Goal: Task Accomplishment & Management: Use online tool/utility

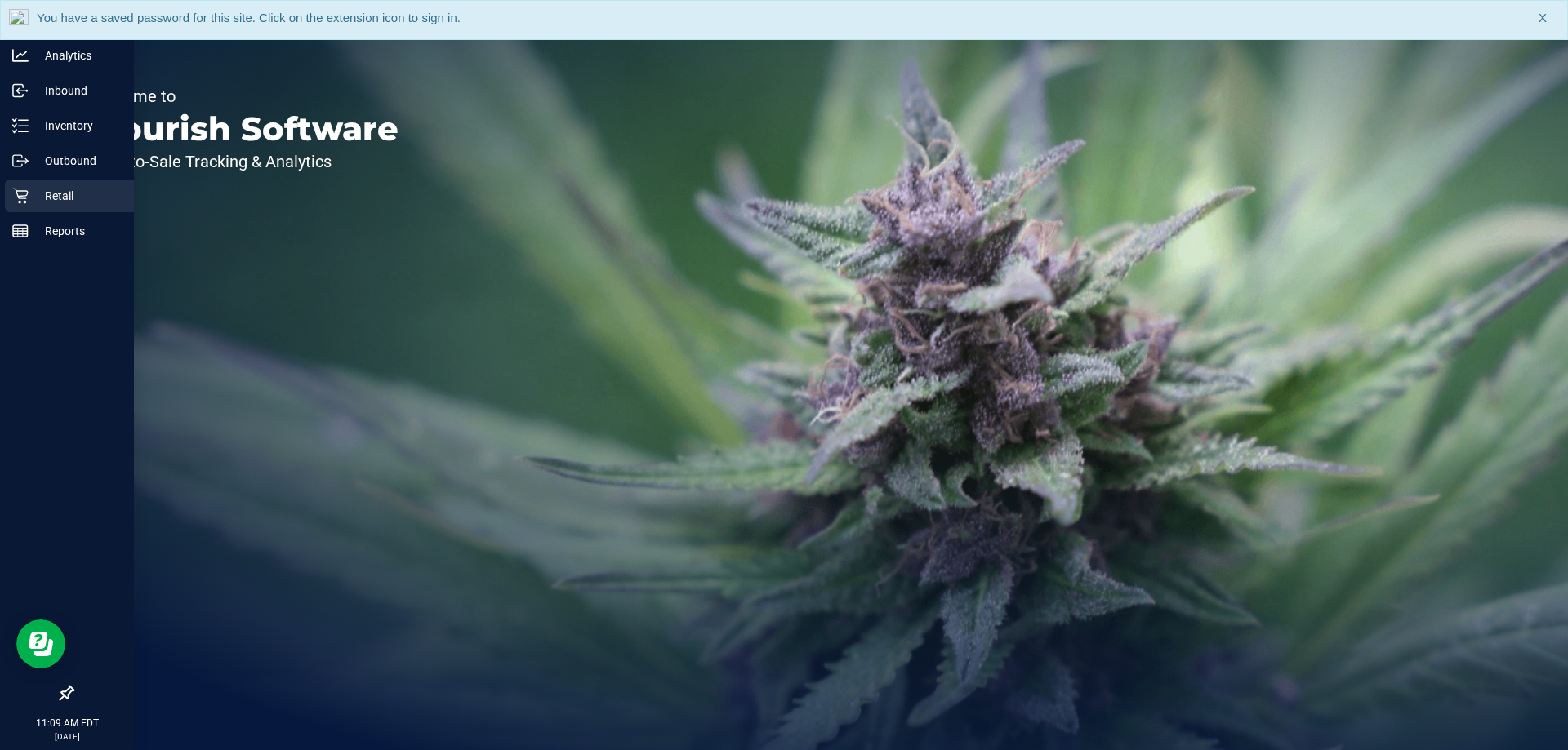
click at [37, 186] on p "Retail" at bounding box center [77, 195] width 98 height 19
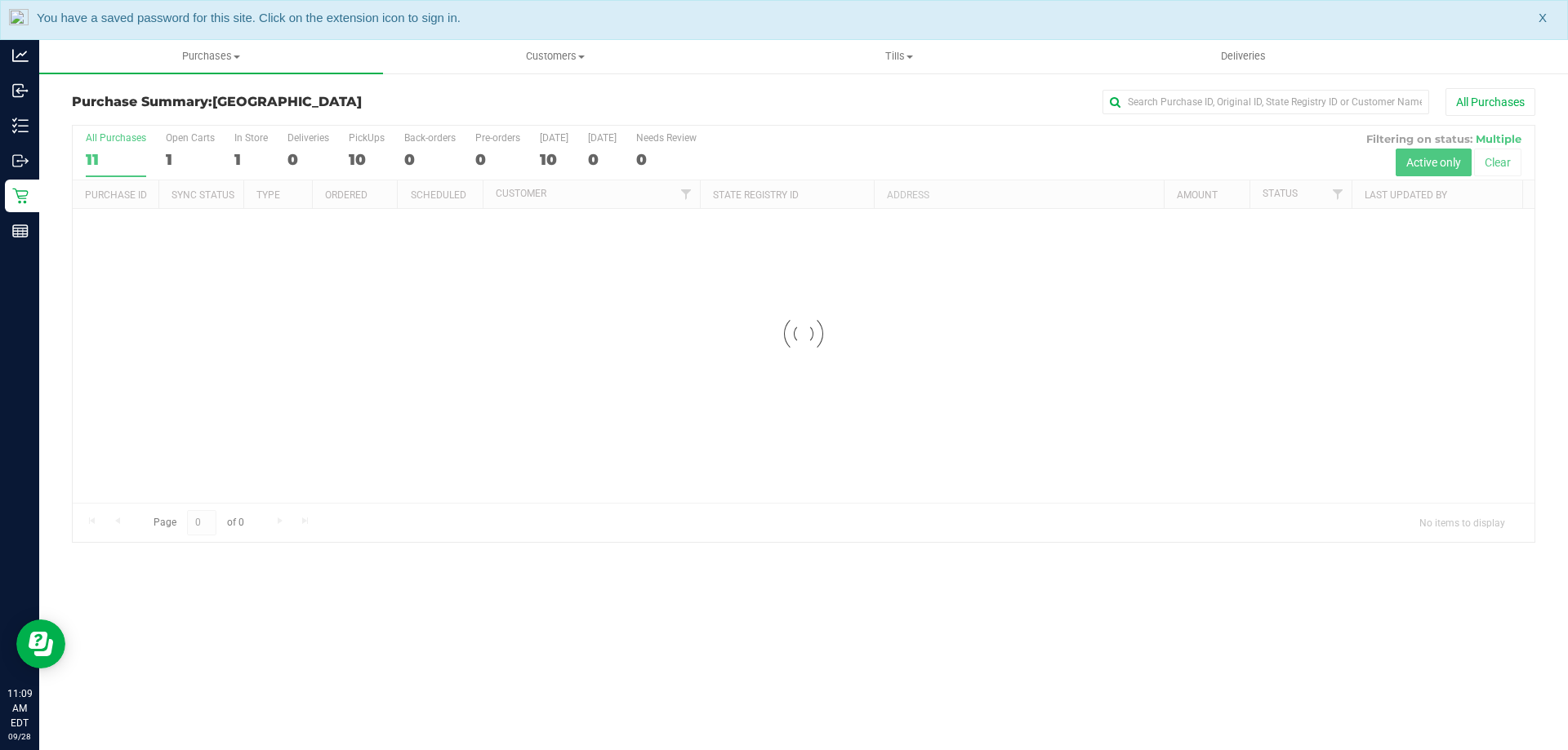
click at [1542, 17] on span "X" at bounding box center [1542, 18] width 8 height 19
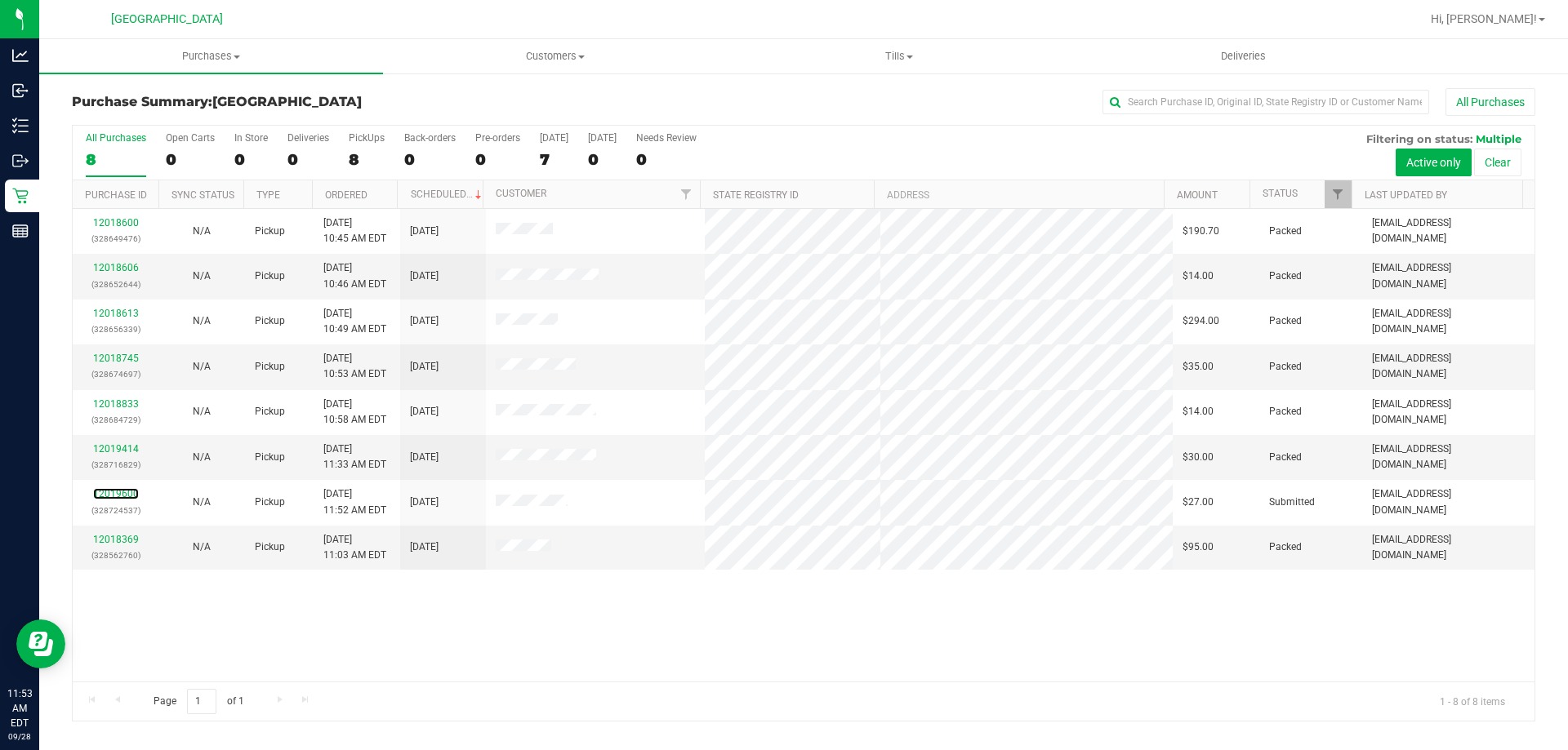
click at [130, 497] on link "12019600" at bounding box center [116, 494] width 46 height 12
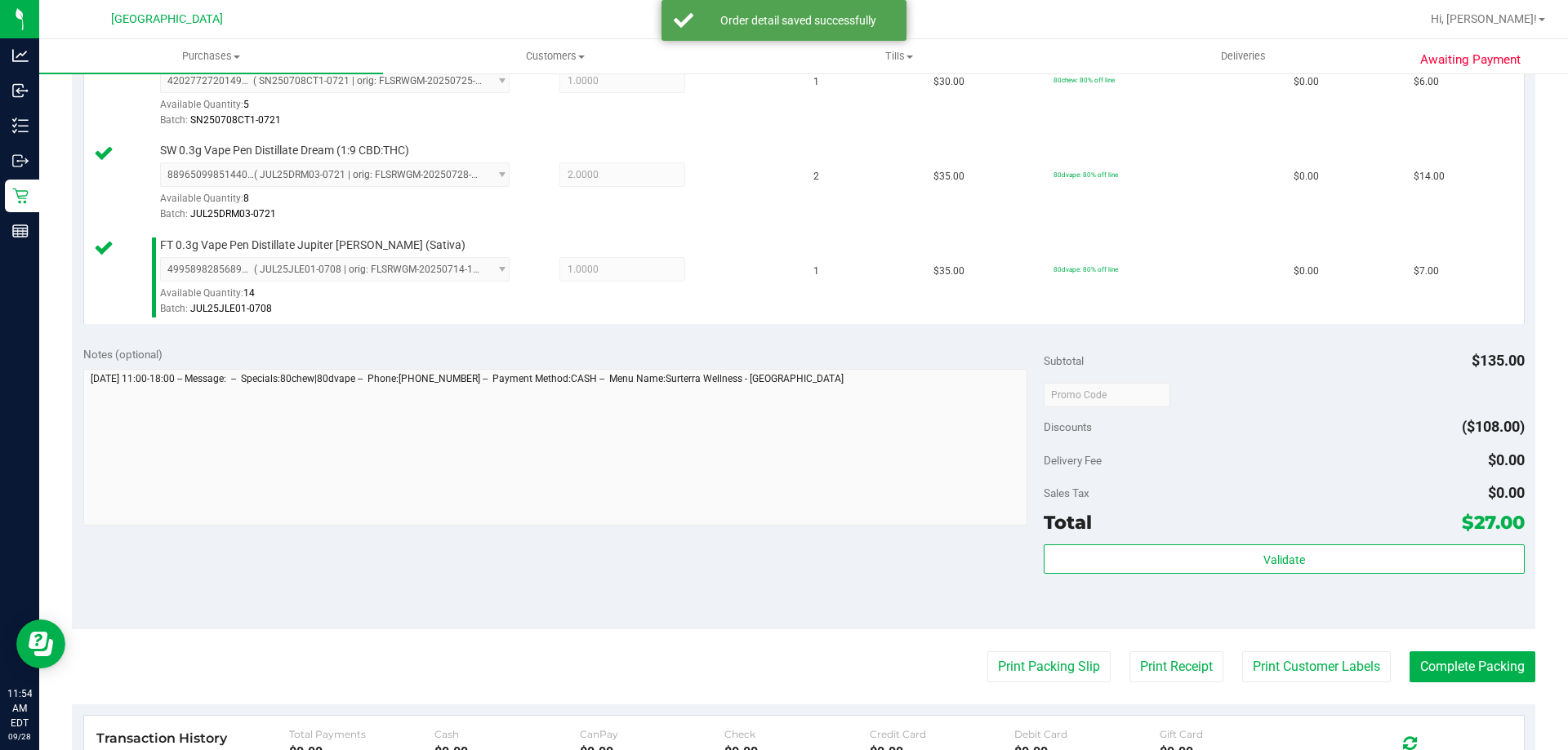
scroll to position [653, 0]
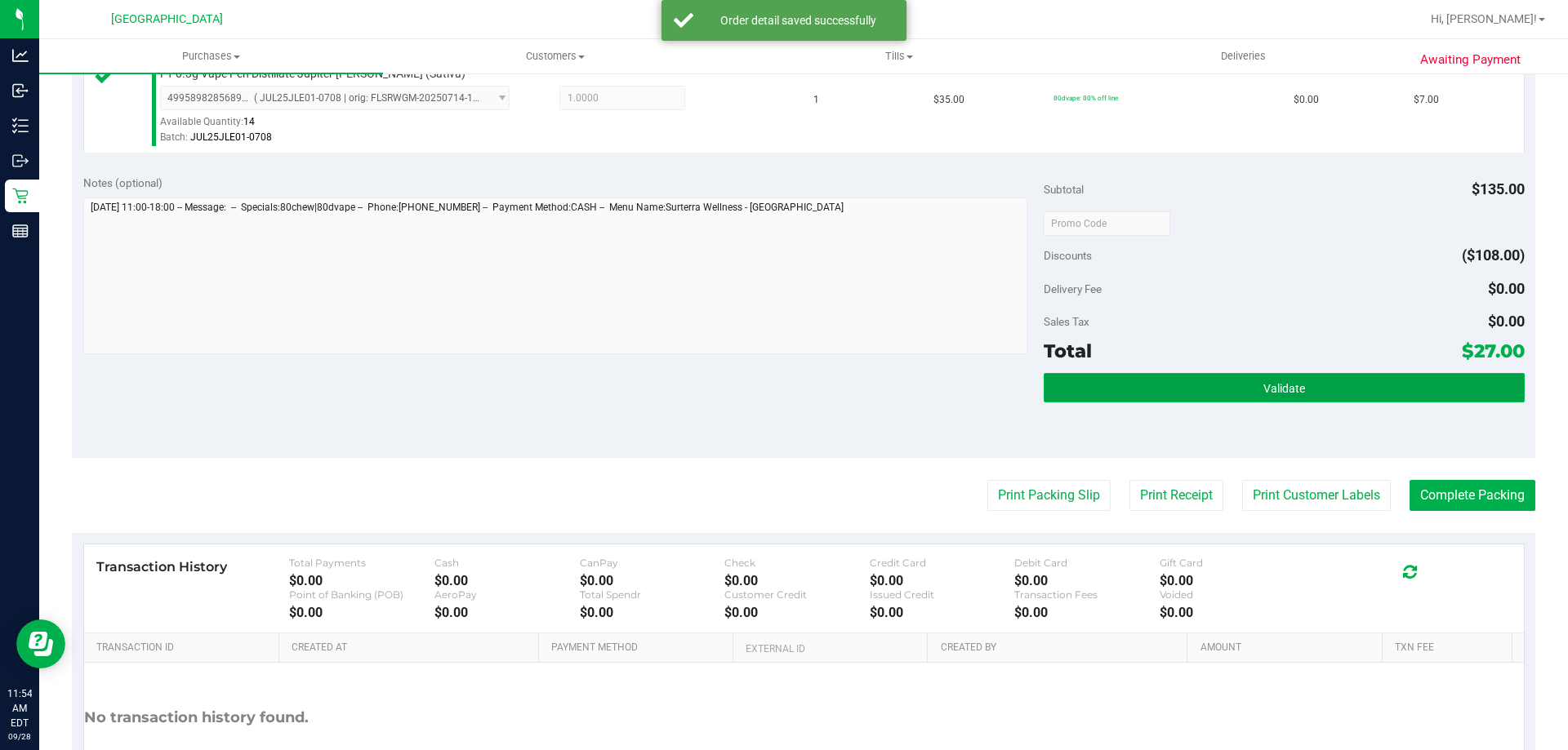
click at [1322, 374] on button "Validate" at bounding box center [1284, 388] width 480 height 29
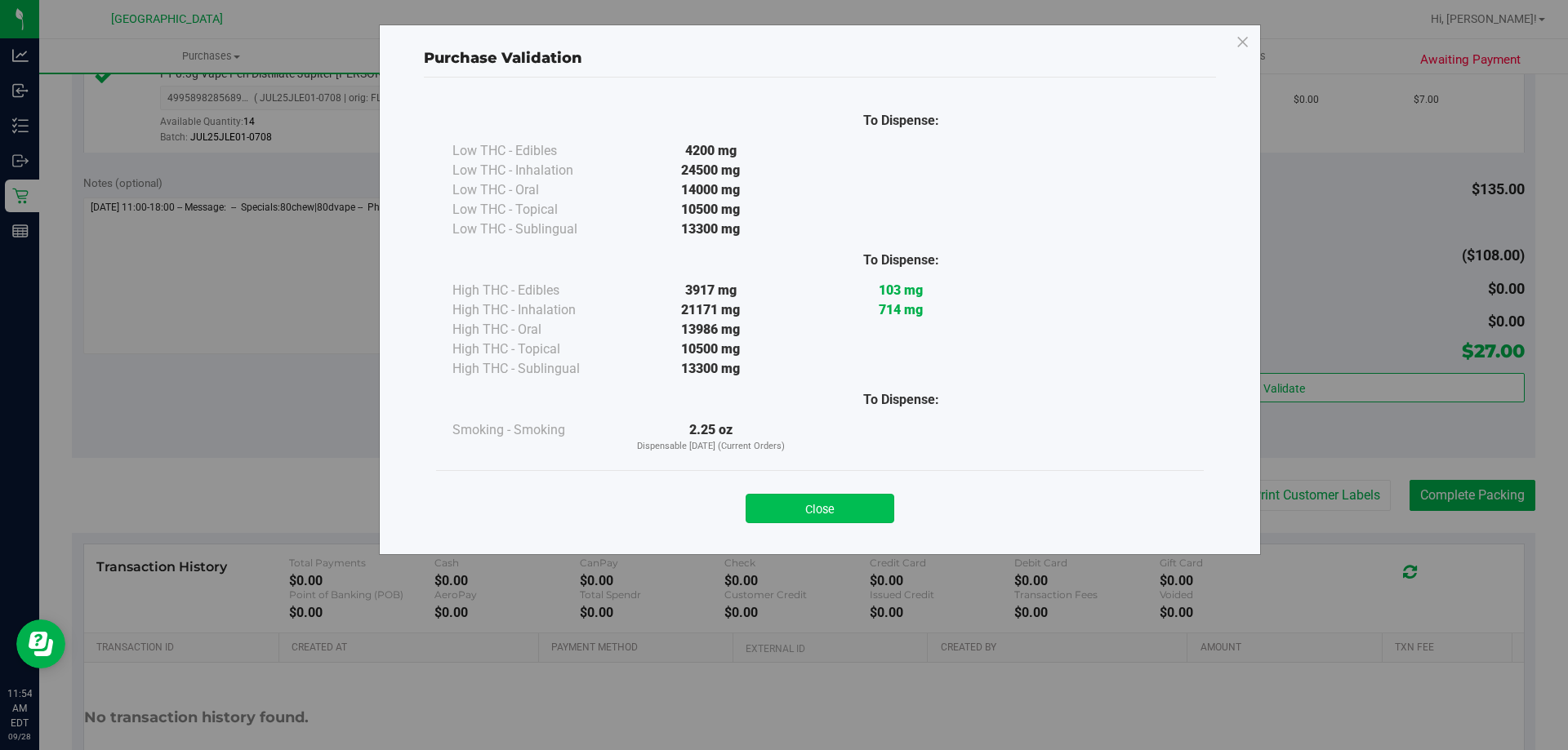
click at [841, 495] on button "Close" at bounding box center [820, 508] width 149 height 29
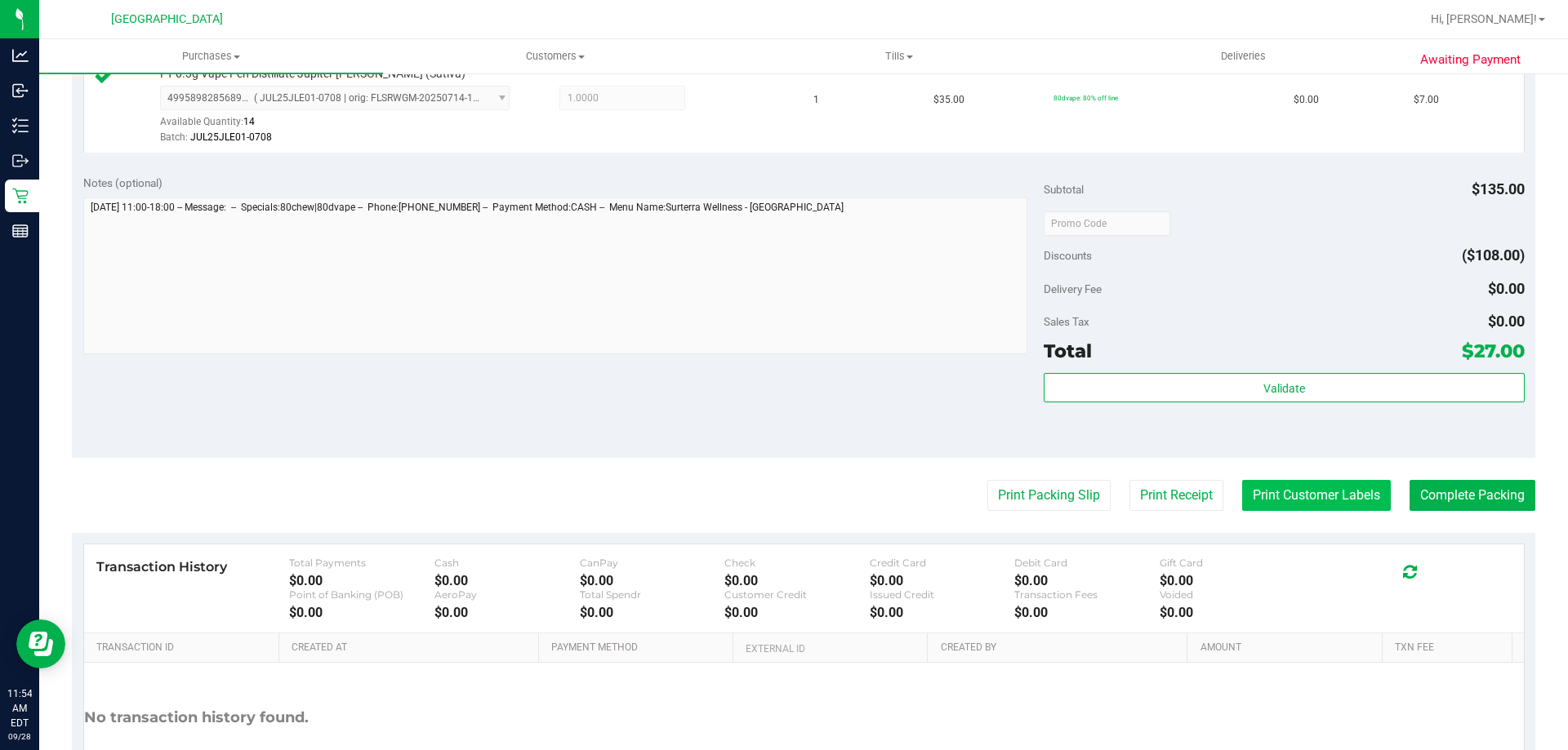
click at [1293, 484] on button "Print Customer Labels" at bounding box center [1316, 495] width 149 height 31
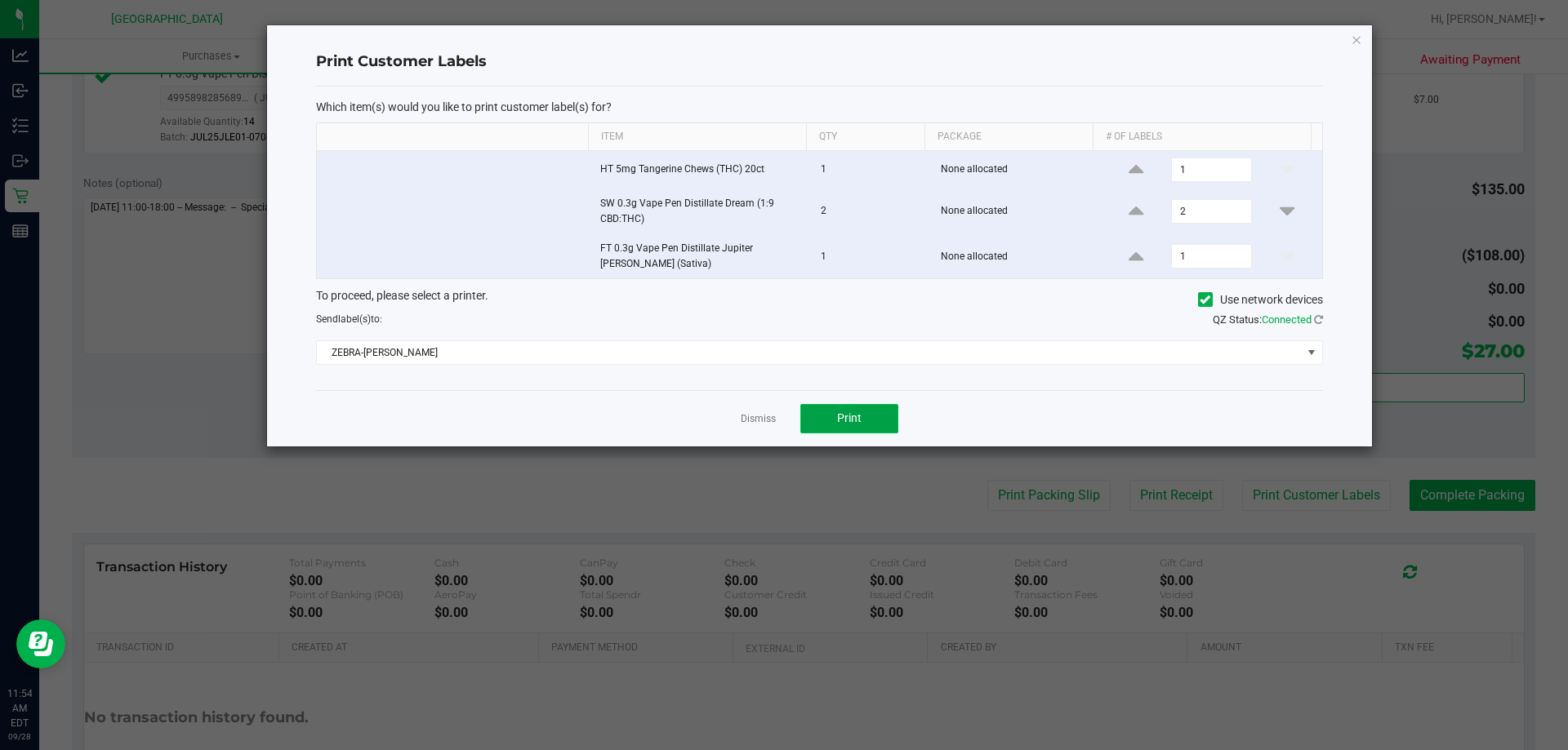
click at [893, 424] on button "Print" at bounding box center [849, 419] width 98 height 29
click at [1355, 44] on icon "button" at bounding box center [1356, 38] width 12 height 19
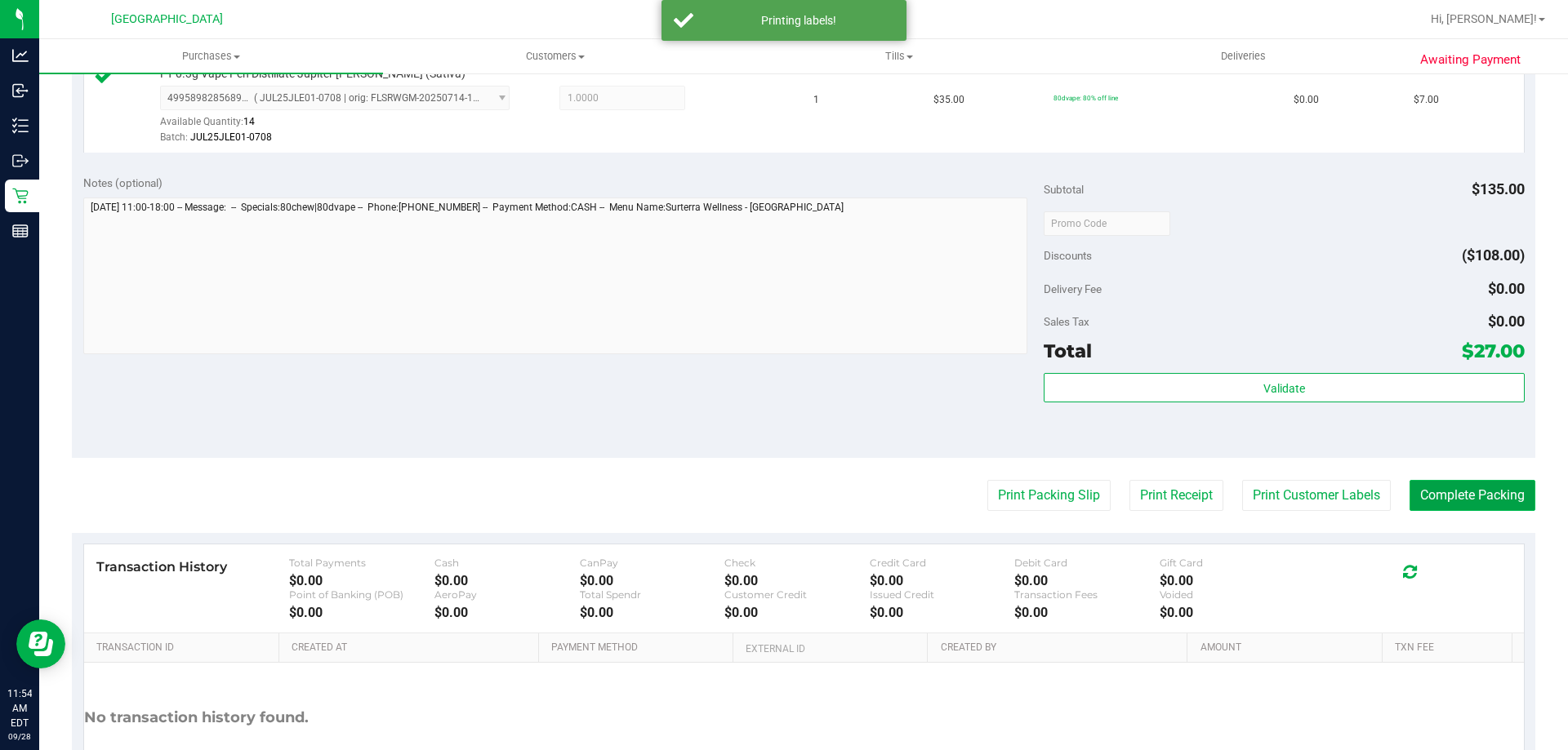
click at [1476, 486] on button "Complete Packing" at bounding box center [1473, 495] width 126 height 31
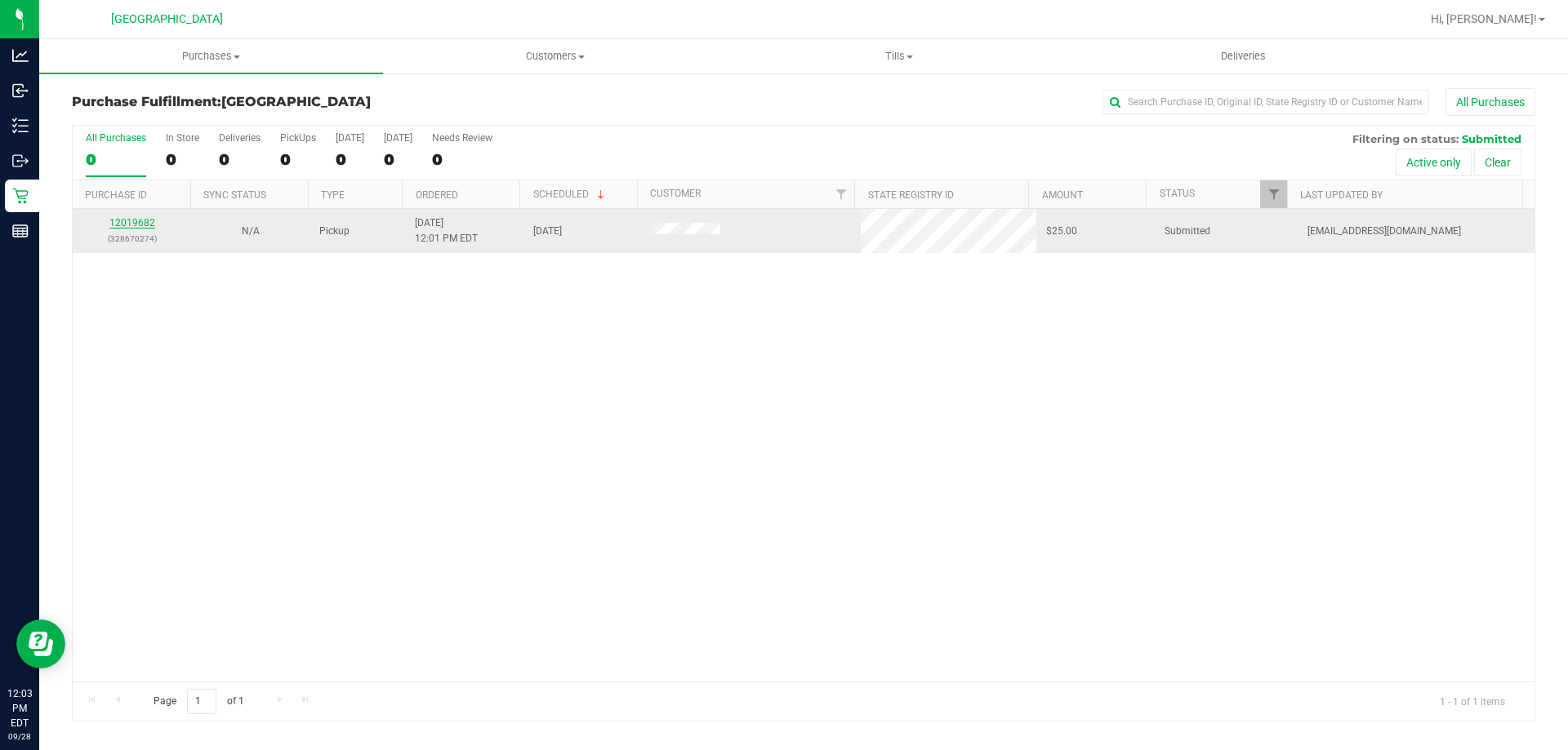
click at [147, 218] on link "12019682" at bounding box center [132, 223] width 46 height 12
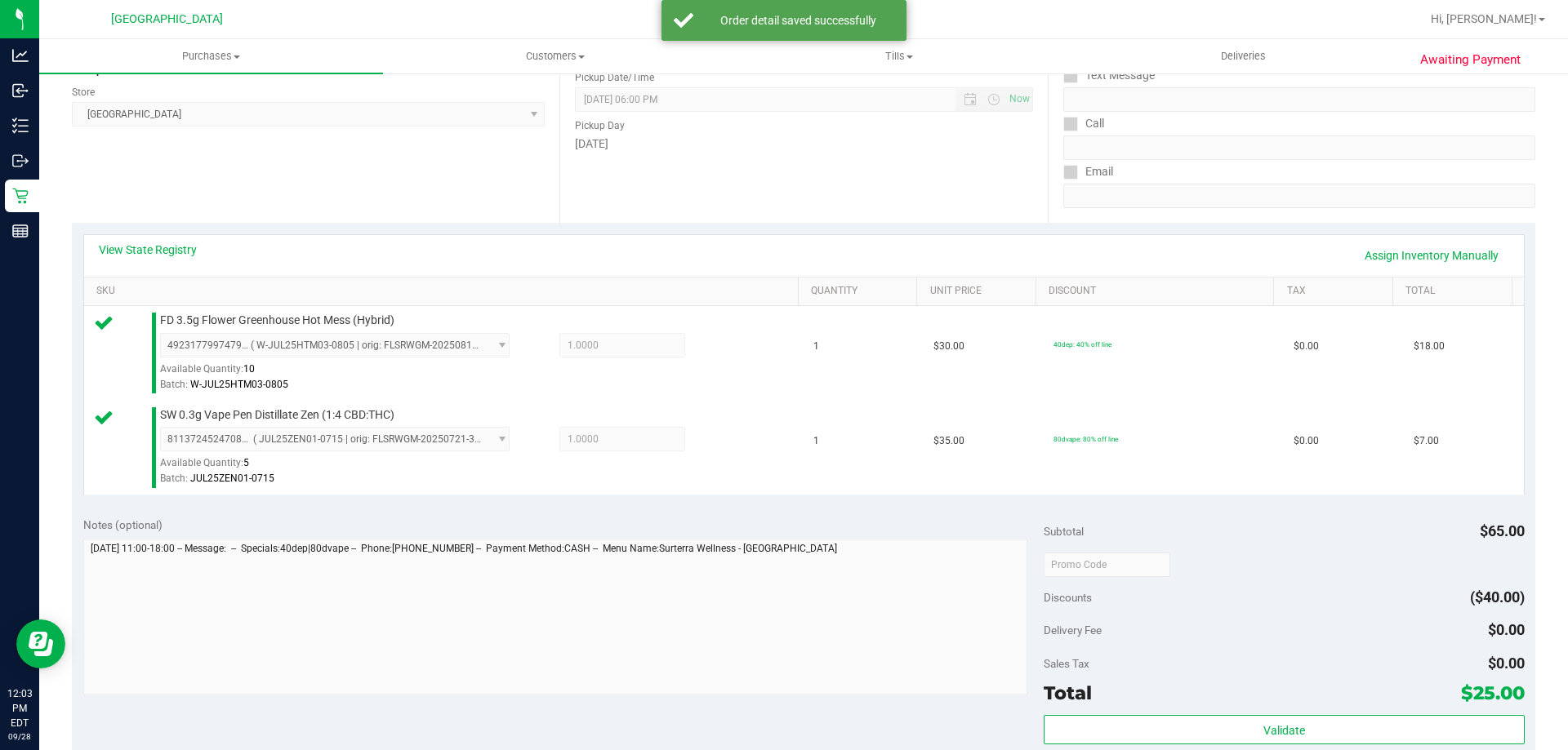
scroll to position [327, 0]
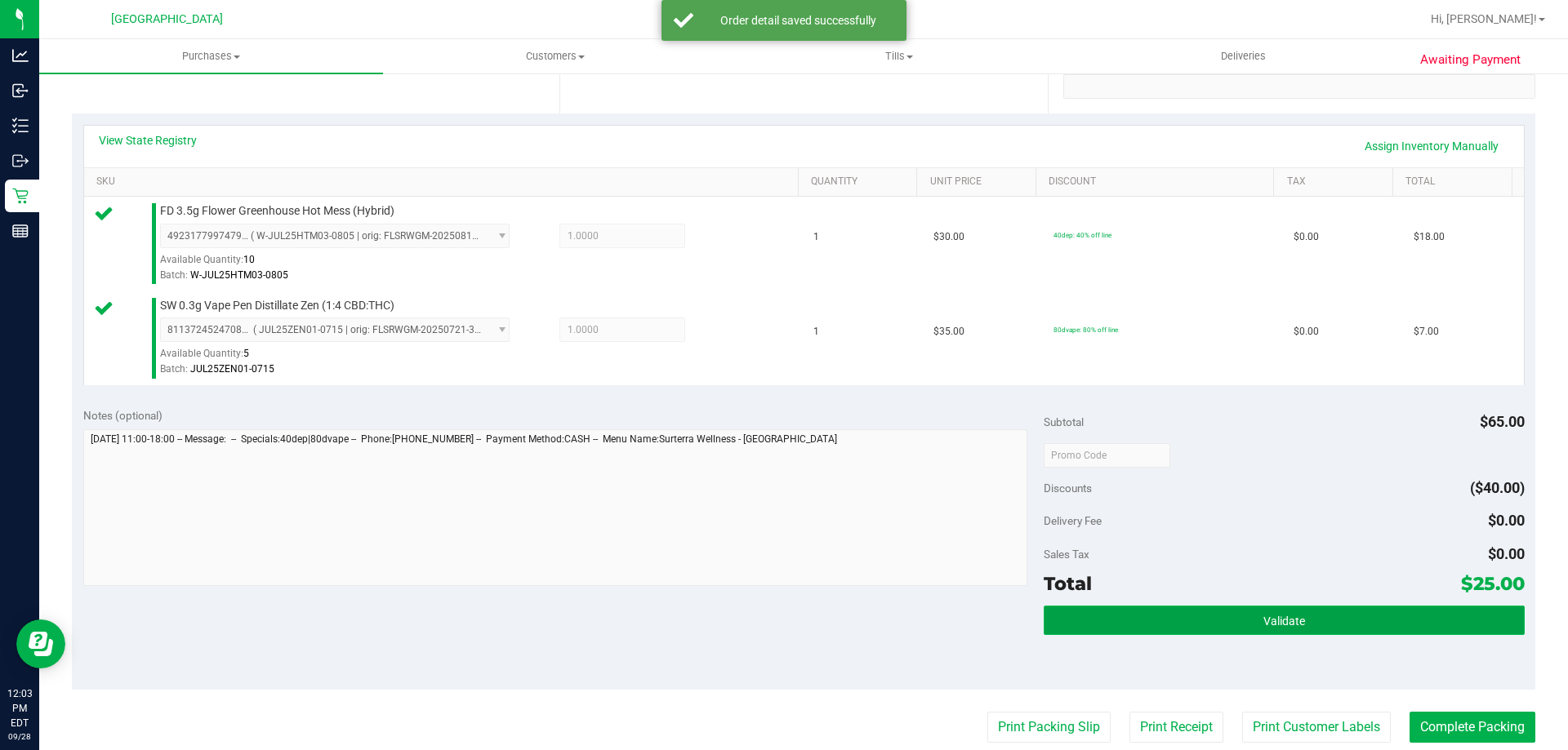
click at [1279, 630] on button "Validate" at bounding box center [1284, 620] width 480 height 29
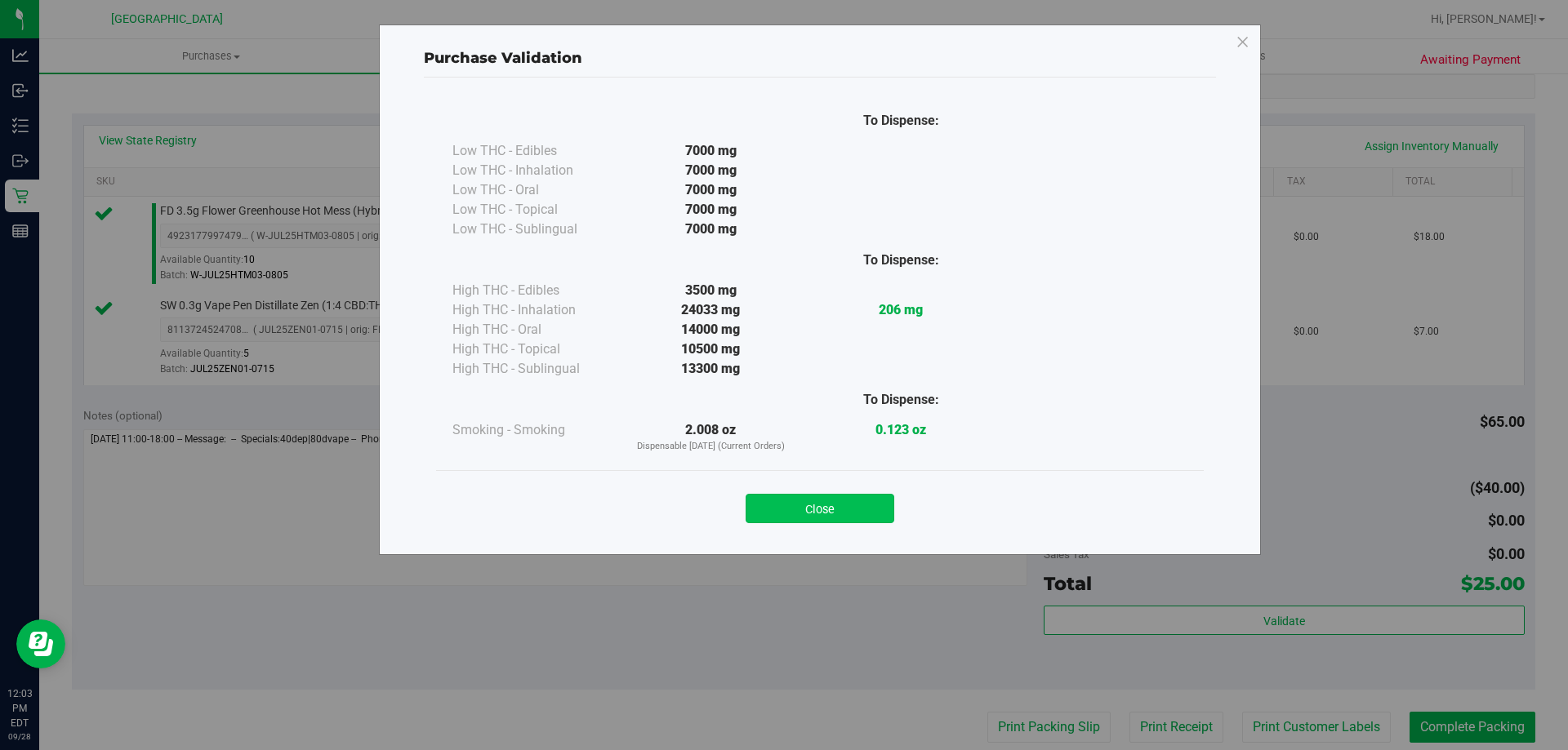
click at [874, 517] on button "Close" at bounding box center [820, 508] width 149 height 29
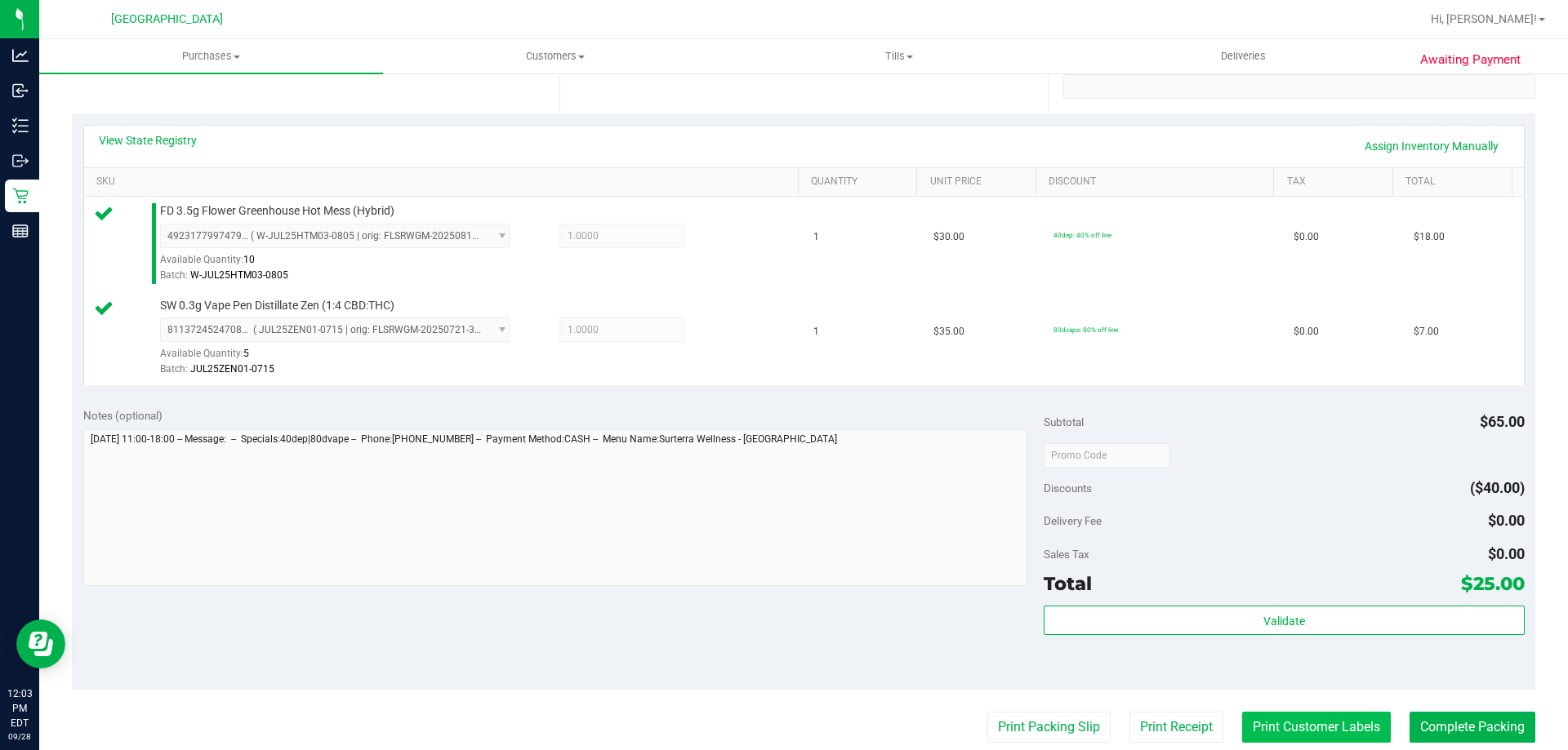
click at [1292, 715] on button "Print Customer Labels" at bounding box center [1316, 727] width 149 height 31
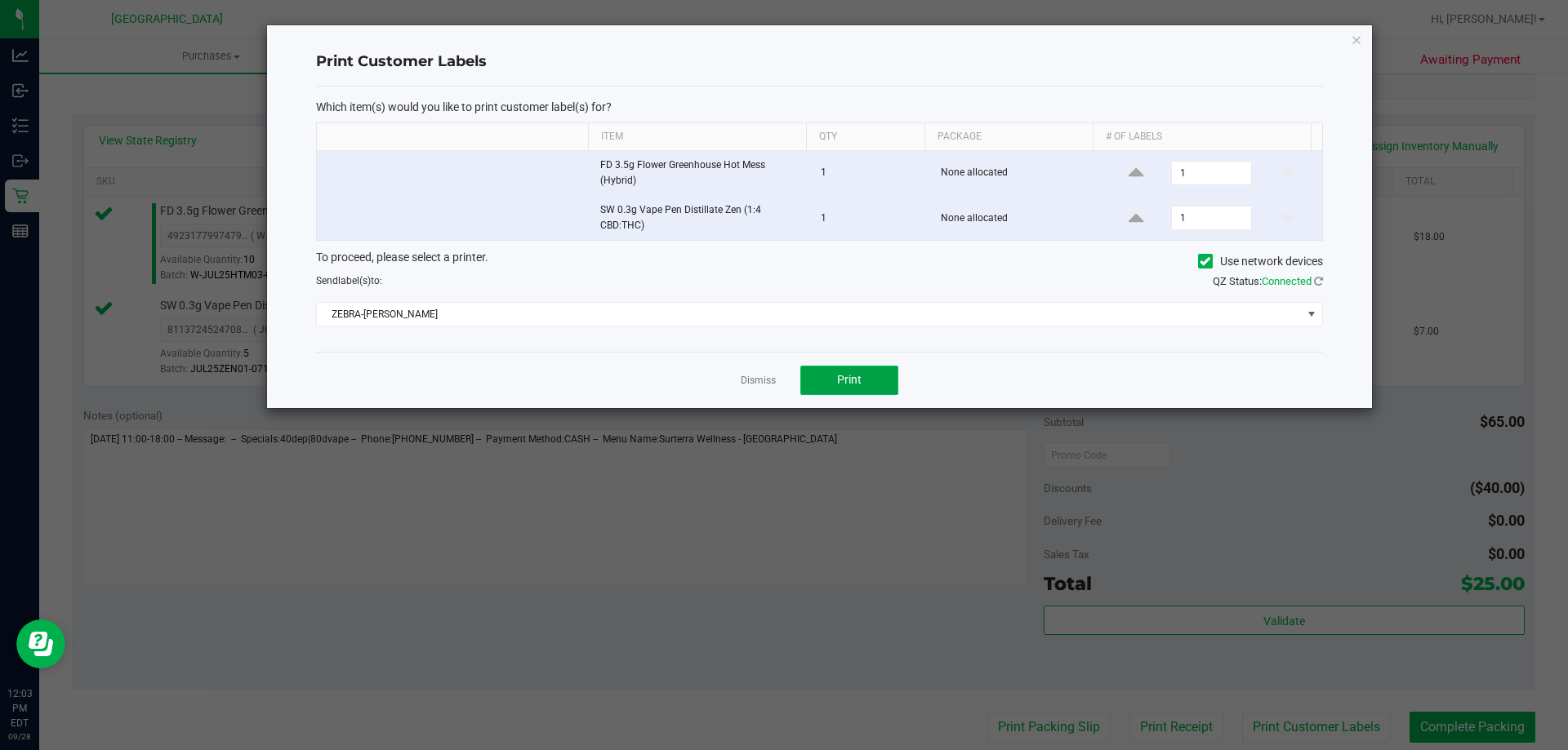
click at [883, 382] on button "Print" at bounding box center [849, 380] width 98 height 29
click at [1360, 29] on icon "button" at bounding box center [1356, 38] width 12 height 19
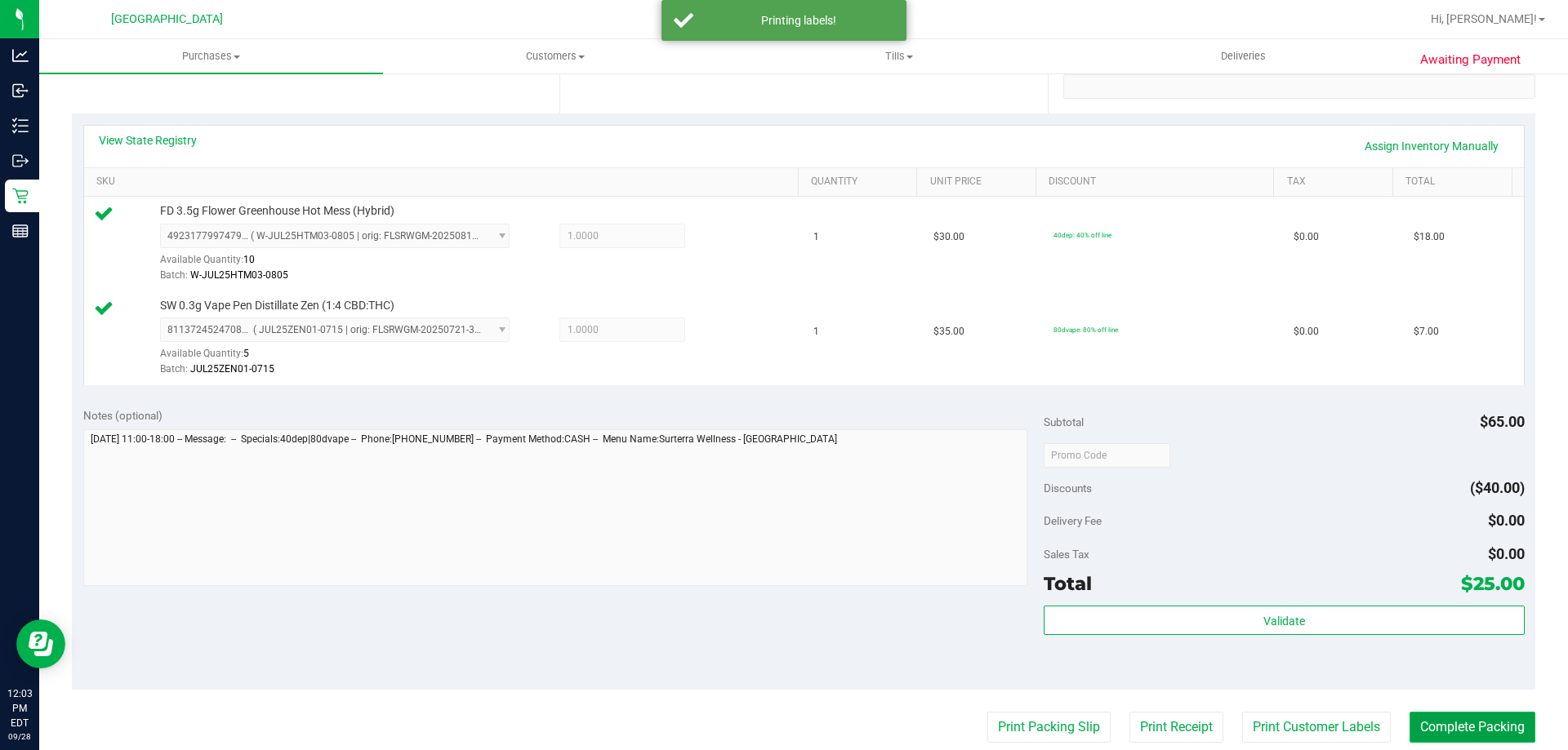
click at [1437, 736] on button "Complete Packing" at bounding box center [1473, 727] width 126 height 31
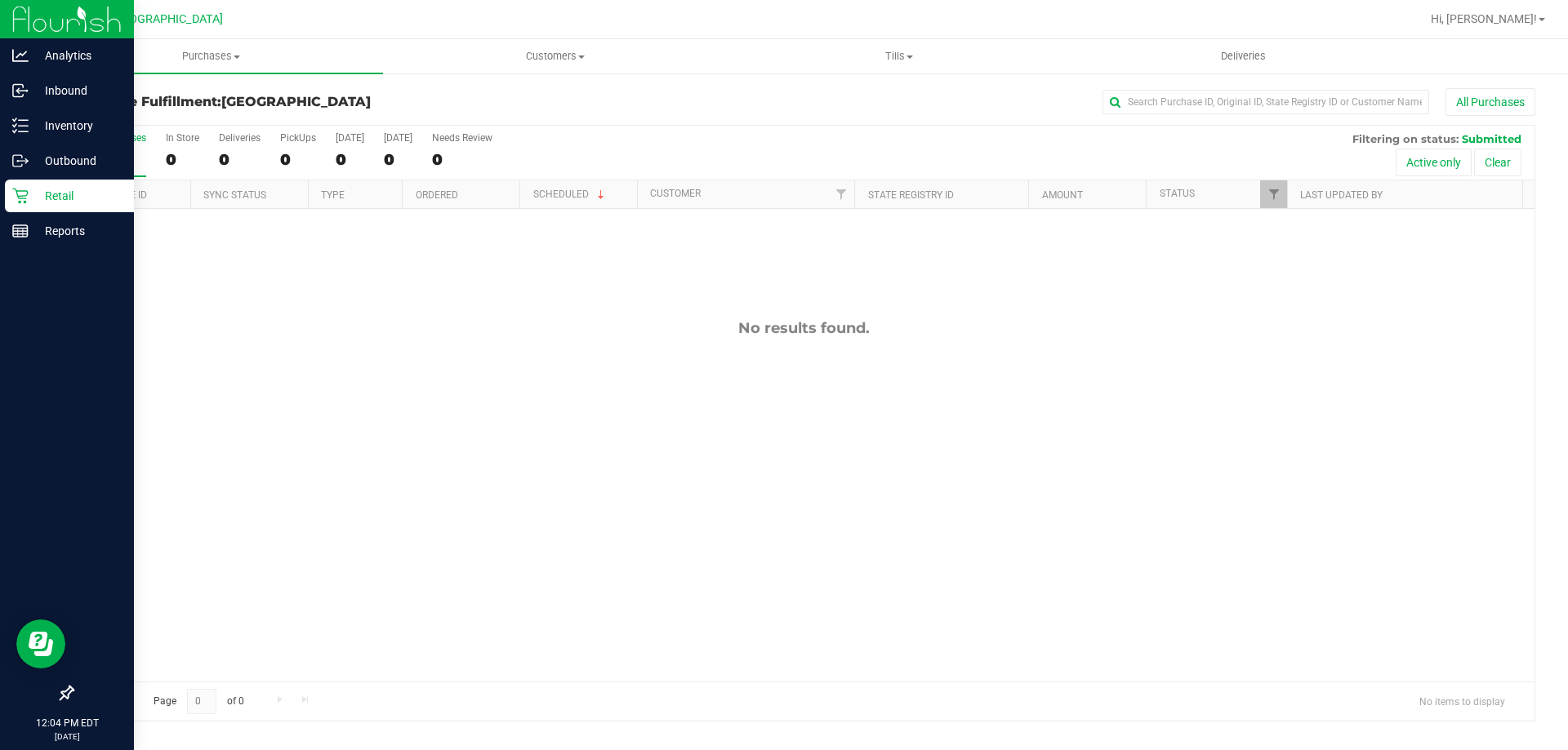
click at [39, 200] on p "Retail" at bounding box center [77, 195] width 98 height 19
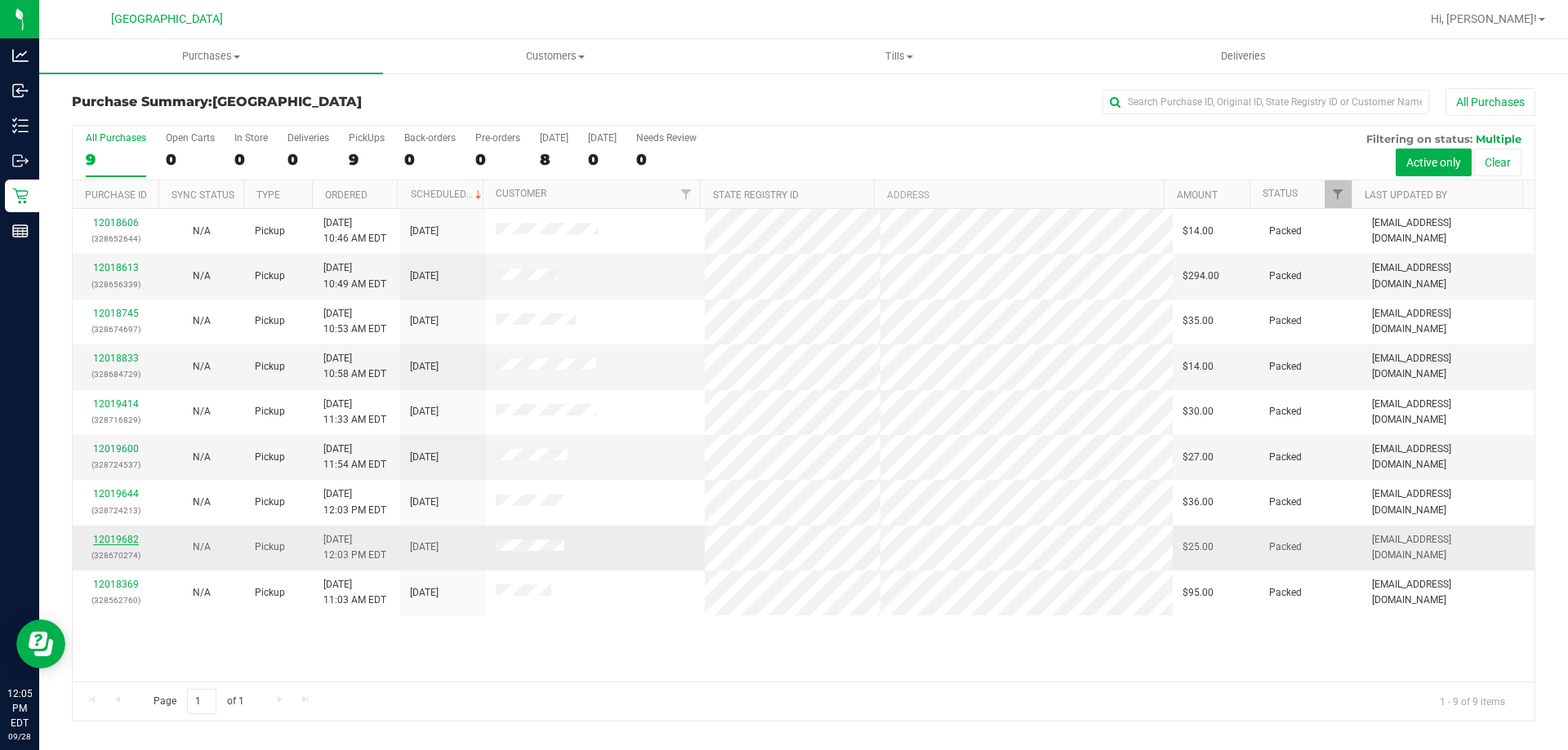
click at [117, 538] on link "12019682" at bounding box center [116, 539] width 46 height 12
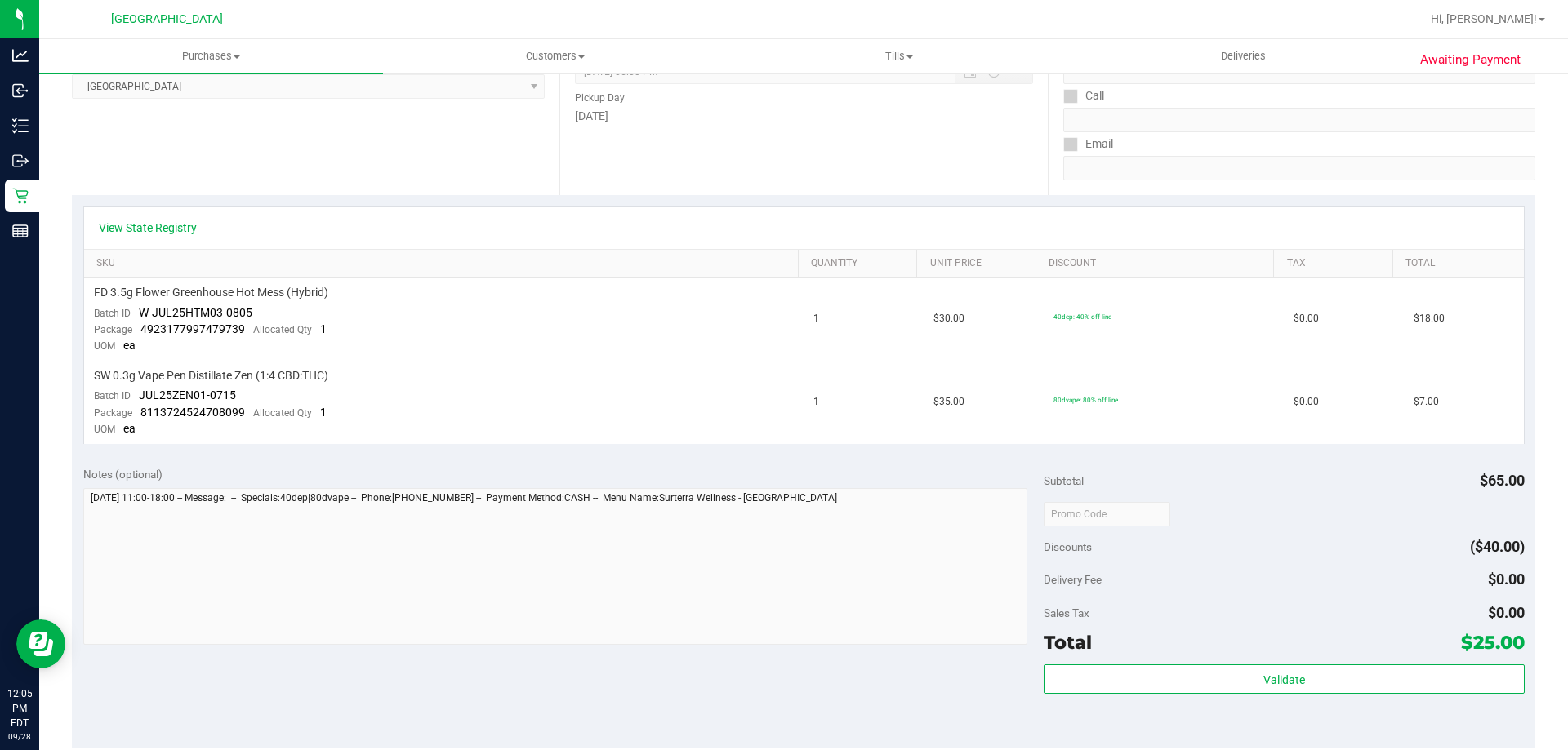
scroll to position [571, 0]
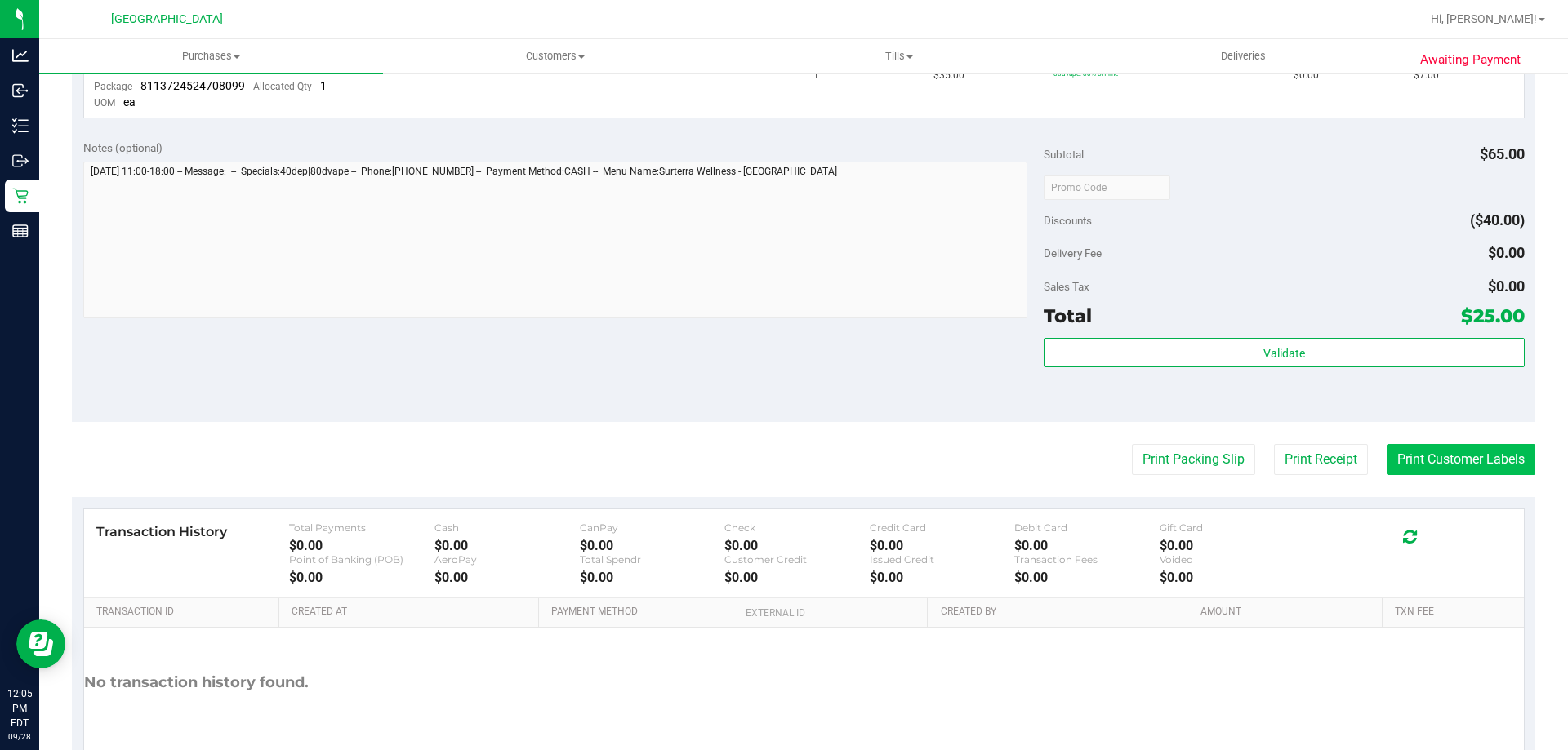
click at [1498, 448] on button "Print Customer Labels" at bounding box center [1461, 460] width 149 height 31
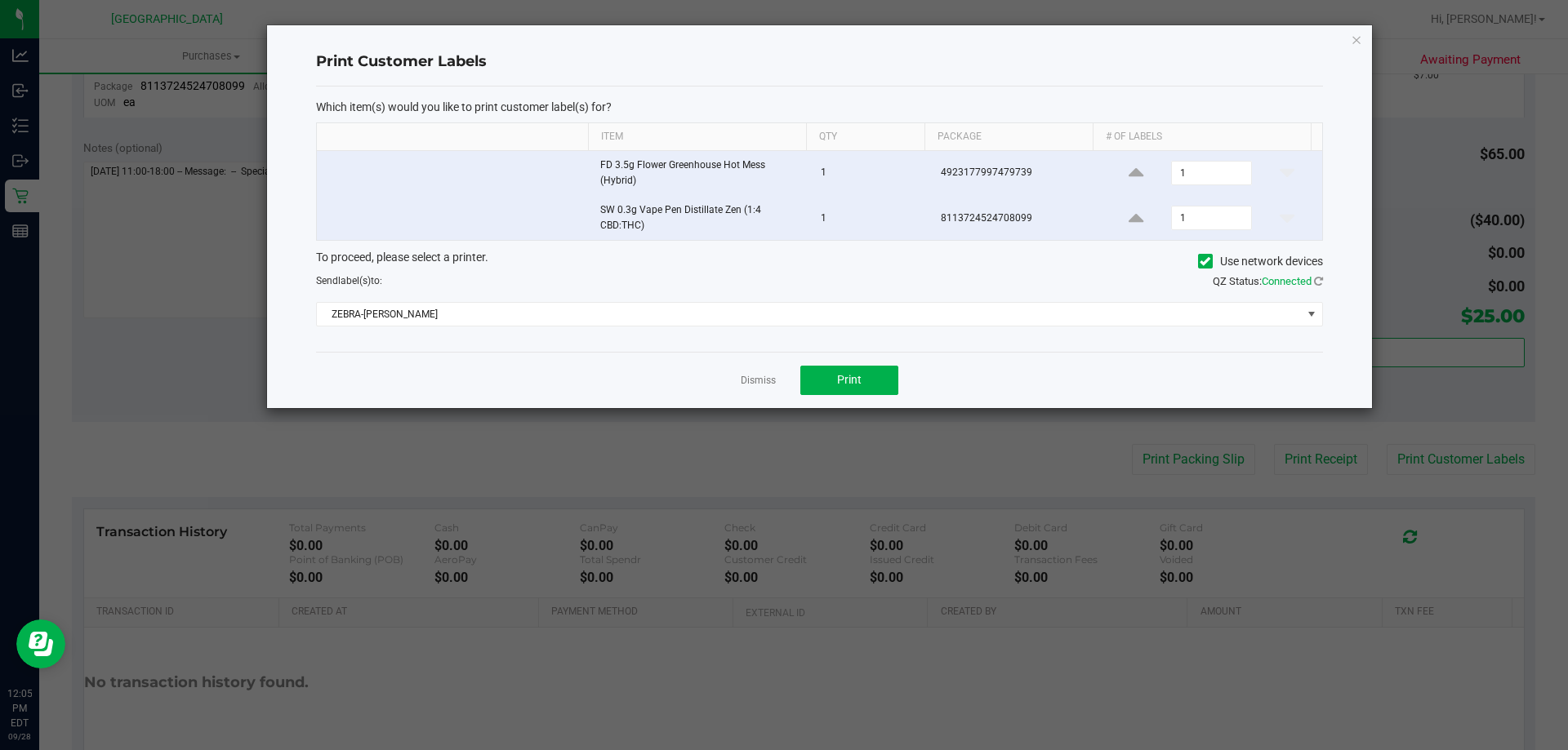
click at [899, 389] on div "Dismiss Print" at bounding box center [819, 380] width 1007 height 57
click at [885, 383] on button "Print" at bounding box center [849, 380] width 98 height 29
click at [1350, 43] on div "Print Customer Labels Which item(s) would you like to print customer label(s) f…" at bounding box center [820, 217] width 1105 height 383
click at [1356, 41] on icon "button" at bounding box center [1356, 38] width 12 height 19
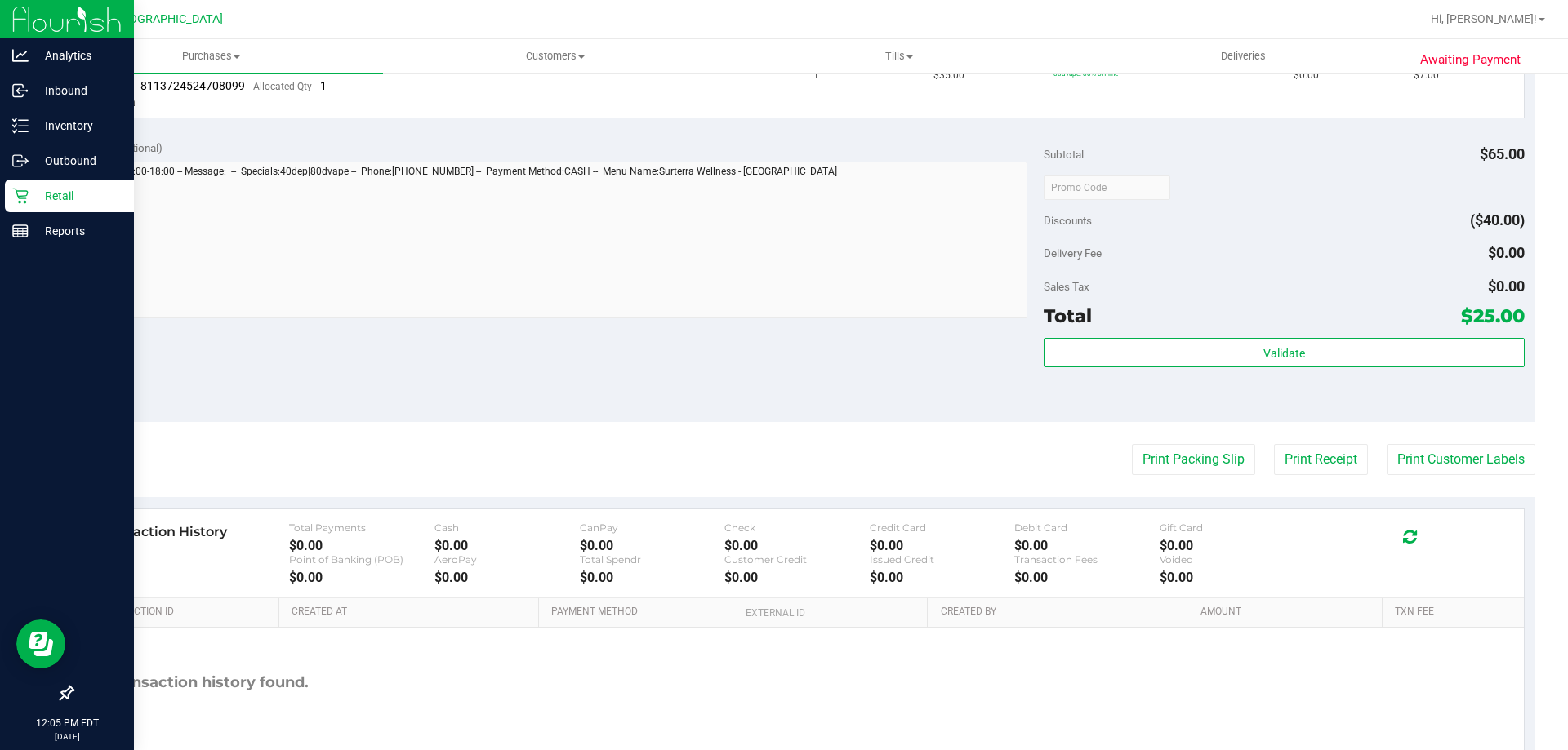
click at [89, 198] on p "Retail" at bounding box center [77, 195] width 98 height 19
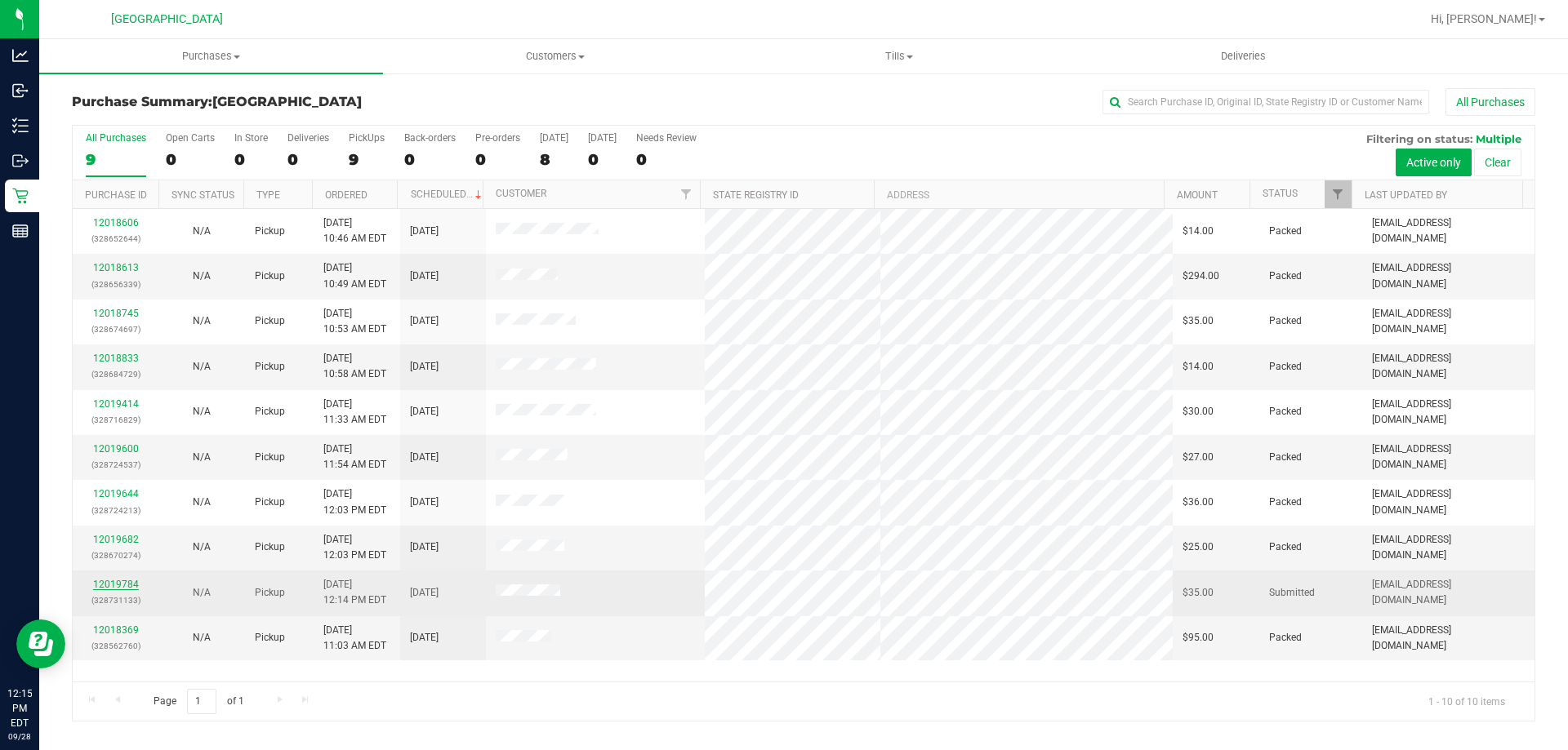
click at [118, 585] on link "12019784" at bounding box center [116, 584] width 46 height 12
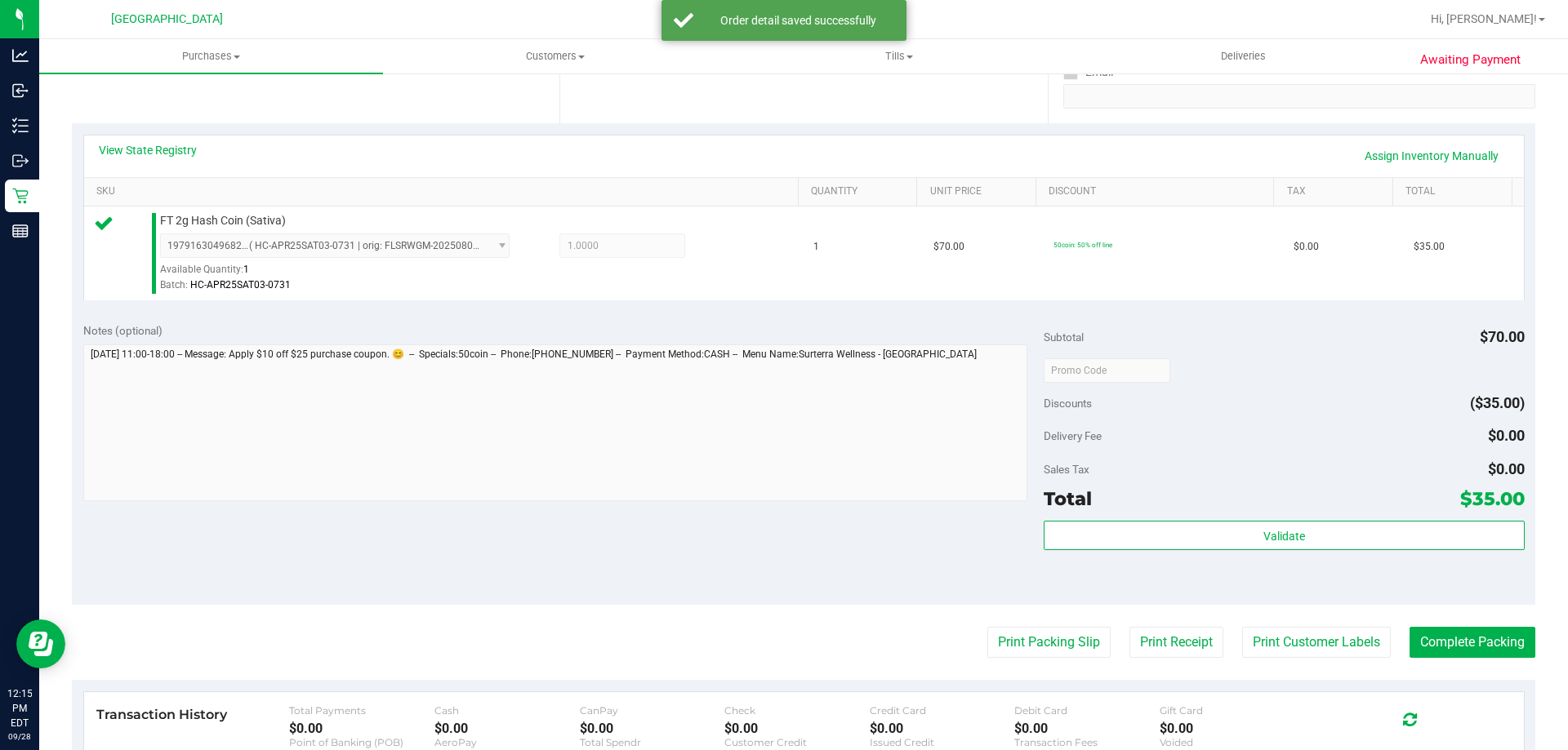
scroll to position [327, 0]
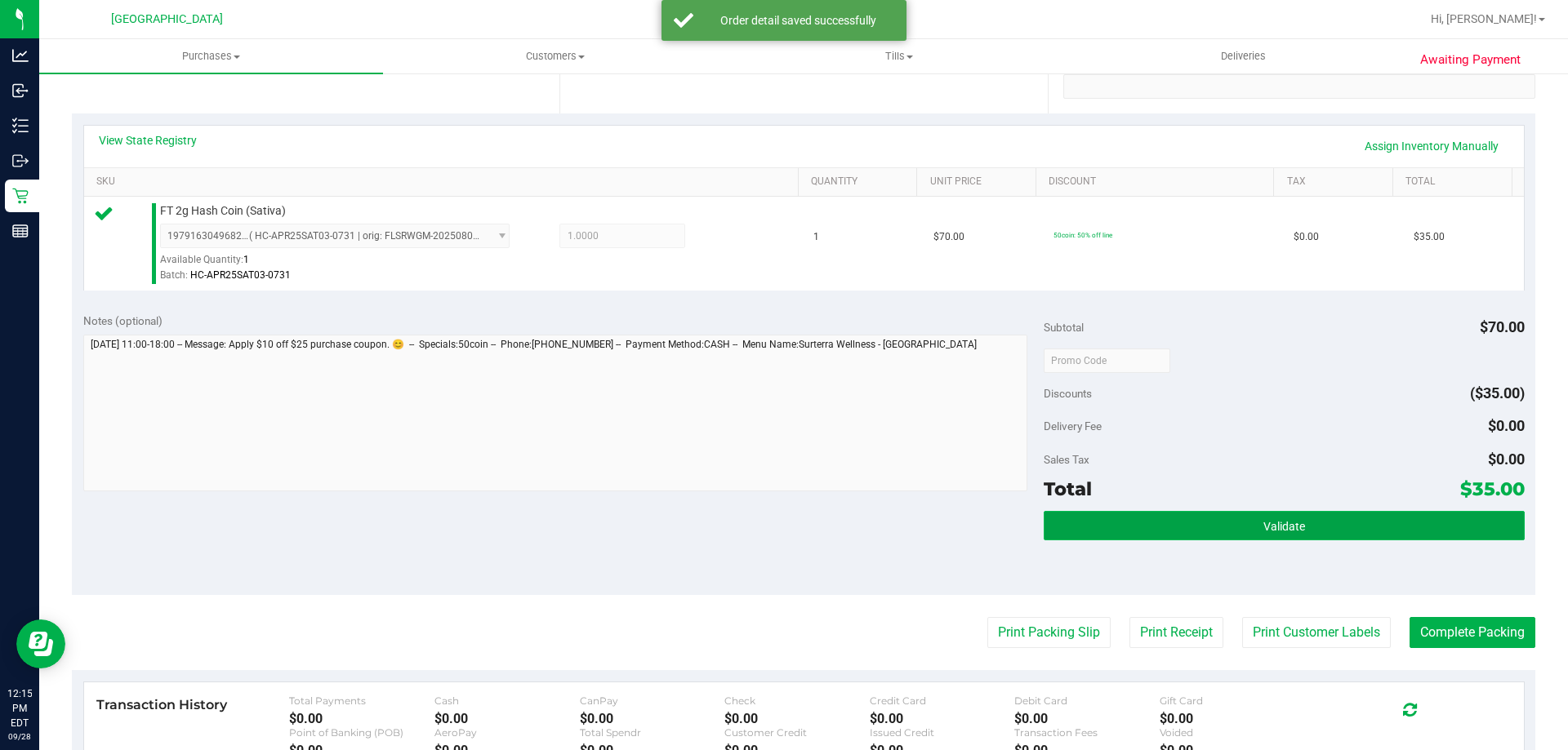
click at [1284, 531] on span "Validate" at bounding box center [1284, 526] width 42 height 13
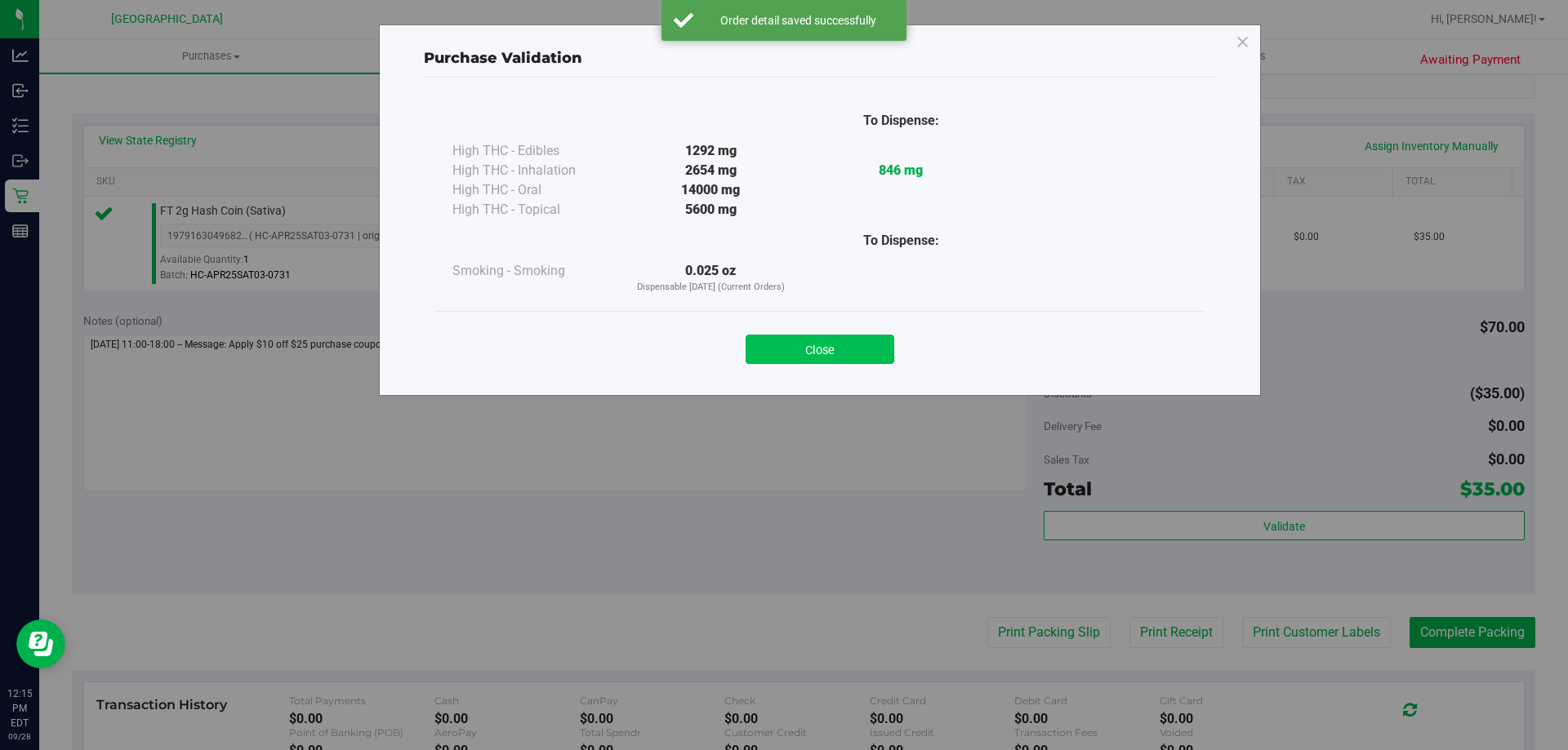
click at [855, 351] on button "Close" at bounding box center [820, 349] width 149 height 29
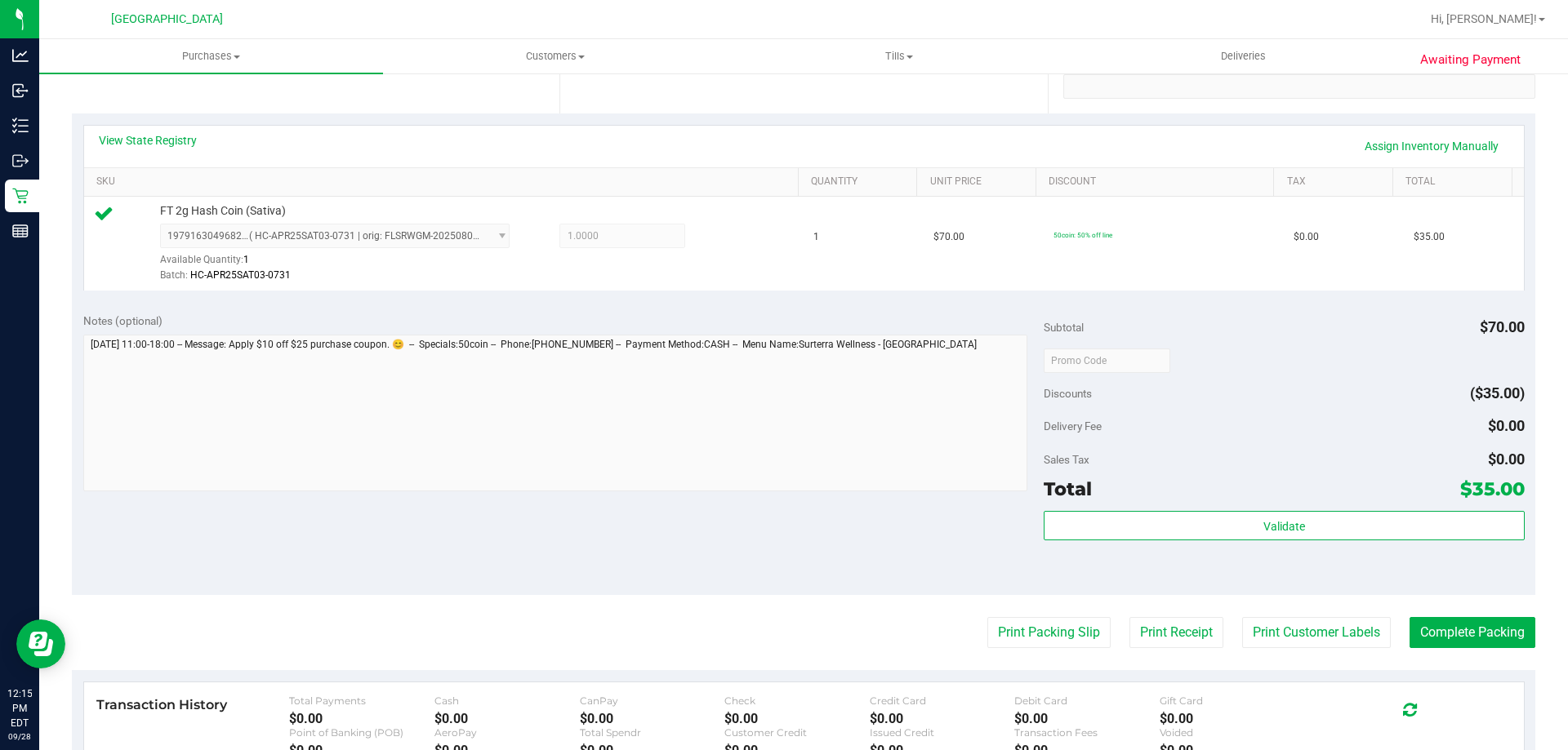
click at [1285, 616] on purchase-details "Back Edit Purchase Cancel Purchase View Profile # 12019784 BioTrack ID: - Submi…" at bounding box center [804, 369] width 1464 height 1214
click at [1285, 628] on button "Print Customer Labels" at bounding box center [1316, 633] width 149 height 31
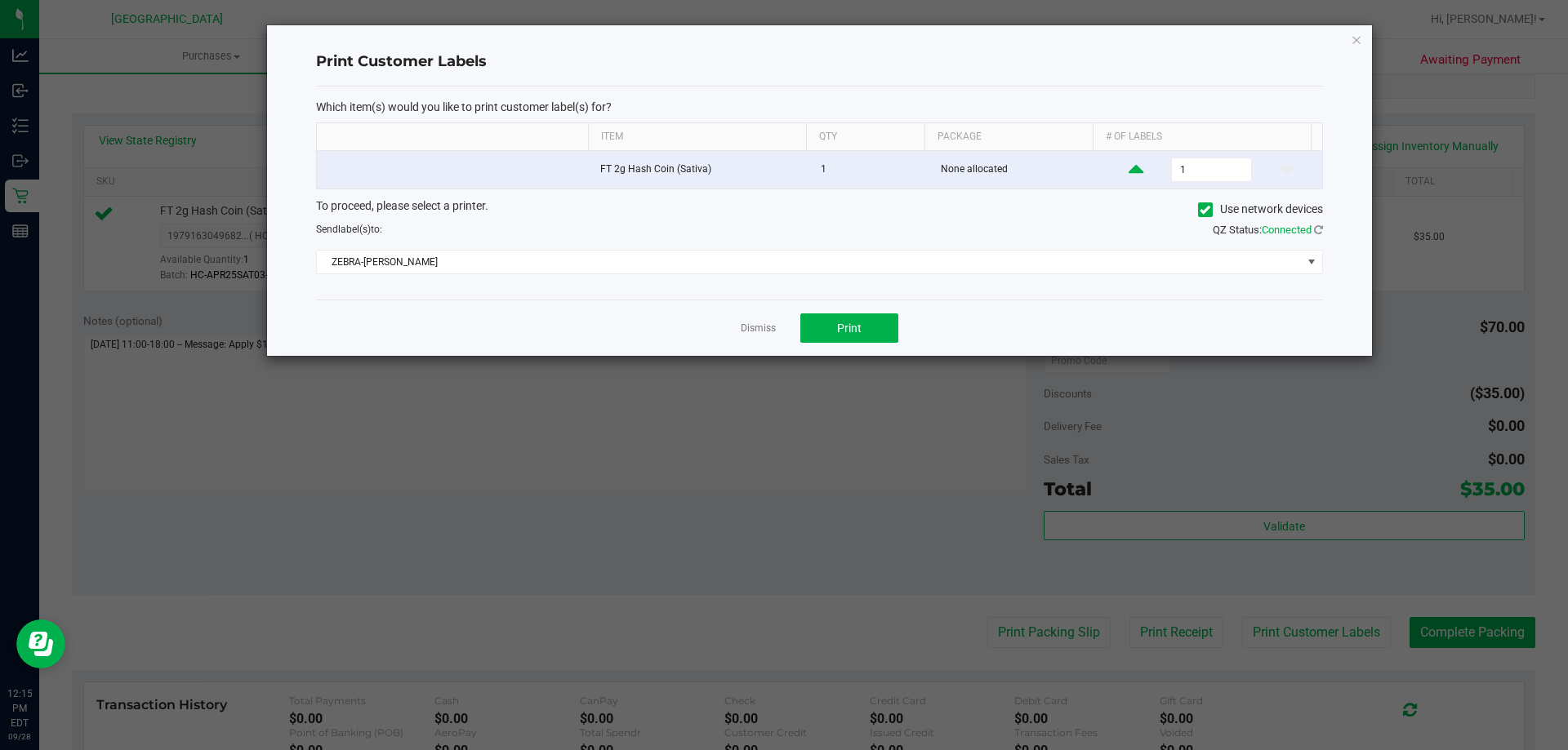
click at [1129, 165] on icon at bounding box center [1136, 170] width 15 height 20
type input "2"
click at [893, 326] on button "Print" at bounding box center [849, 328] width 98 height 29
click at [750, 328] on link "Dismiss" at bounding box center [758, 328] width 35 height 14
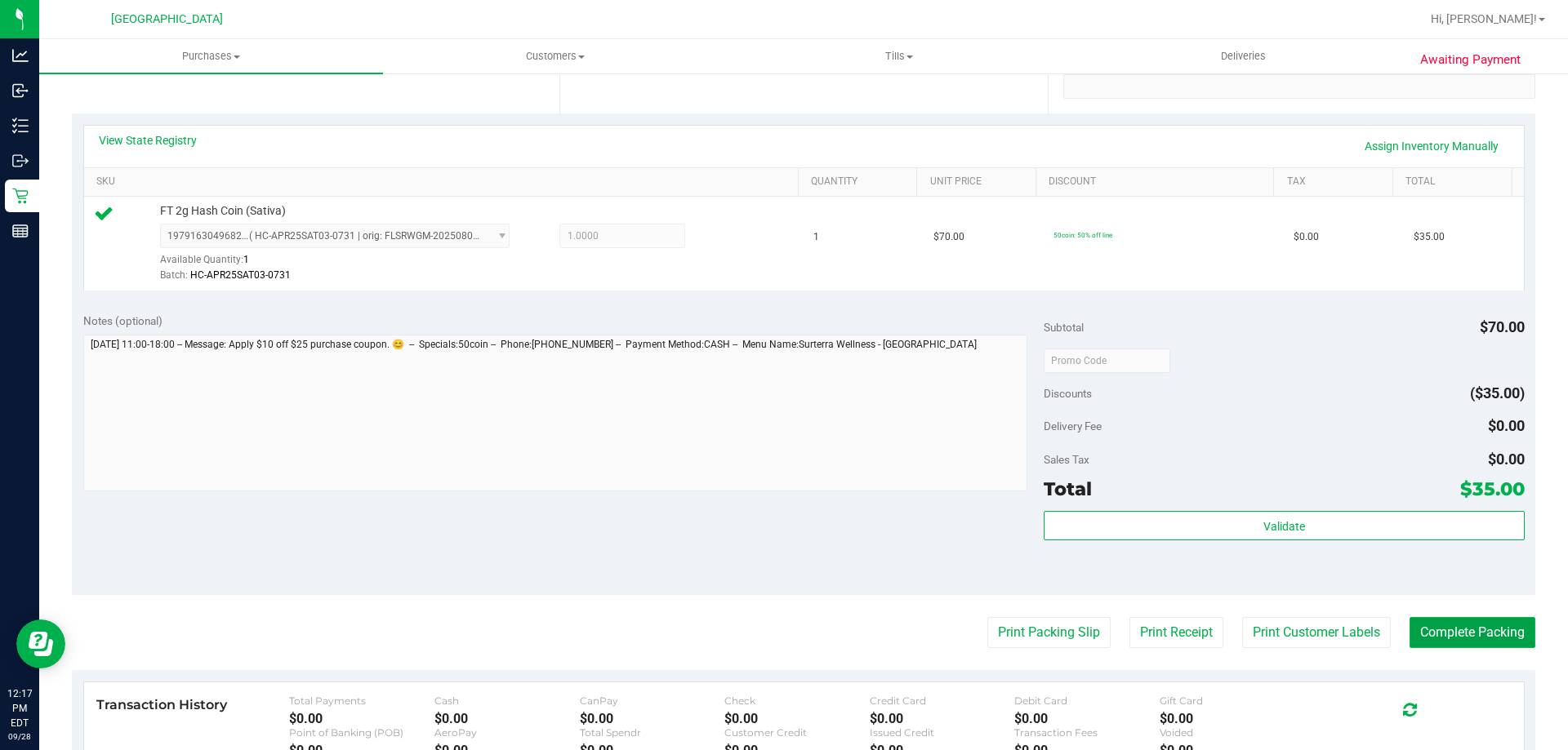
click at [1455, 631] on button "Complete Packing" at bounding box center [1473, 633] width 126 height 31
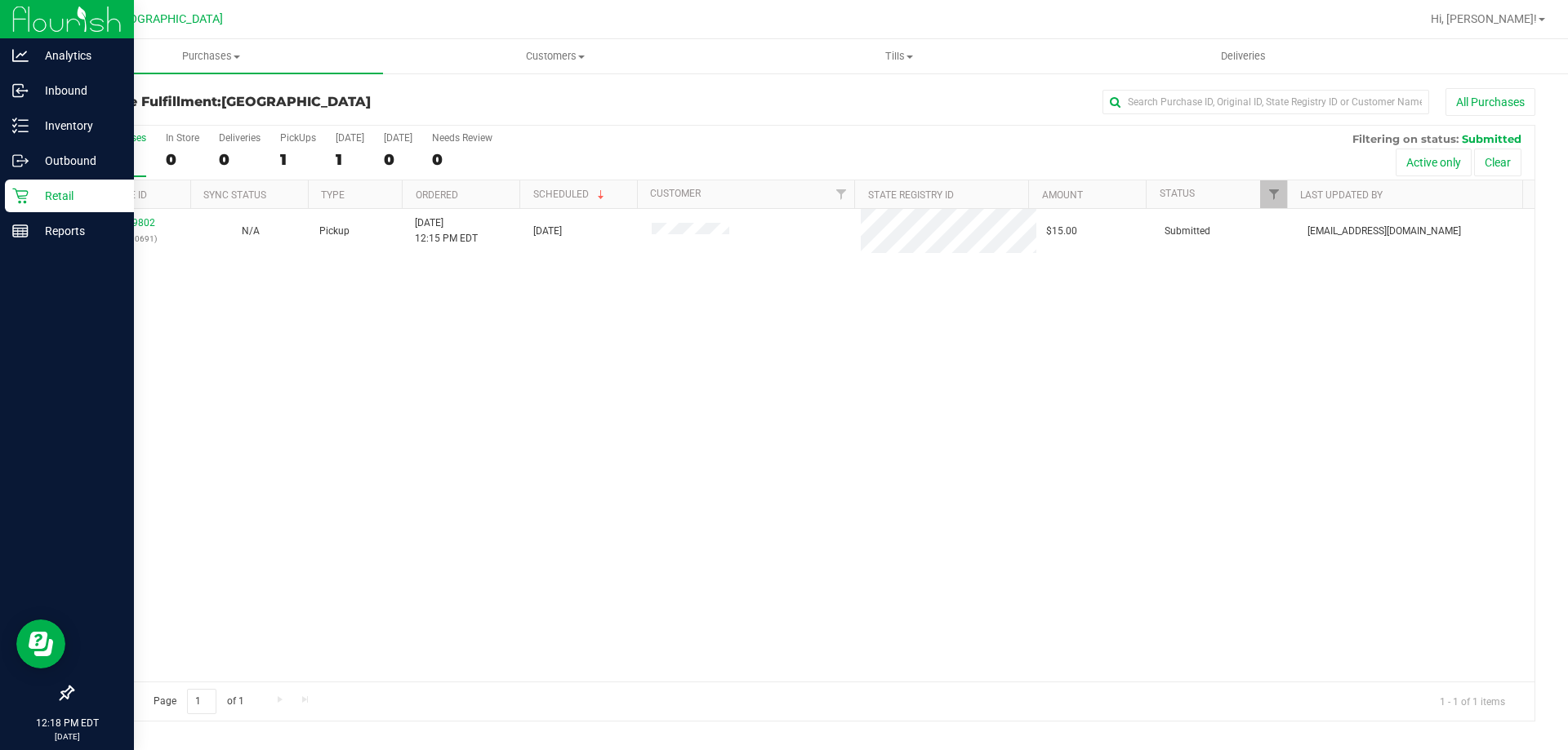
click at [48, 193] on p "Retail" at bounding box center [77, 195] width 98 height 19
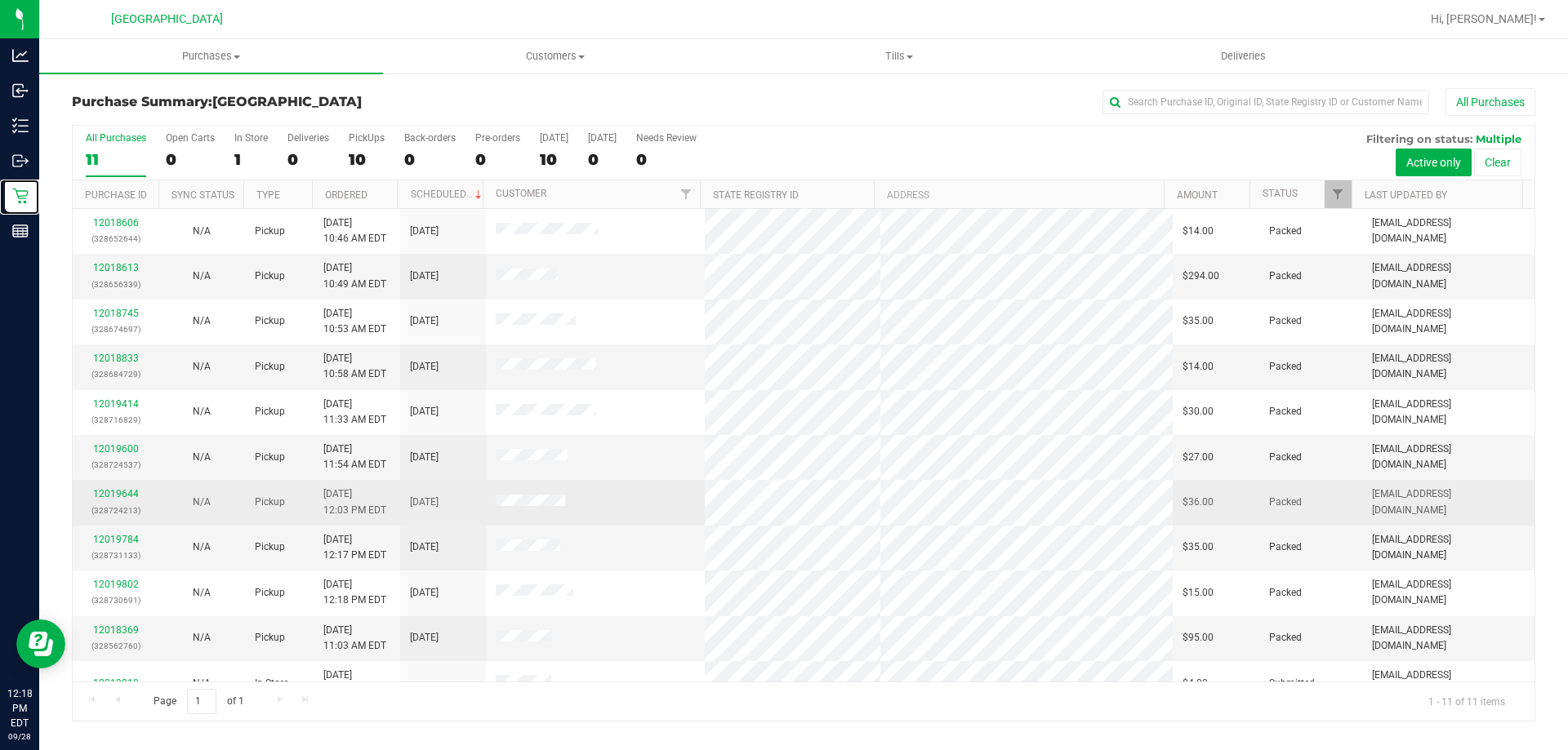
scroll to position [24, 0]
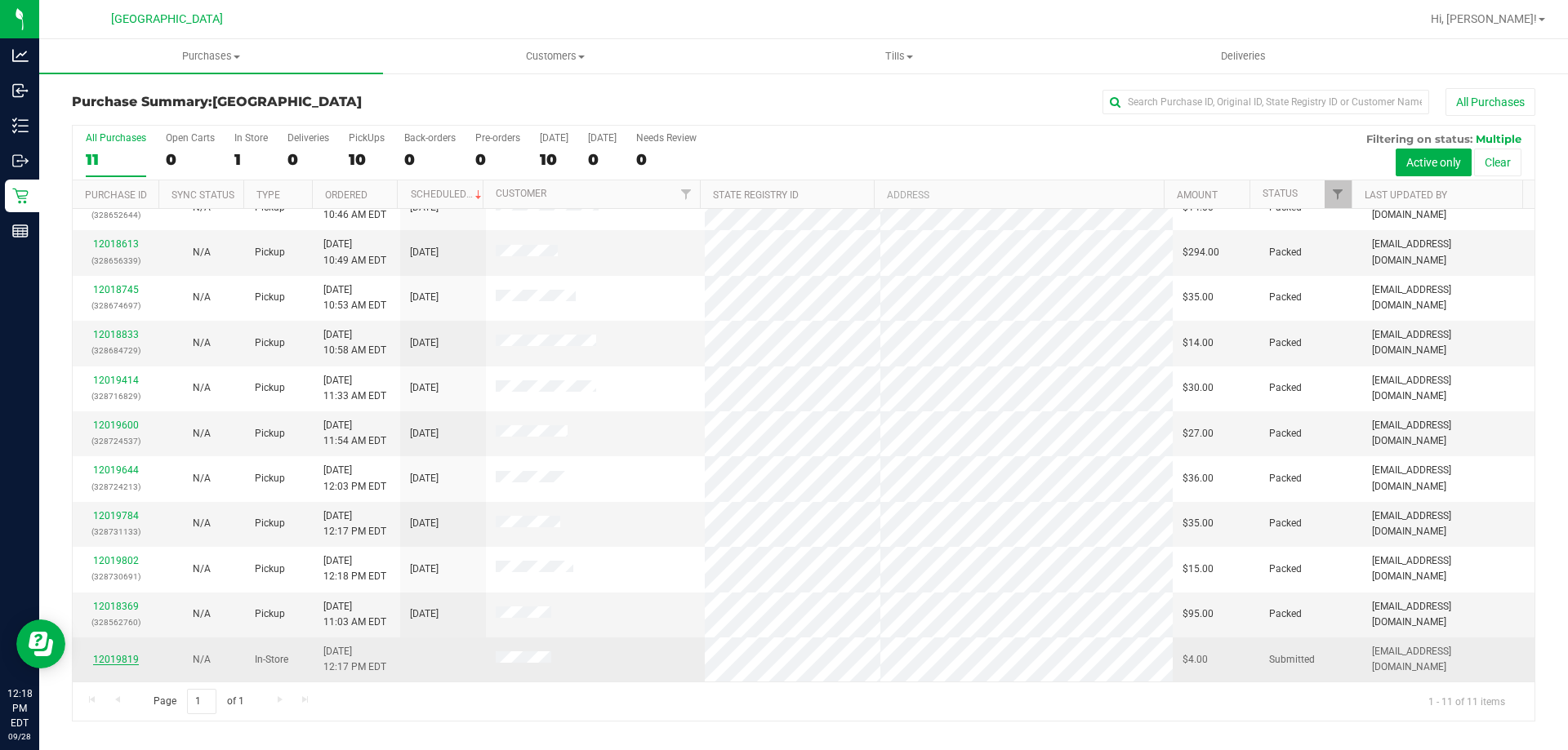
click at [127, 661] on link "12019819" at bounding box center [116, 660] width 46 height 12
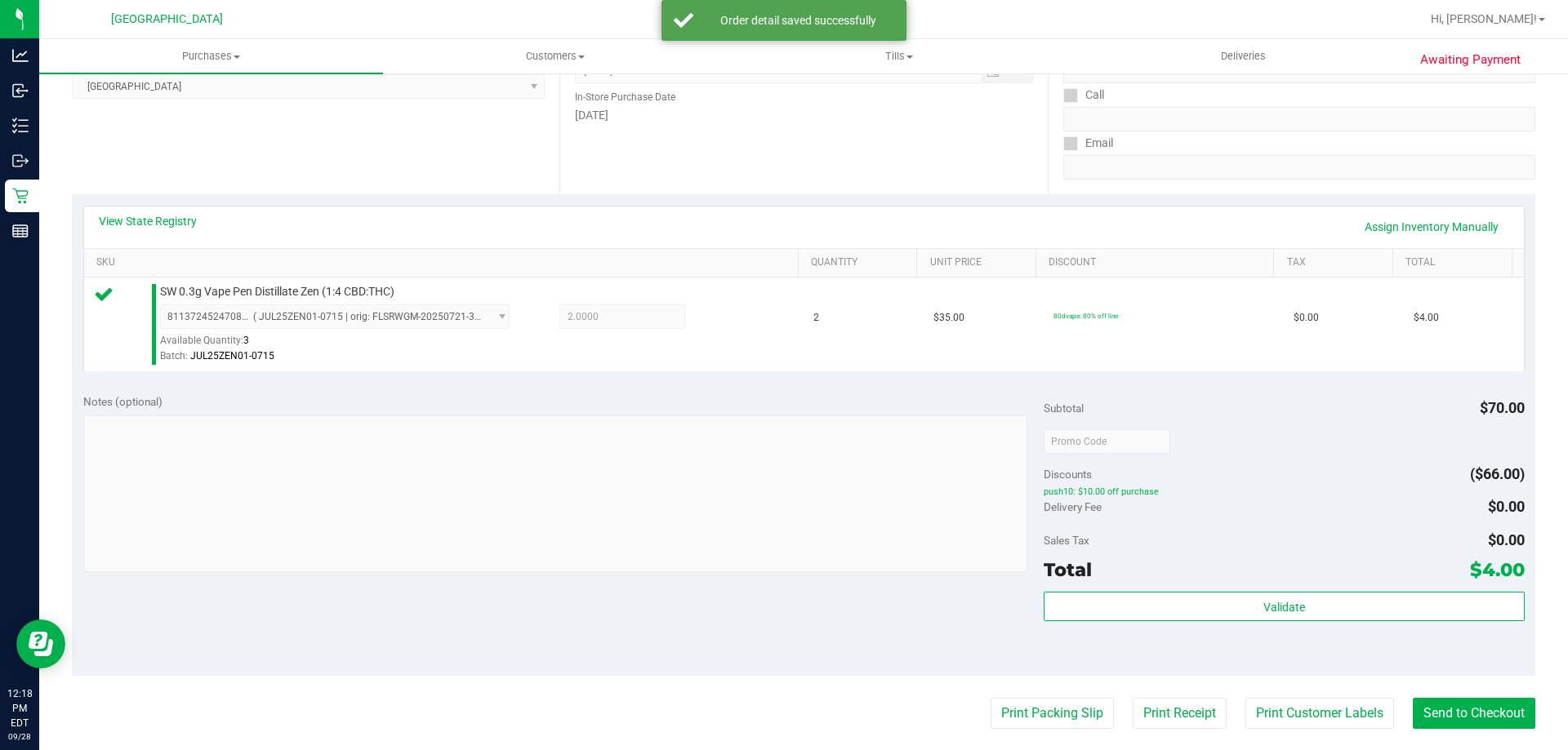
scroll to position [408, 0]
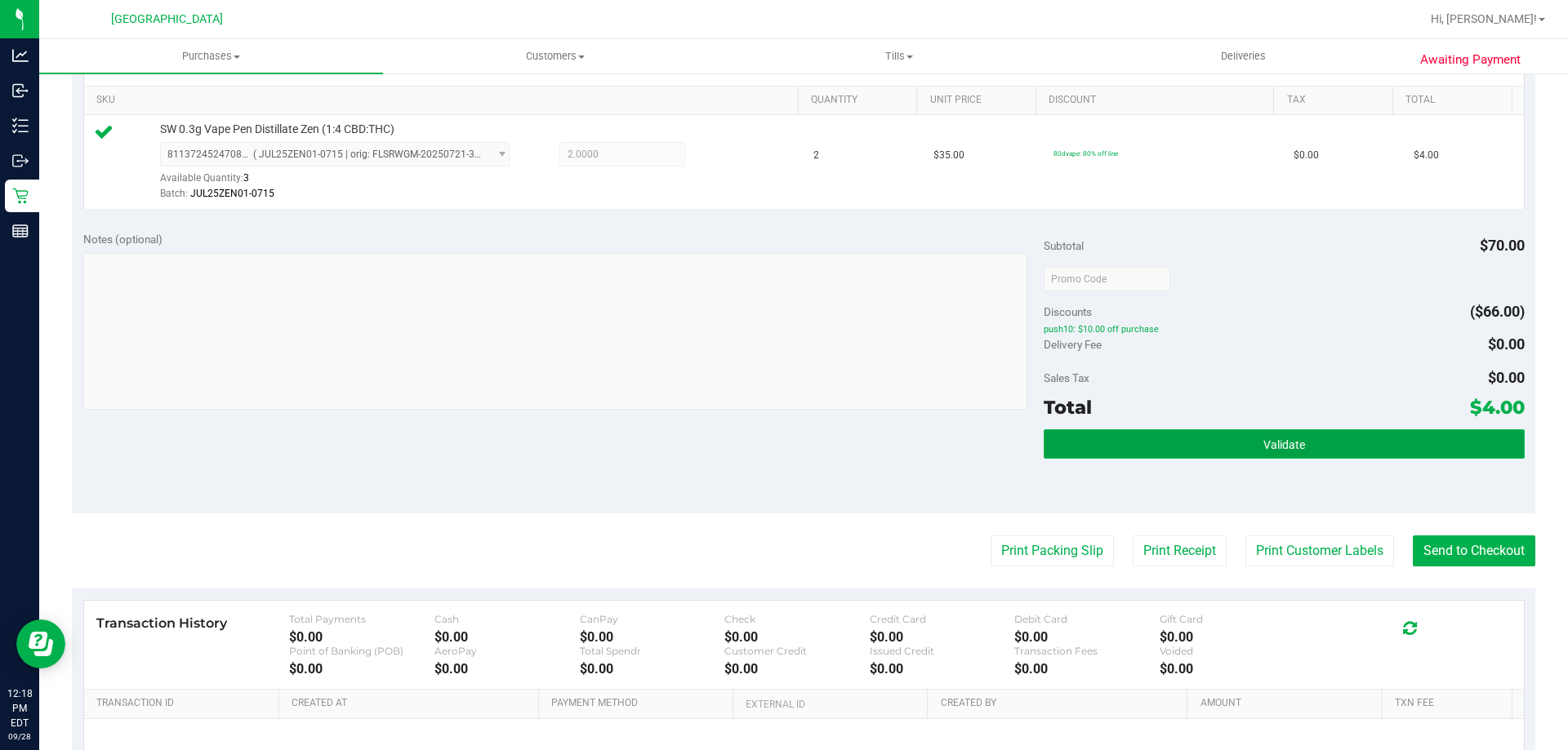
click at [1292, 450] on span "Validate" at bounding box center [1284, 445] width 42 height 13
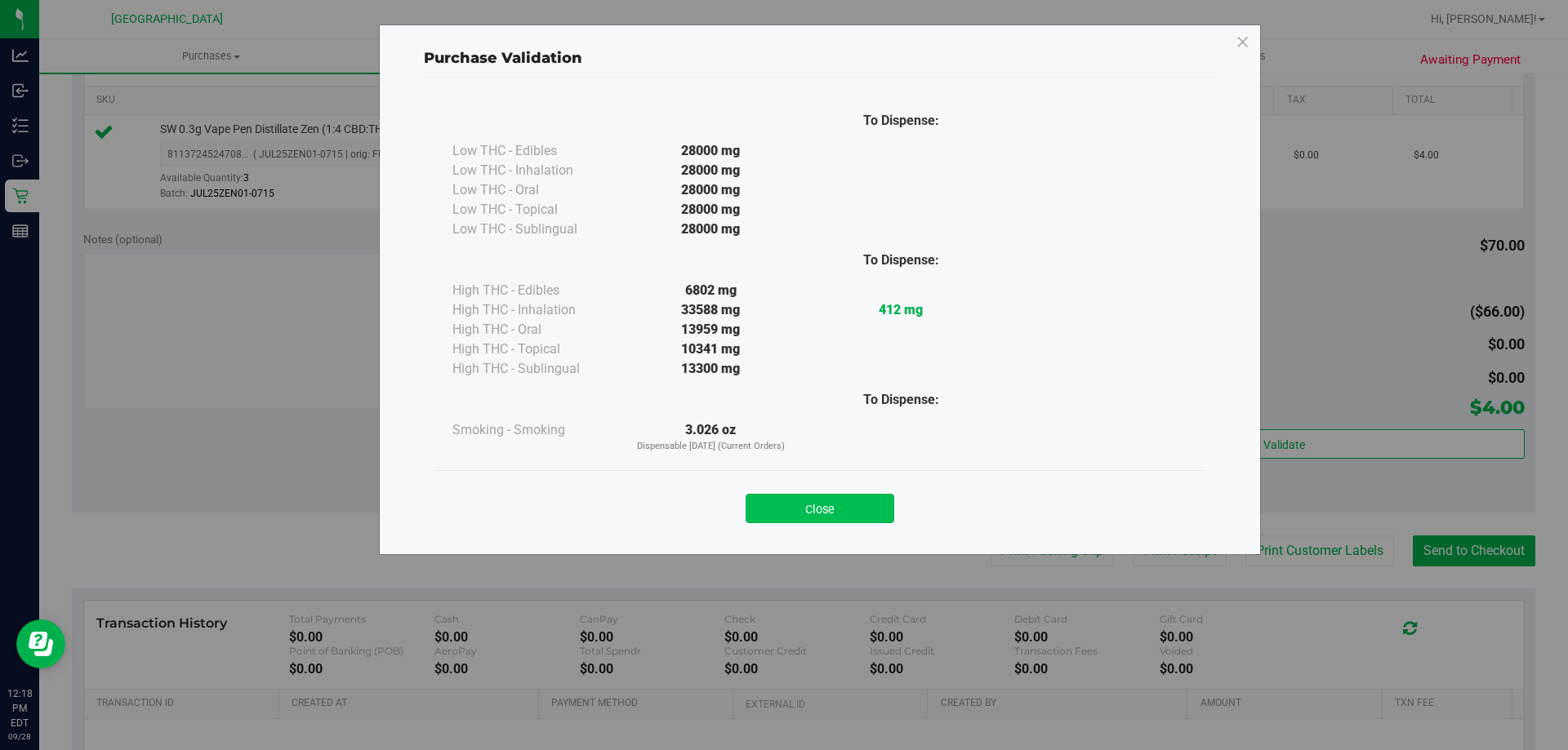
click at [778, 501] on button "Close" at bounding box center [820, 508] width 149 height 29
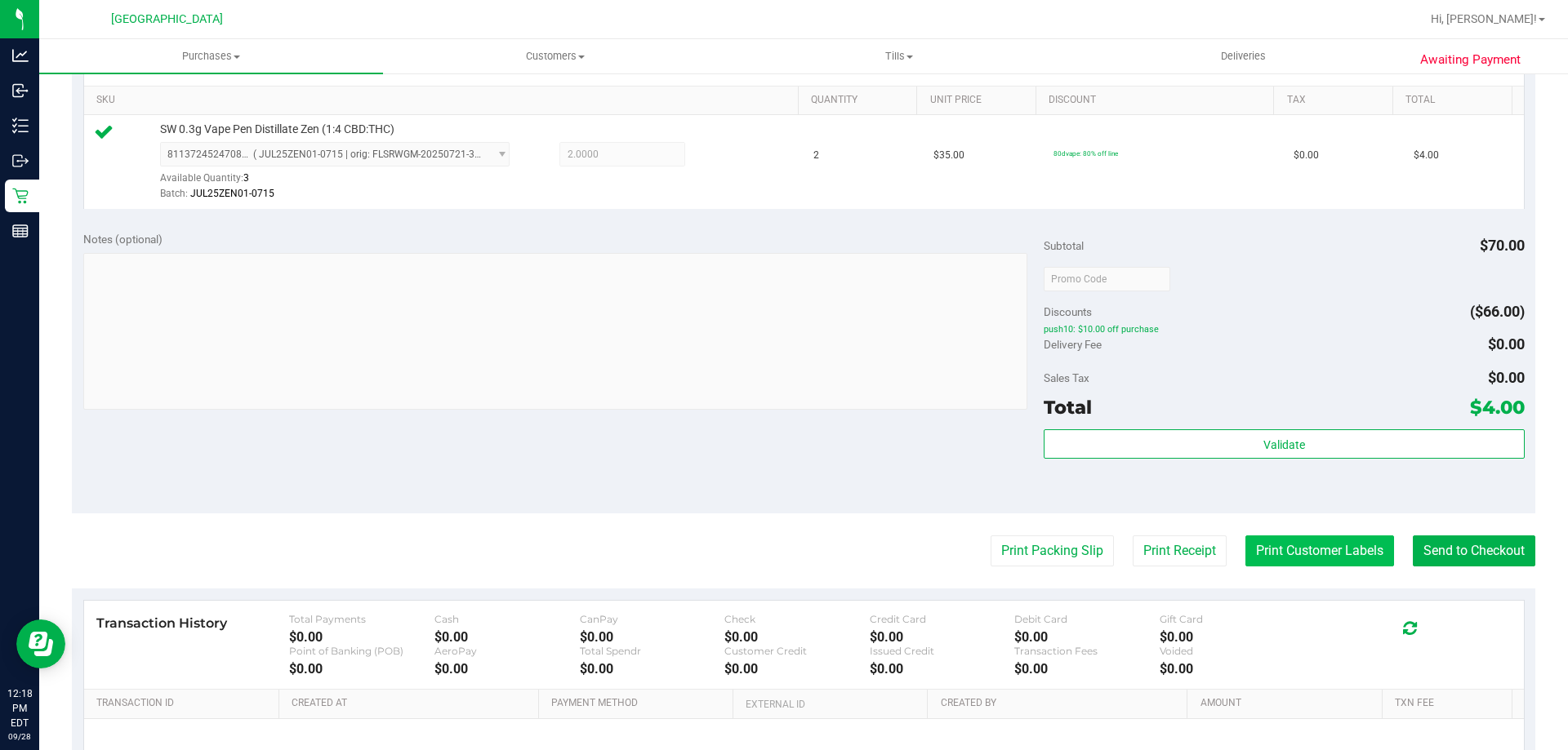
click at [1344, 542] on button "Print Customer Labels" at bounding box center [1320, 551] width 149 height 31
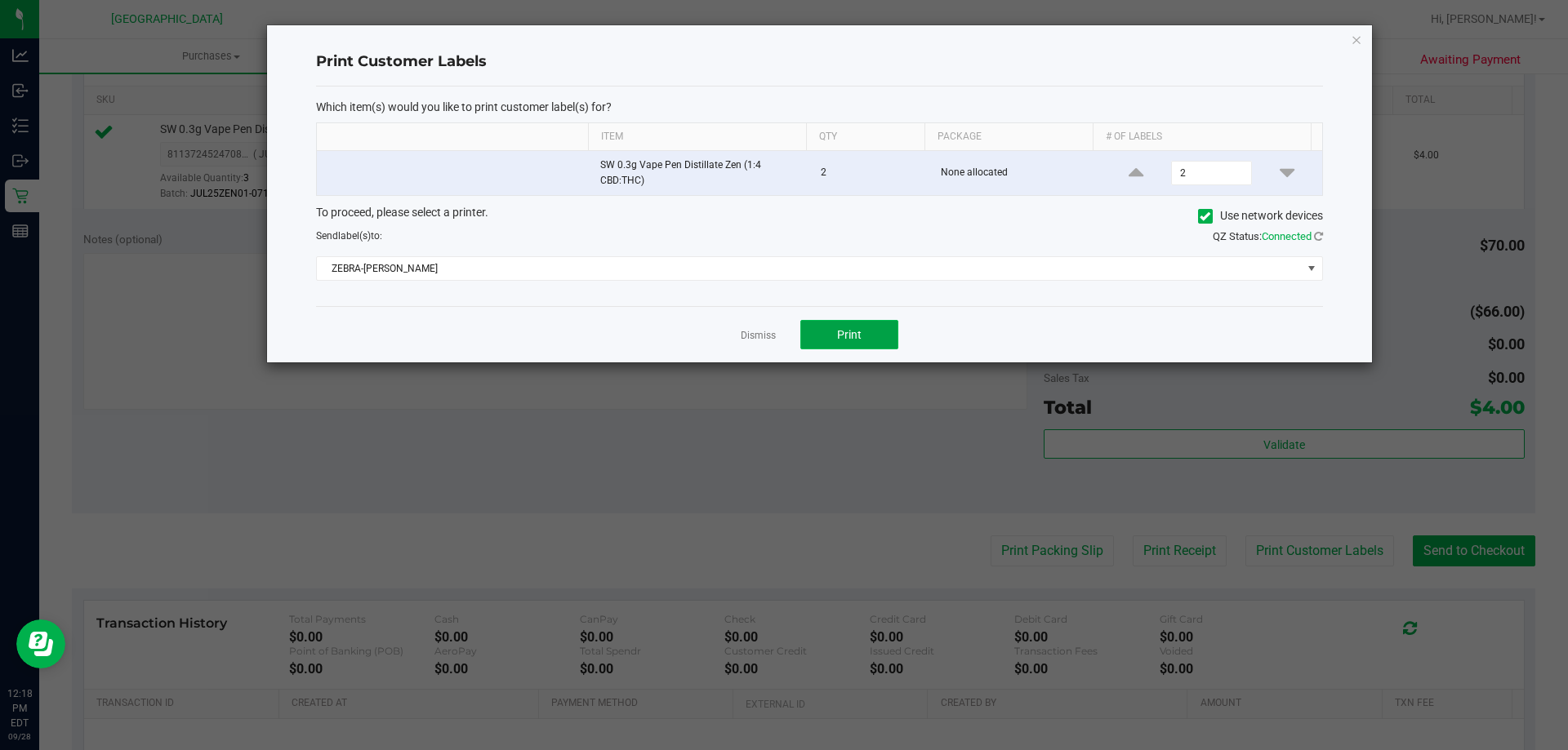
click at [839, 336] on span "Print" at bounding box center [849, 335] width 25 height 13
click at [760, 334] on link "Dismiss" at bounding box center [758, 336] width 35 height 14
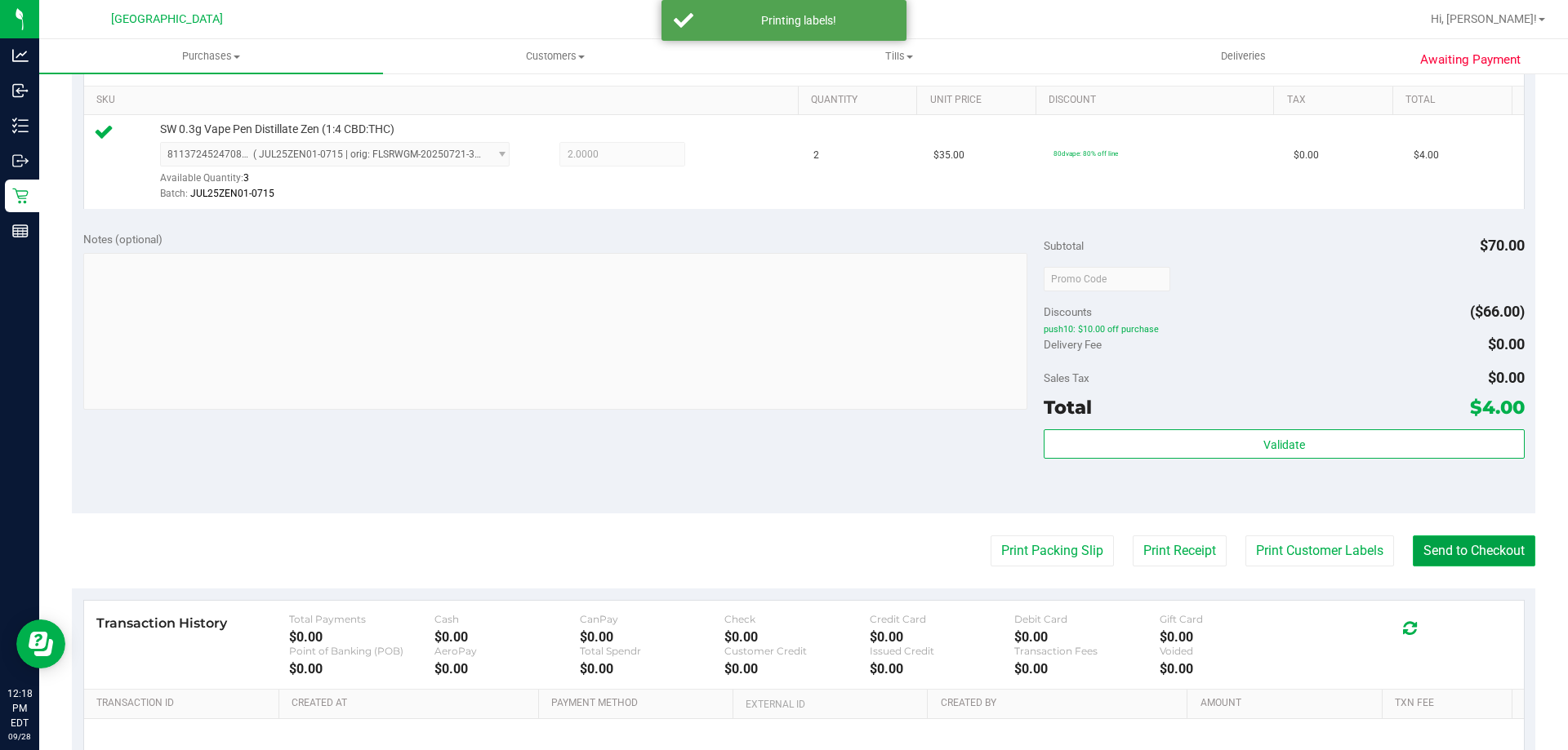
click at [1487, 540] on button "Send to Checkout" at bounding box center [1474, 551] width 122 height 31
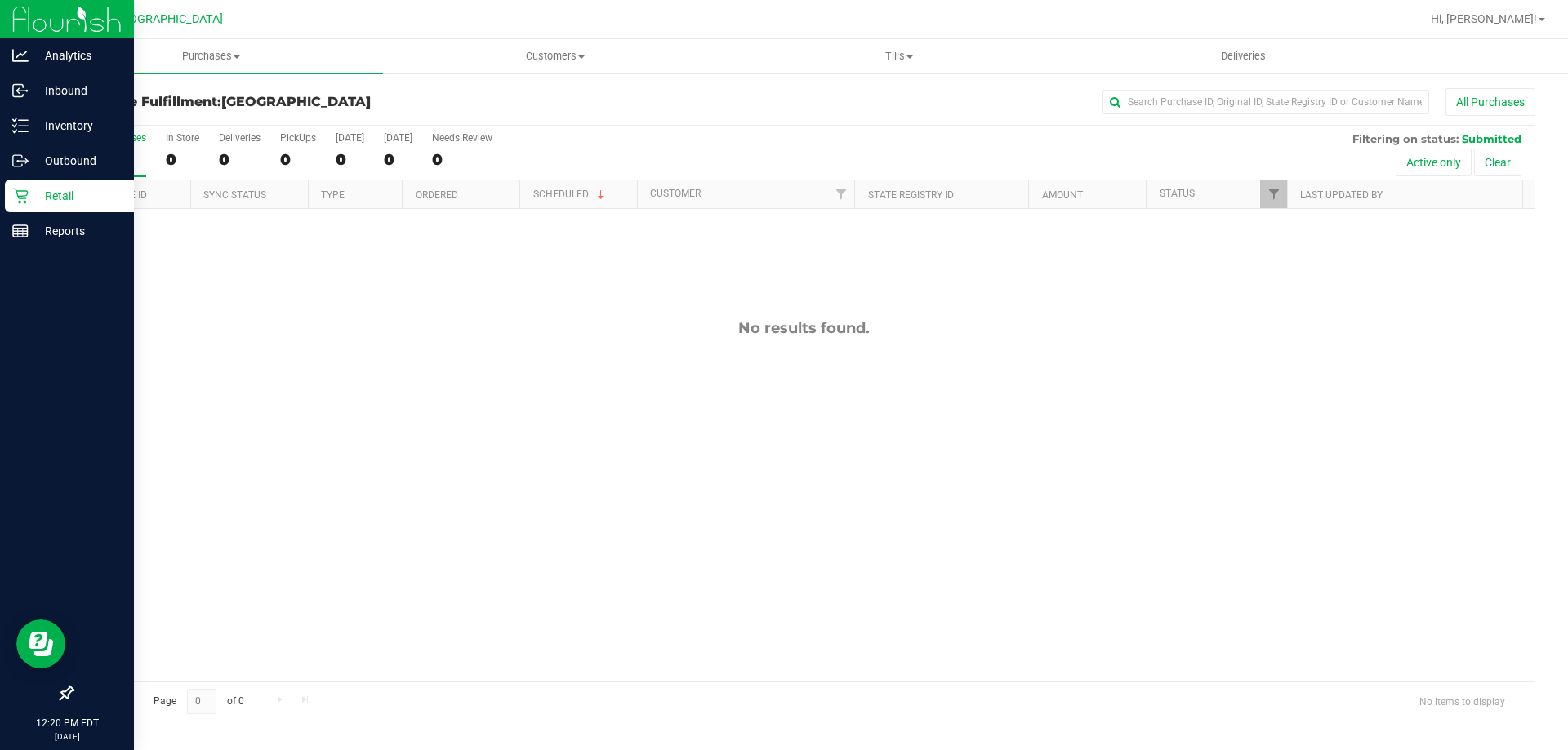
click at [79, 201] on p "Retail" at bounding box center [77, 195] width 98 height 19
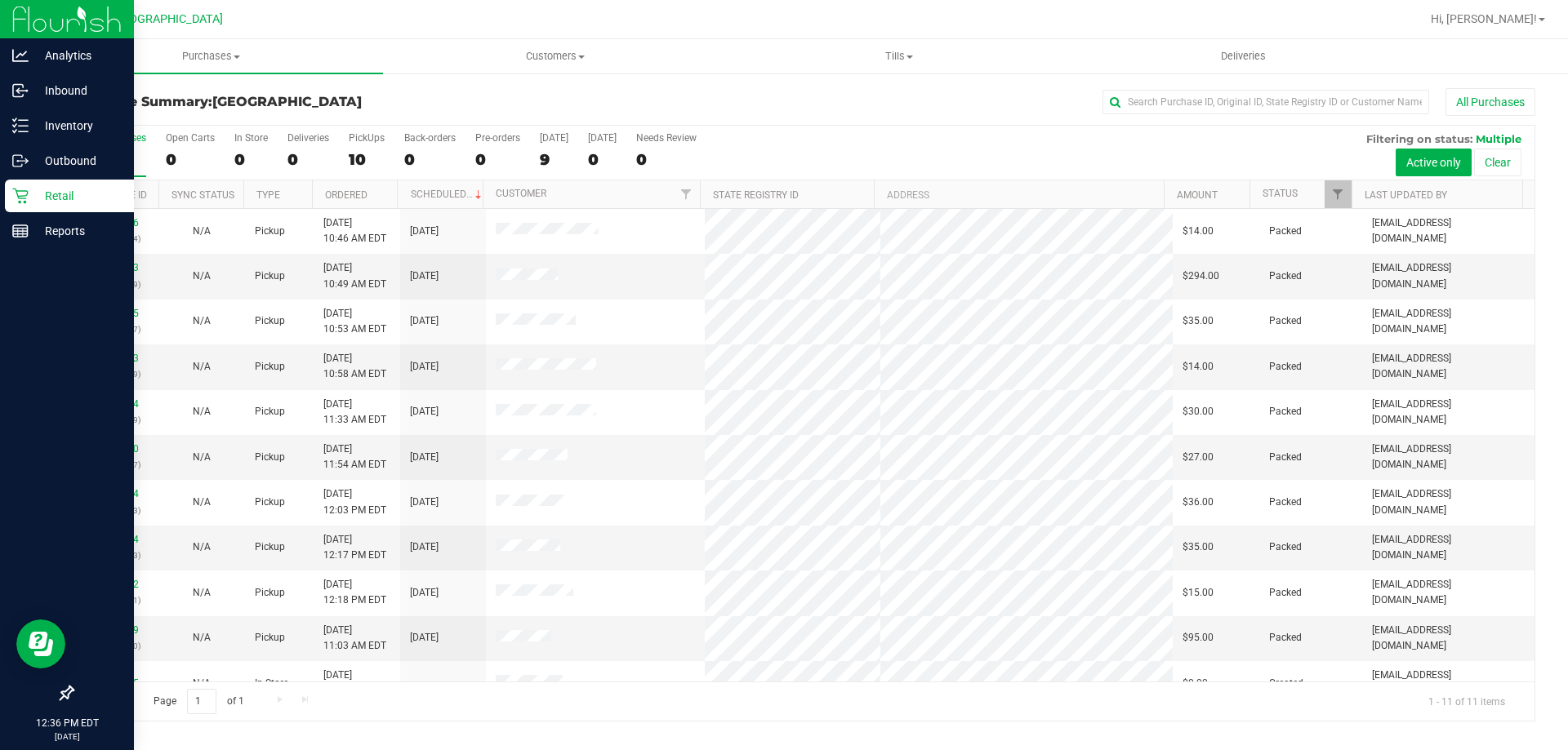
click at [57, 191] on p "Retail" at bounding box center [77, 195] width 98 height 19
click at [57, 192] on p "Retail" at bounding box center [77, 195] width 98 height 19
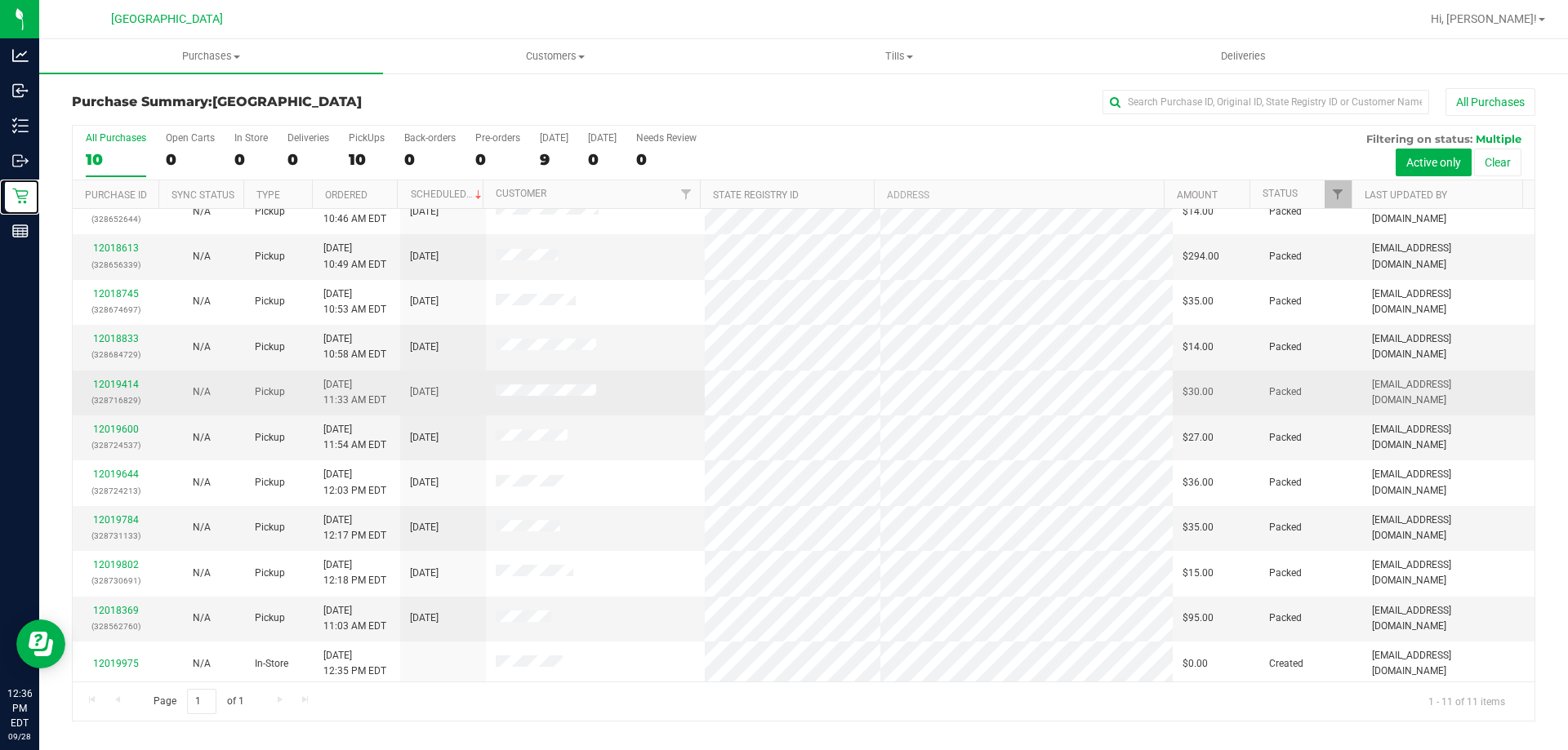
scroll to position [24, 0]
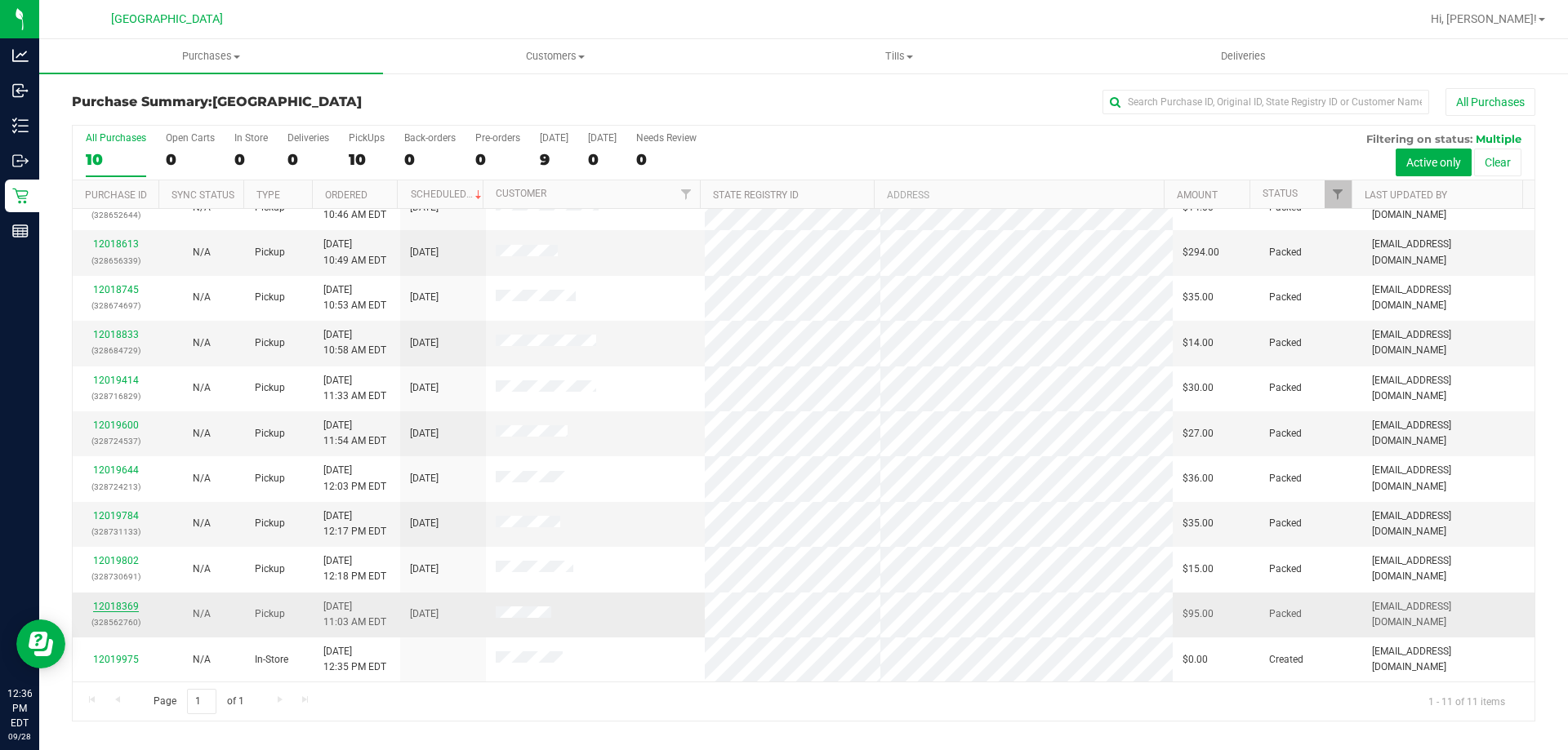
click at [129, 605] on link "12018369" at bounding box center [116, 607] width 46 height 12
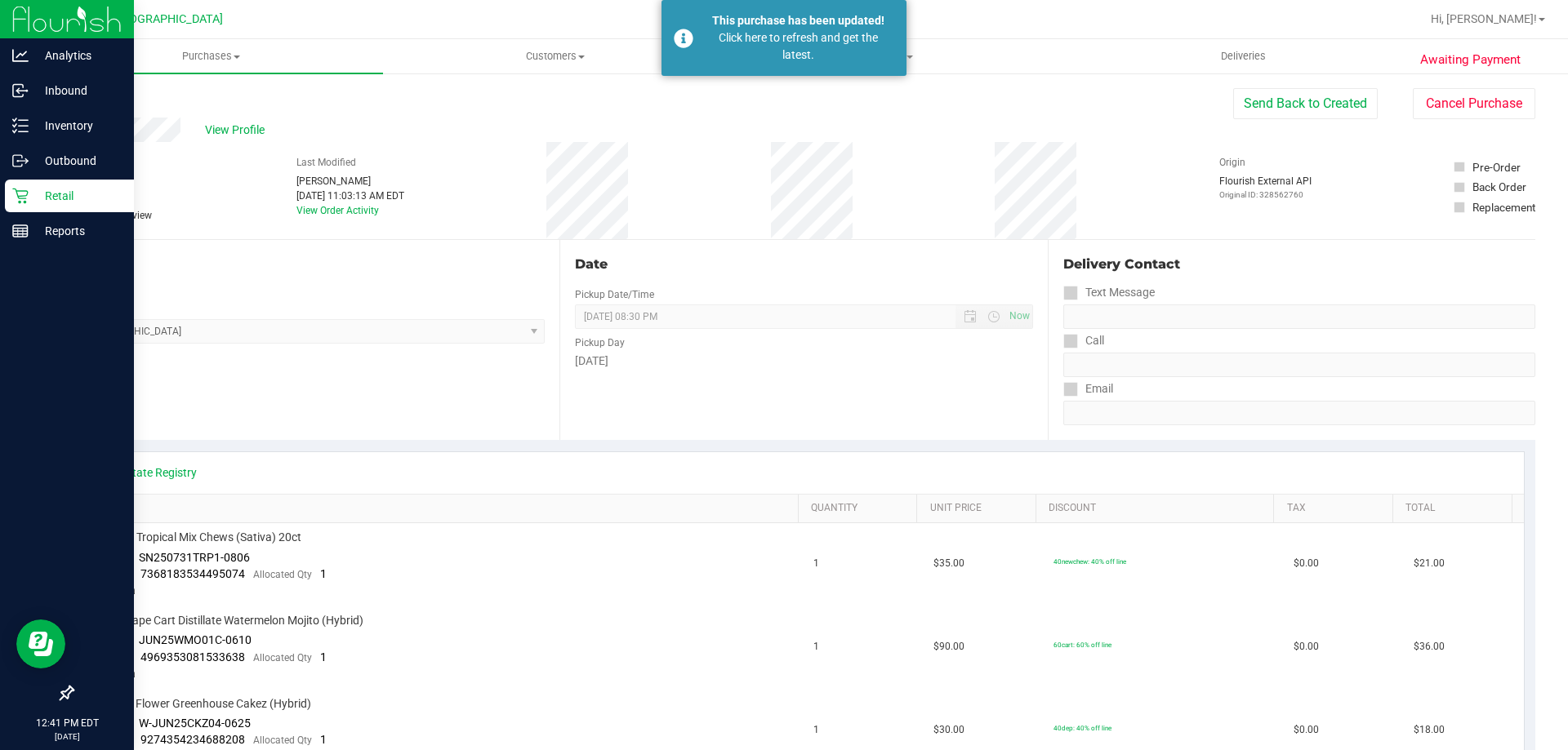
click at [27, 202] on icon at bounding box center [20, 196] width 16 height 16
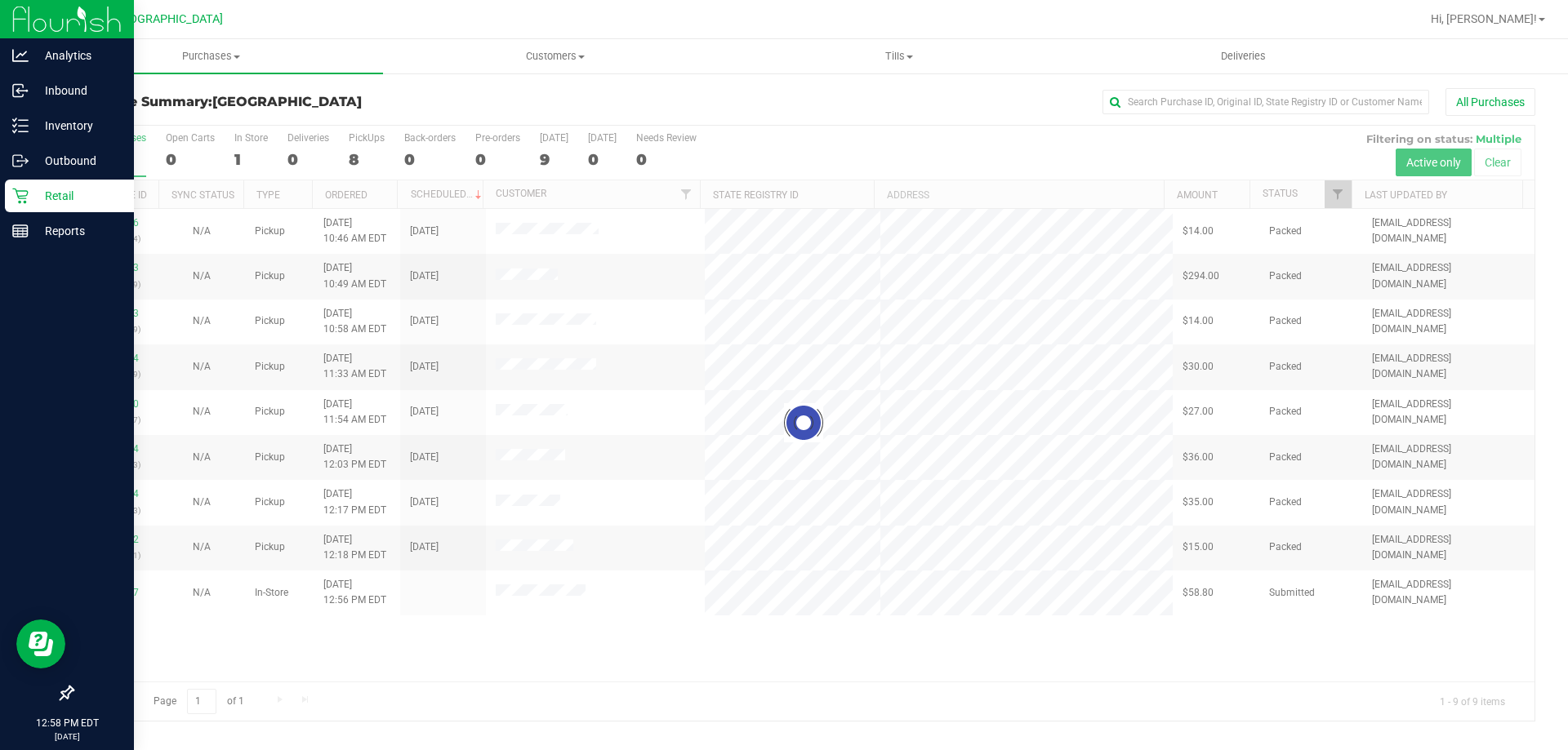
click at [19, 191] on icon at bounding box center [20, 196] width 16 height 16
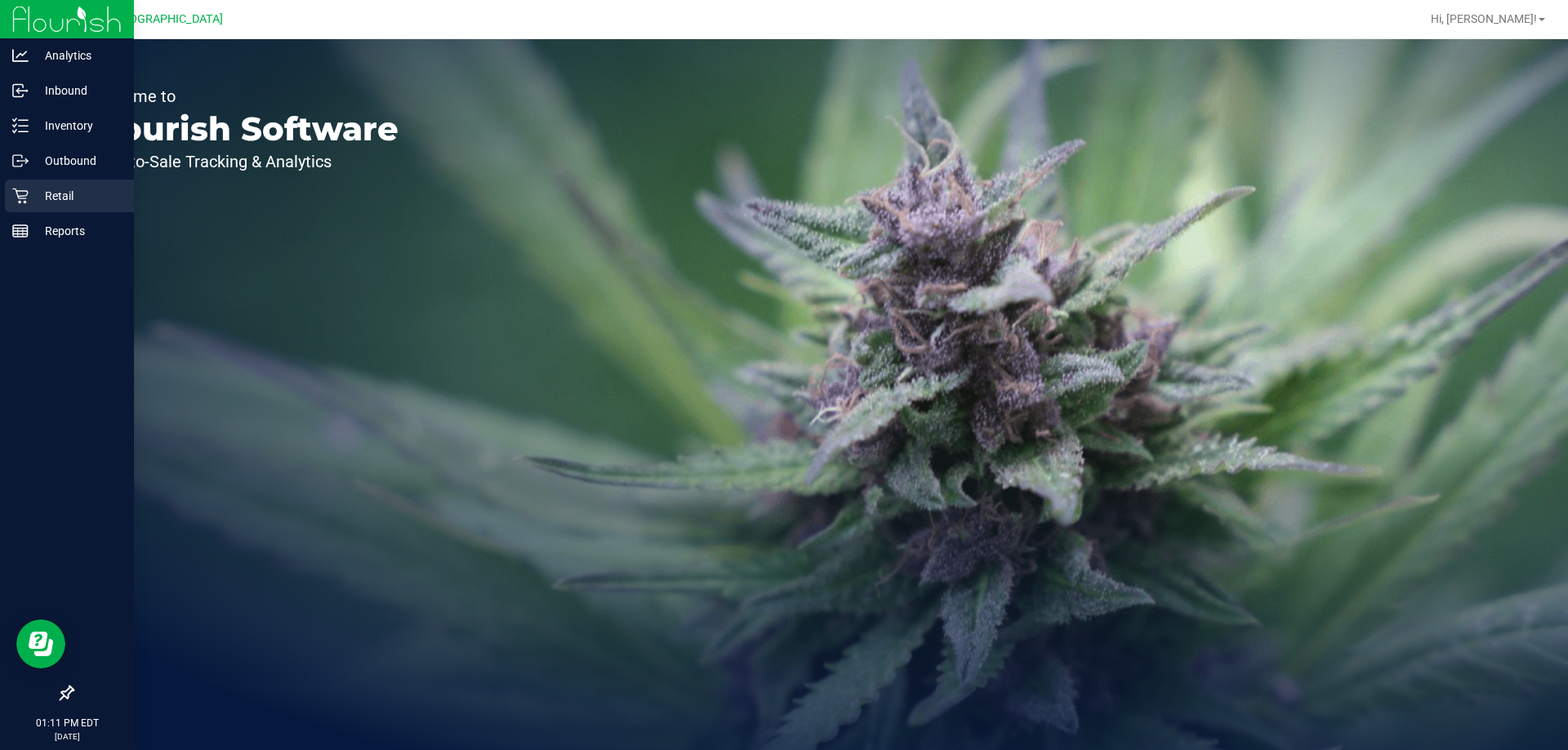
click at [36, 191] on p "Retail" at bounding box center [77, 195] width 98 height 19
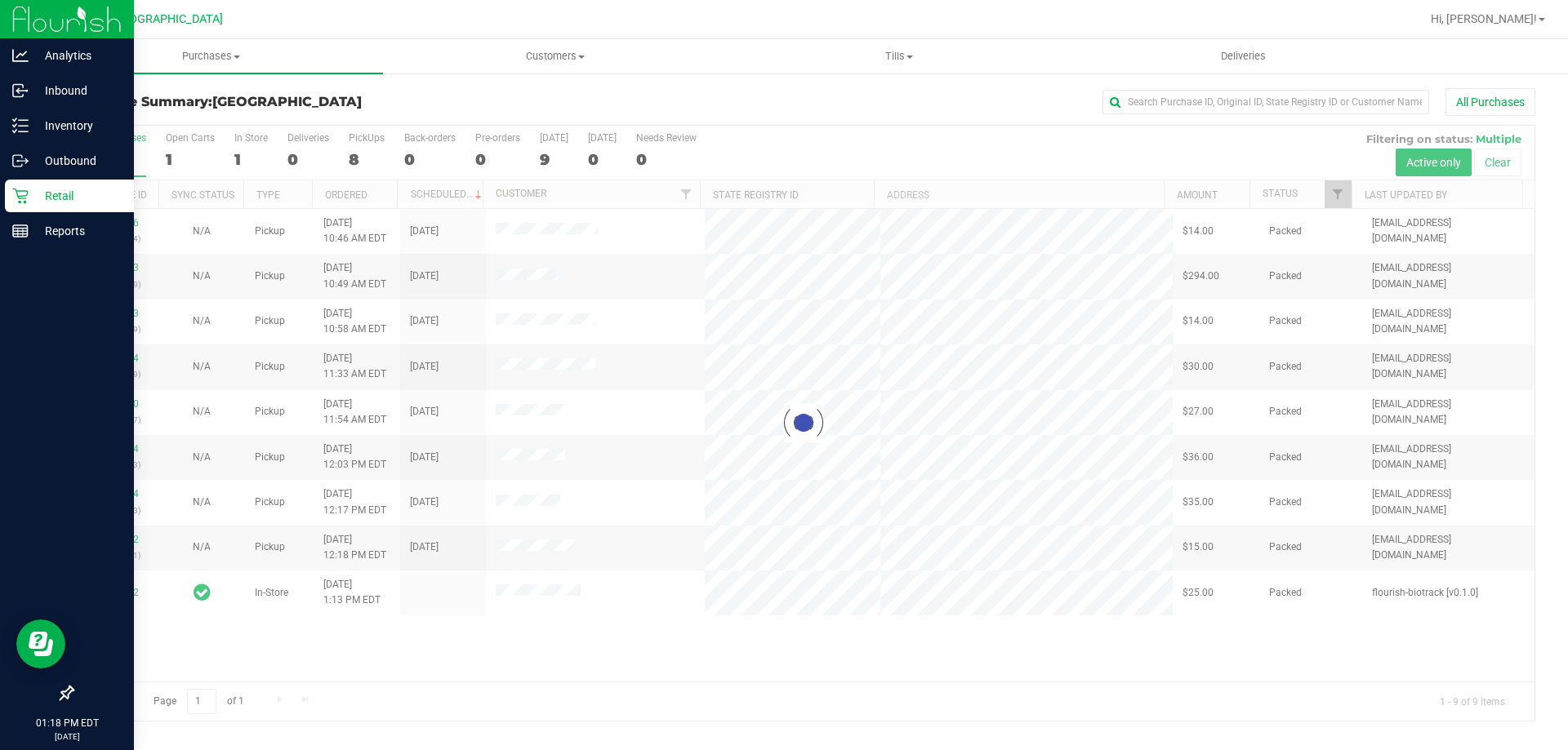
click at [42, 198] on p "Retail" at bounding box center [77, 195] width 98 height 19
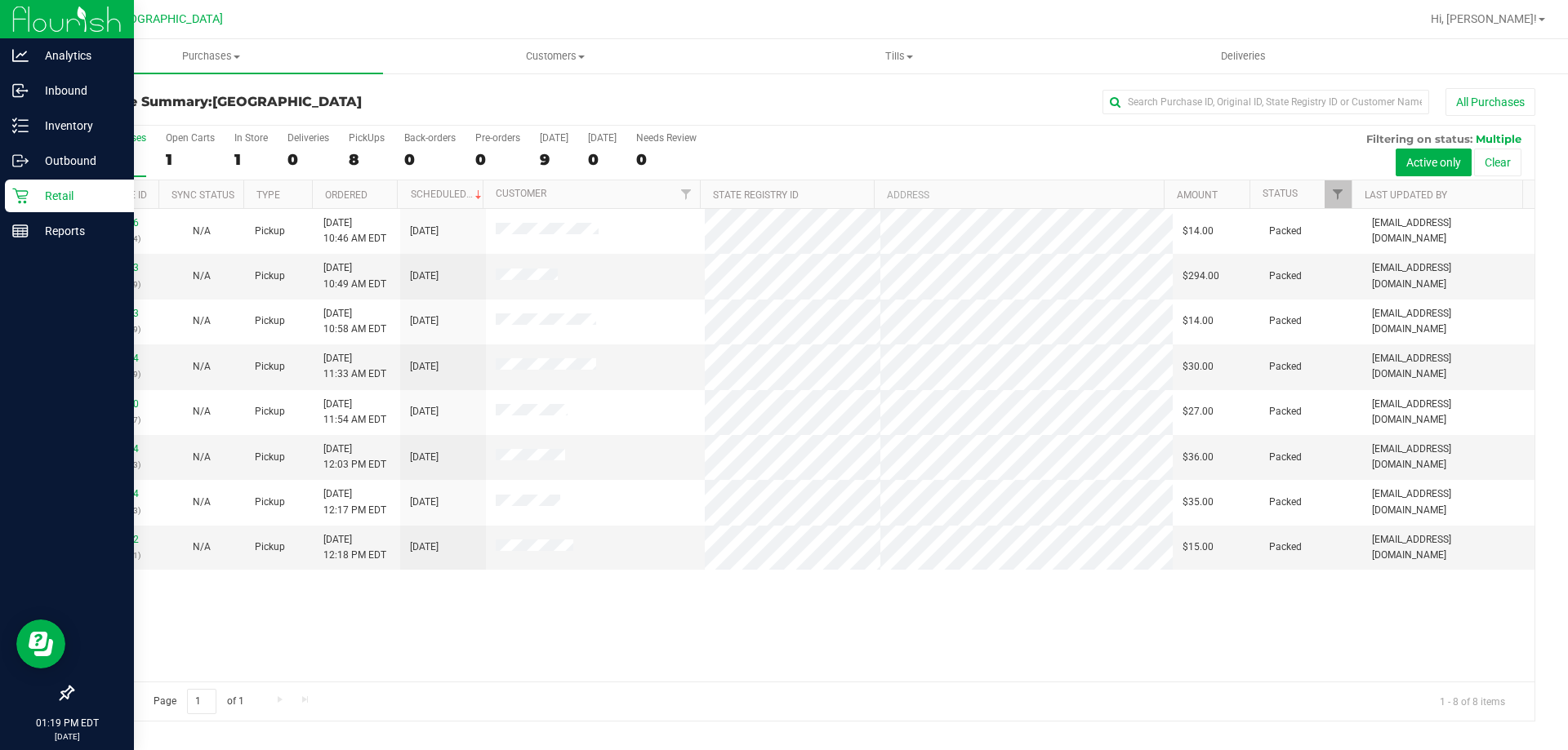
click at [59, 192] on p "Retail" at bounding box center [77, 195] width 98 height 19
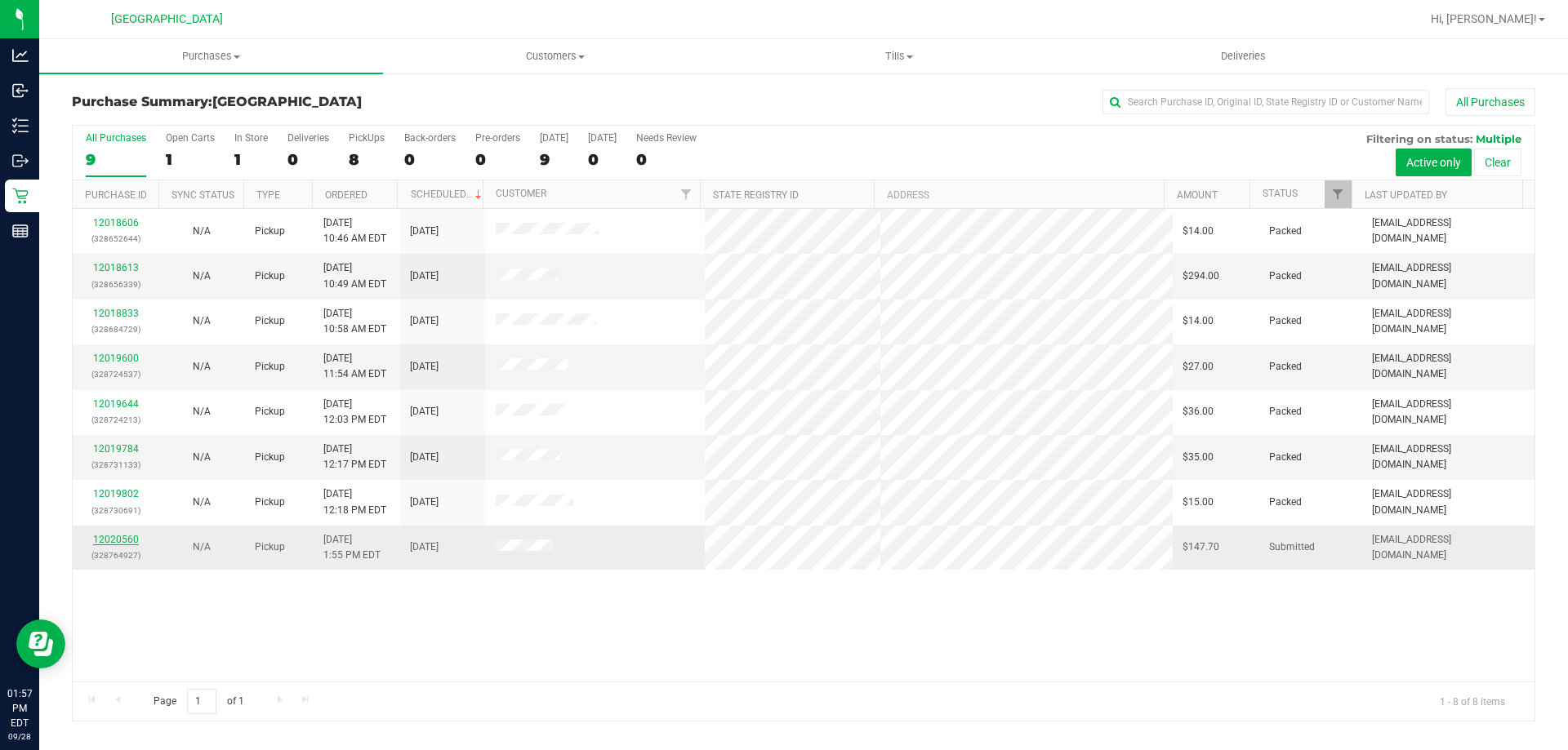
click at [116, 534] on link "12020560" at bounding box center [116, 539] width 46 height 12
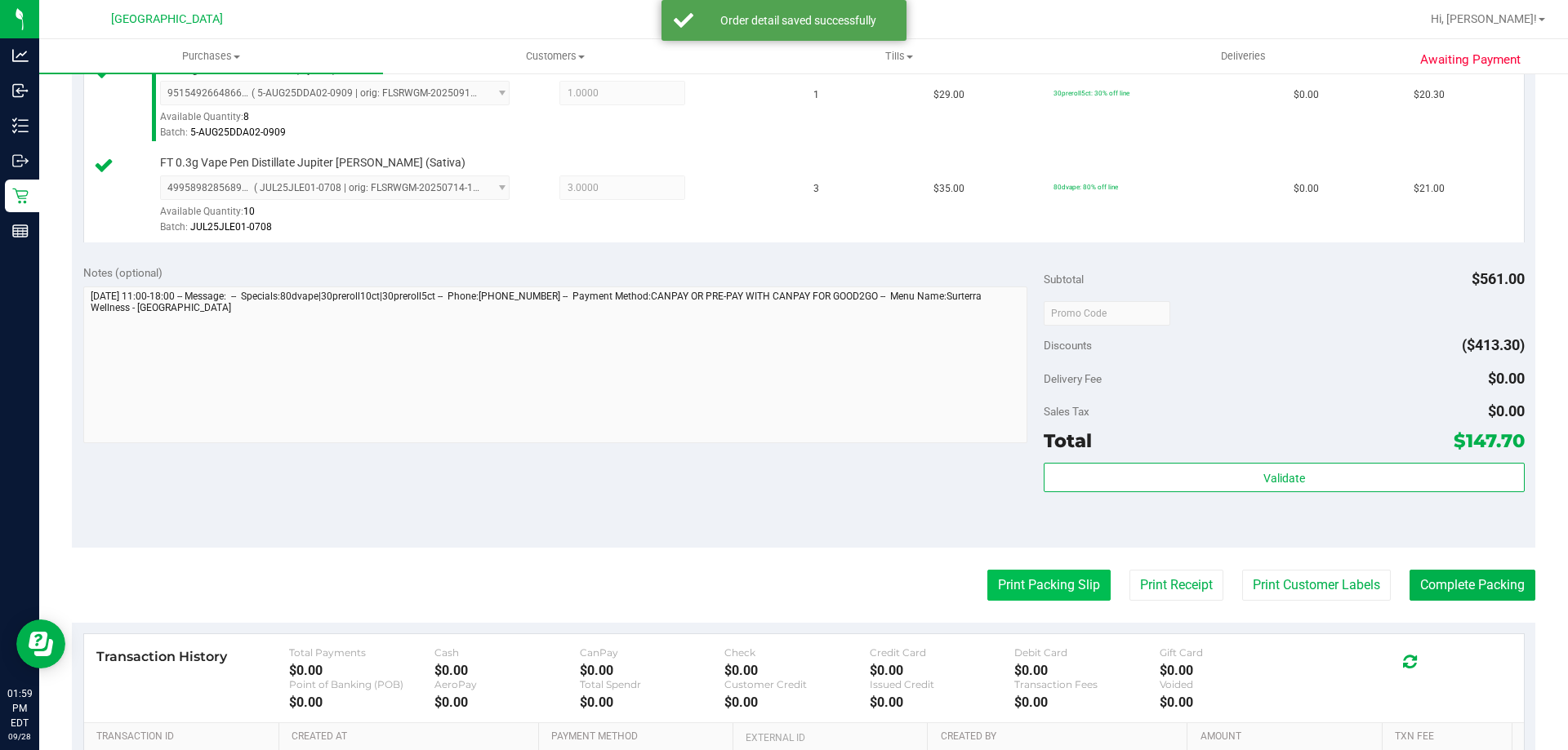
scroll to position [898, 0]
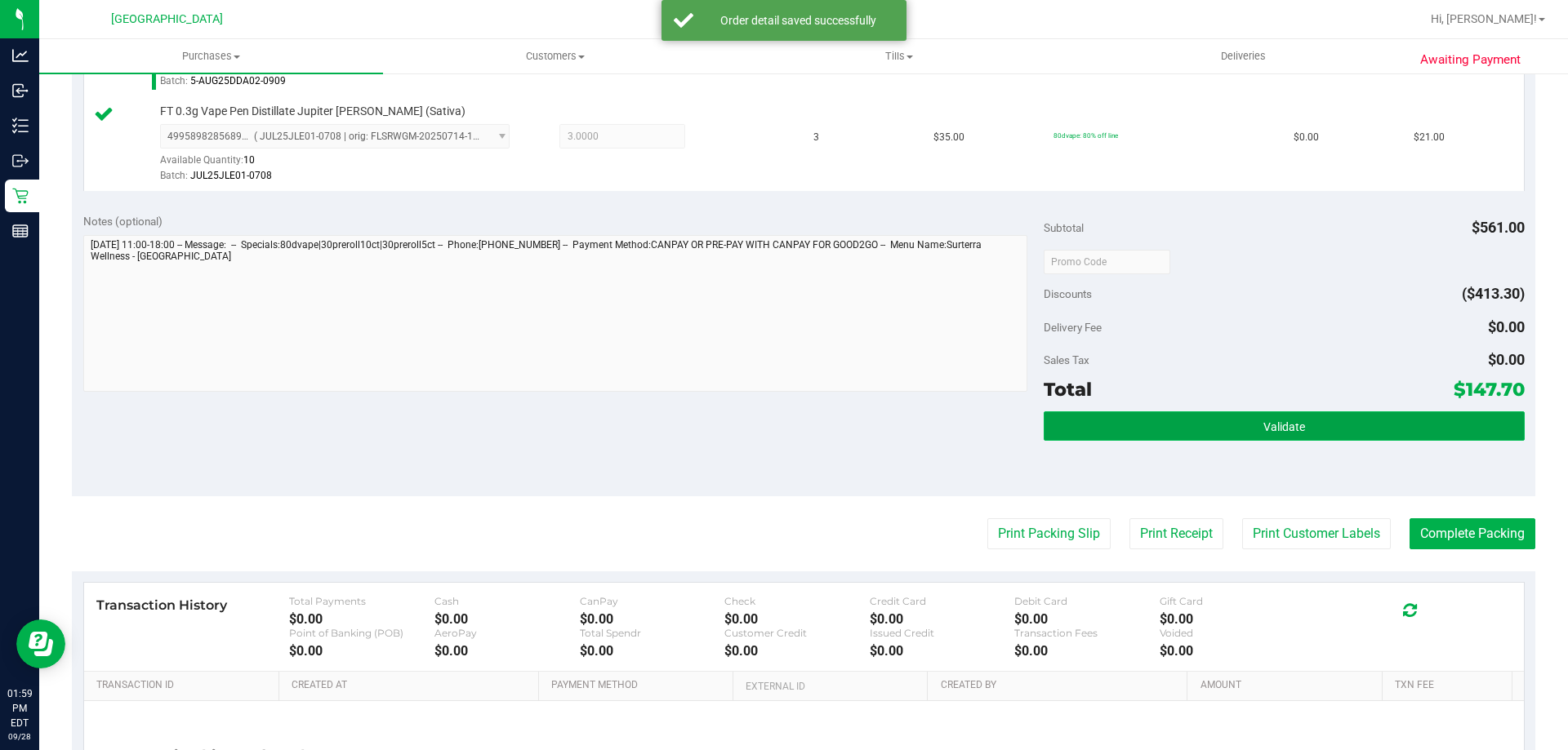
click at [1441, 425] on button "Validate" at bounding box center [1284, 426] width 480 height 29
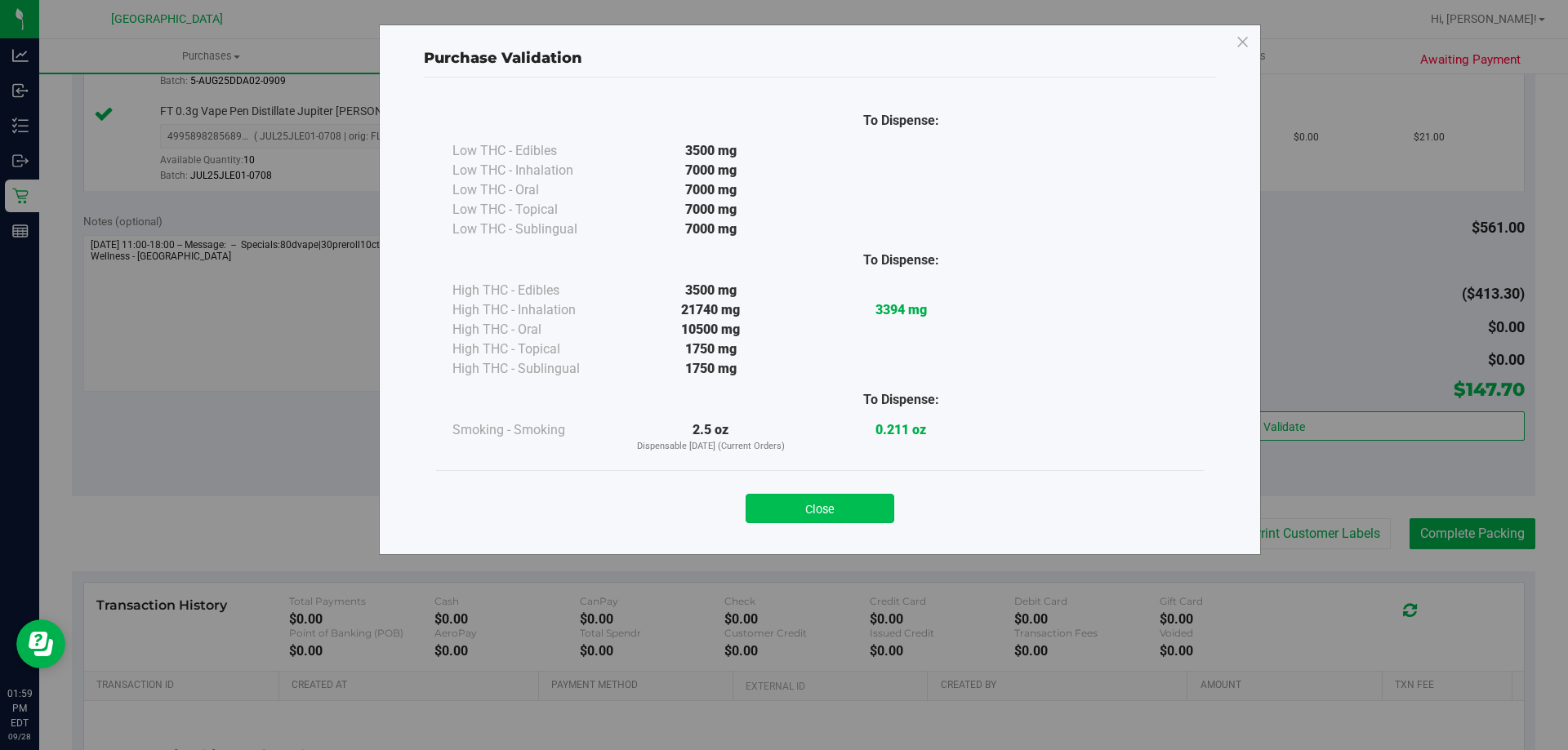
click at [873, 502] on button "Close" at bounding box center [820, 508] width 149 height 29
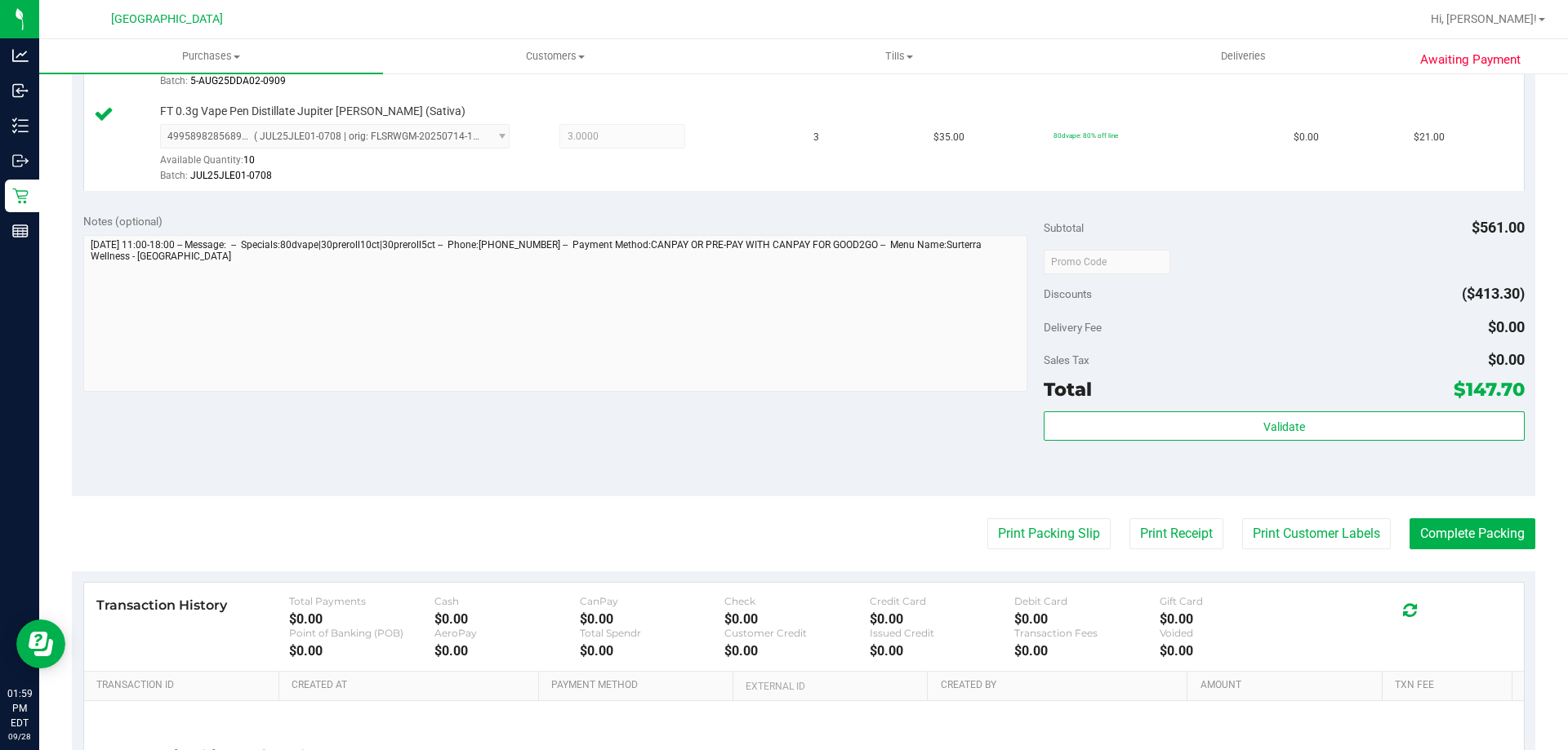
click at [1296, 515] on purchase-details "Back Edit Purchase Cancel Purchase View Profile # 12020560 BioTrack ID: - Submi…" at bounding box center [804, 33] width 1464 height 1686
click at [1298, 521] on button "Print Customer Labels" at bounding box center [1316, 534] width 149 height 31
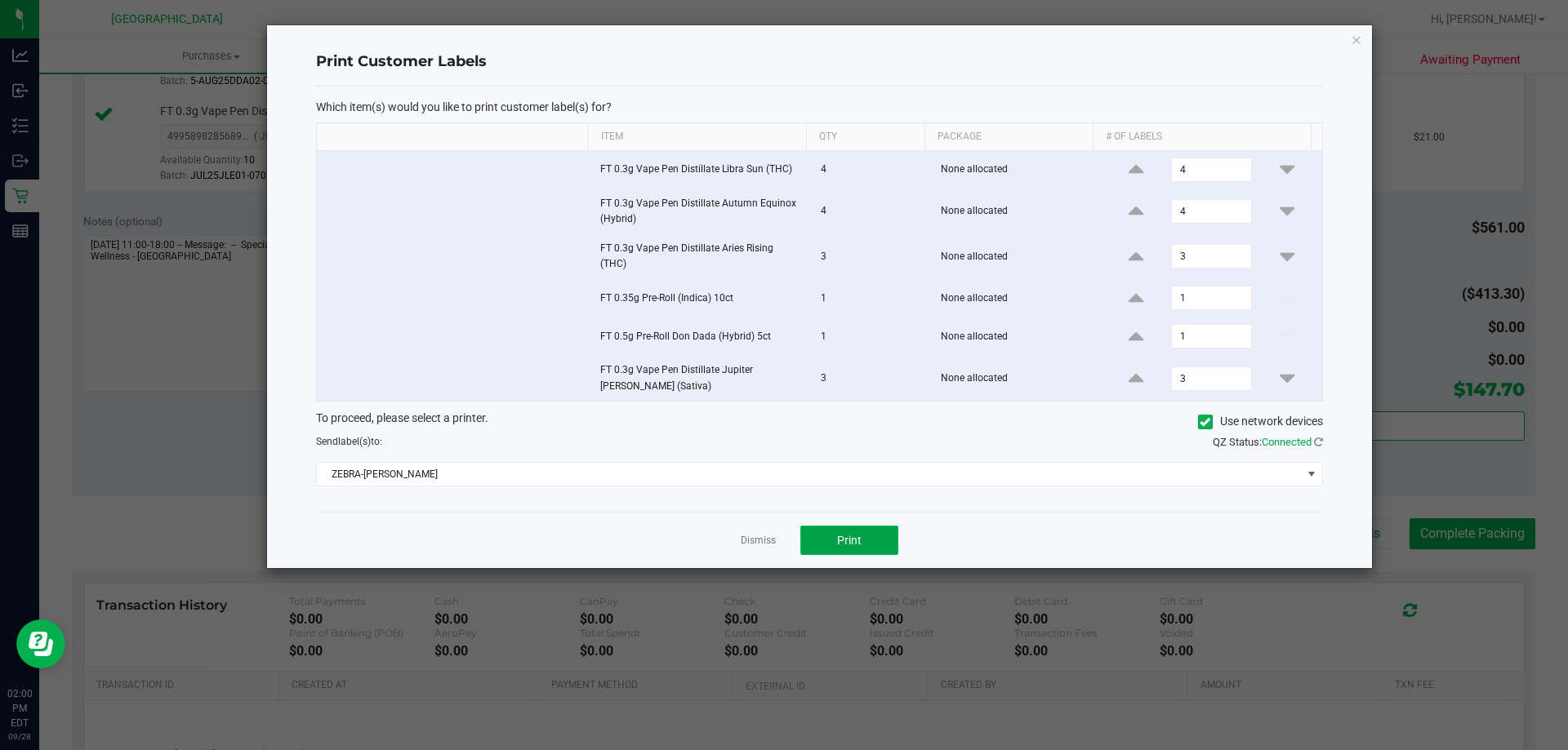
click at [859, 527] on button "Print" at bounding box center [849, 540] width 98 height 29
click at [1359, 43] on icon "button" at bounding box center [1356, 38] width 12 height 19
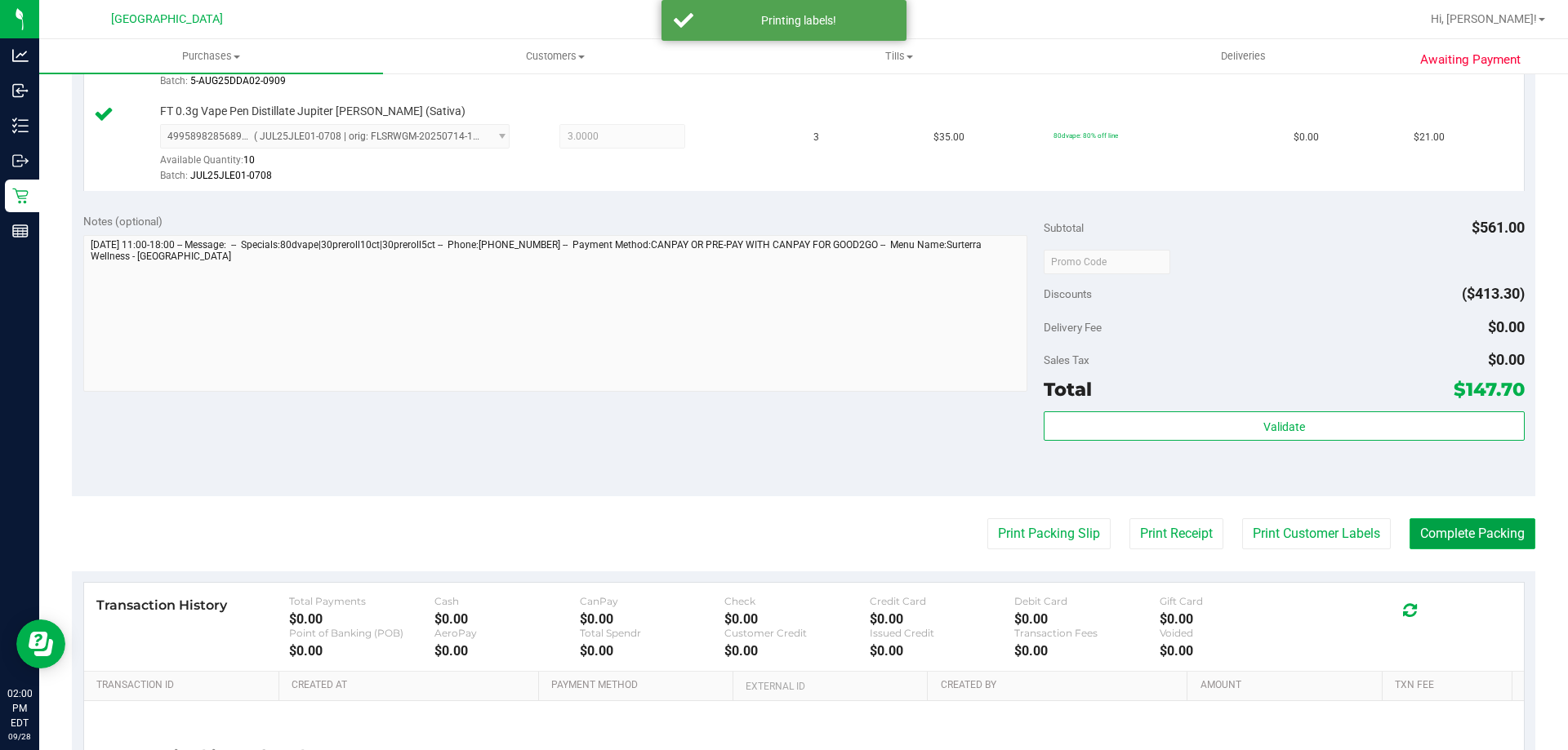
click at [1469, 547] on button "Complete Packing" at bounding box center [1473, 534] width 126 height 31
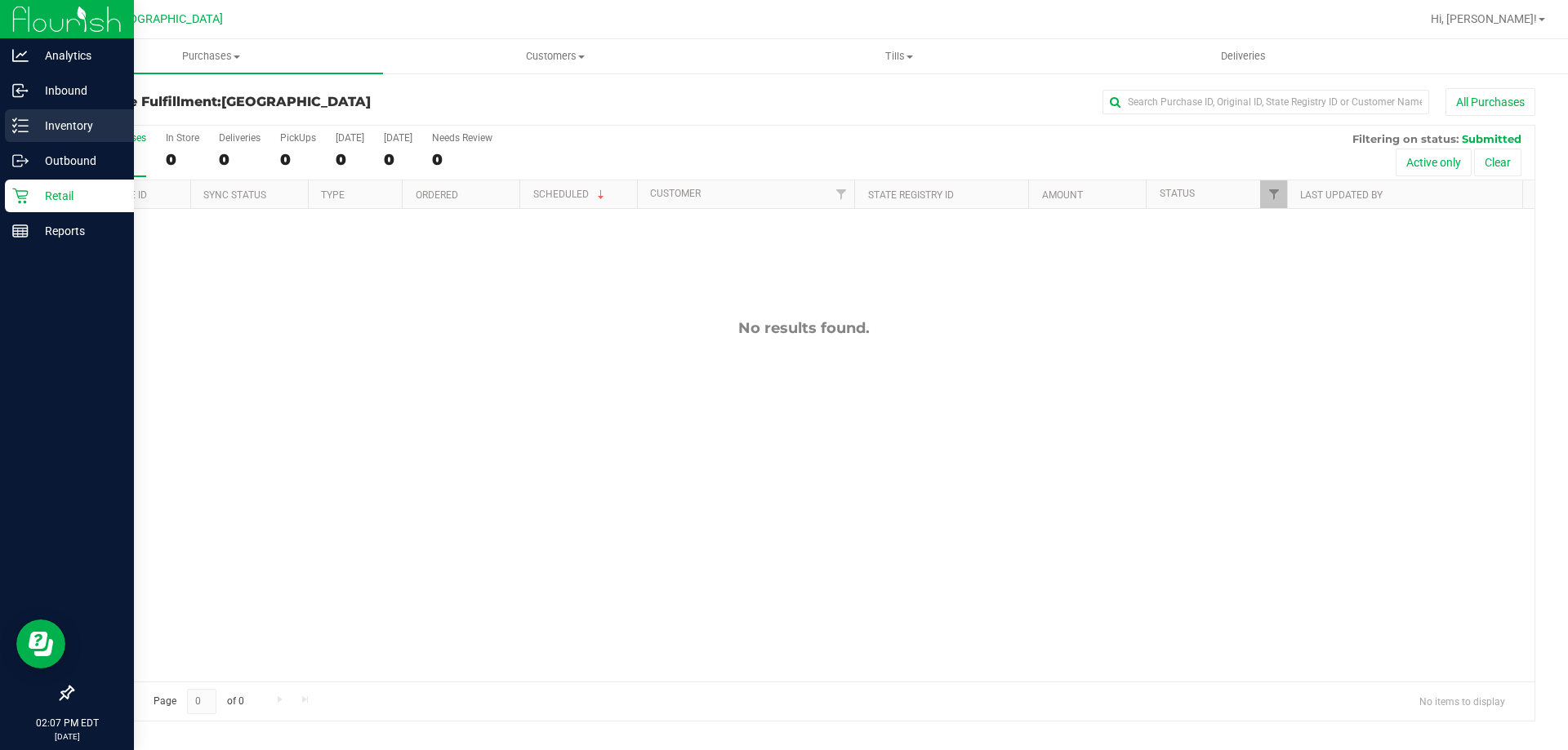
click at [42, 129] on p "Inventory" at bounding box center [77, 125] width 98 height 19
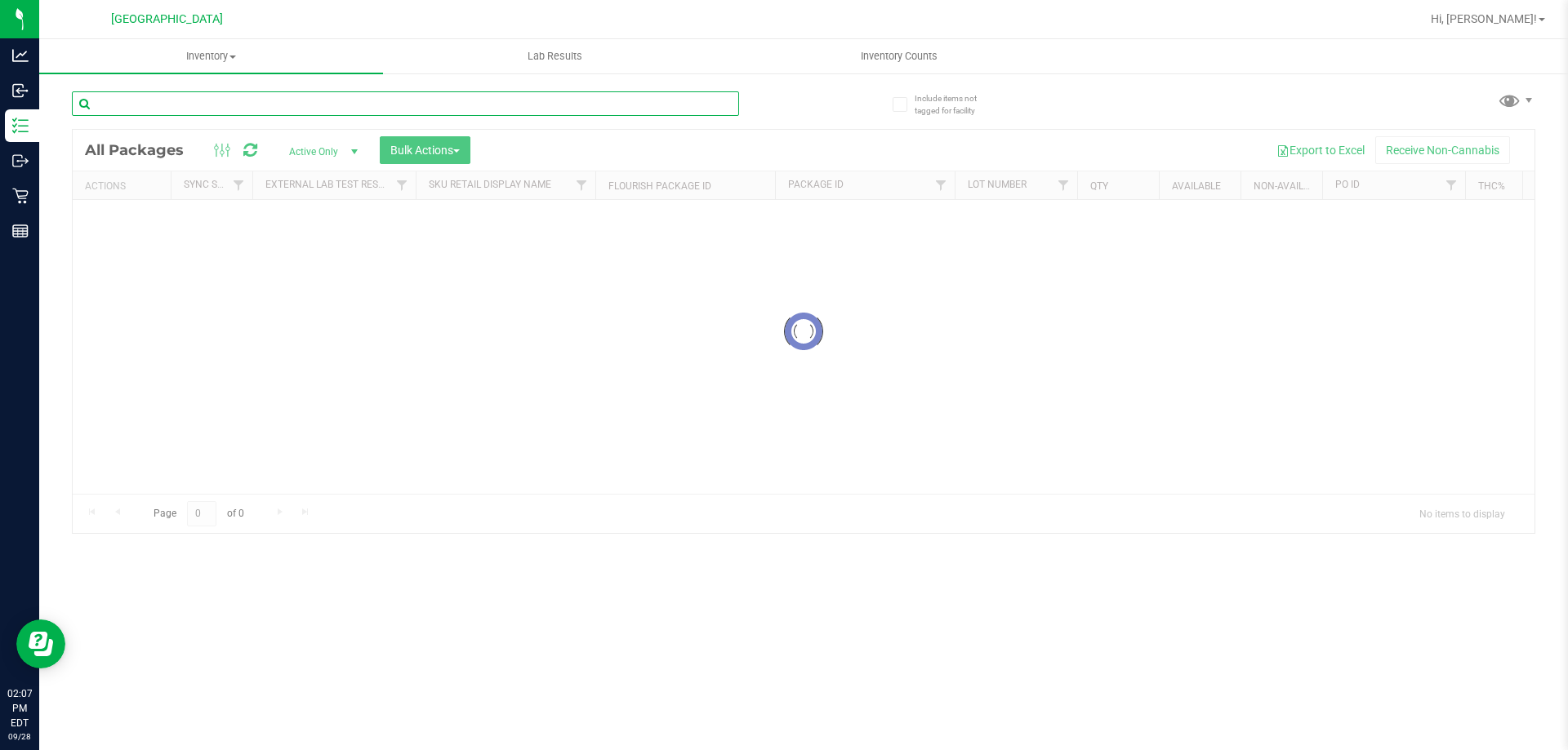
click at [183, 109] on input "text" at bounding box center [405, 103] width 667 height 25
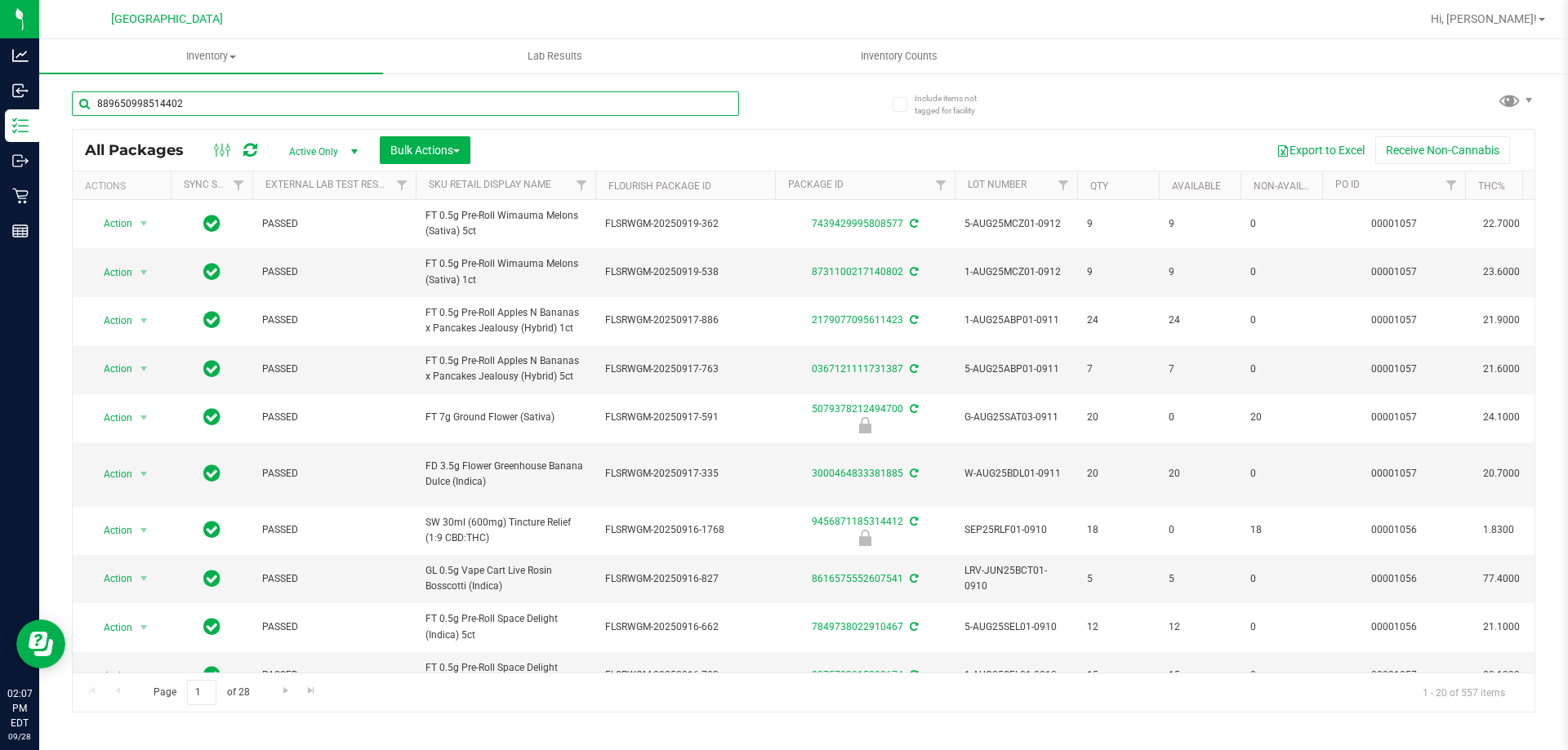
type input "8896509985144024"
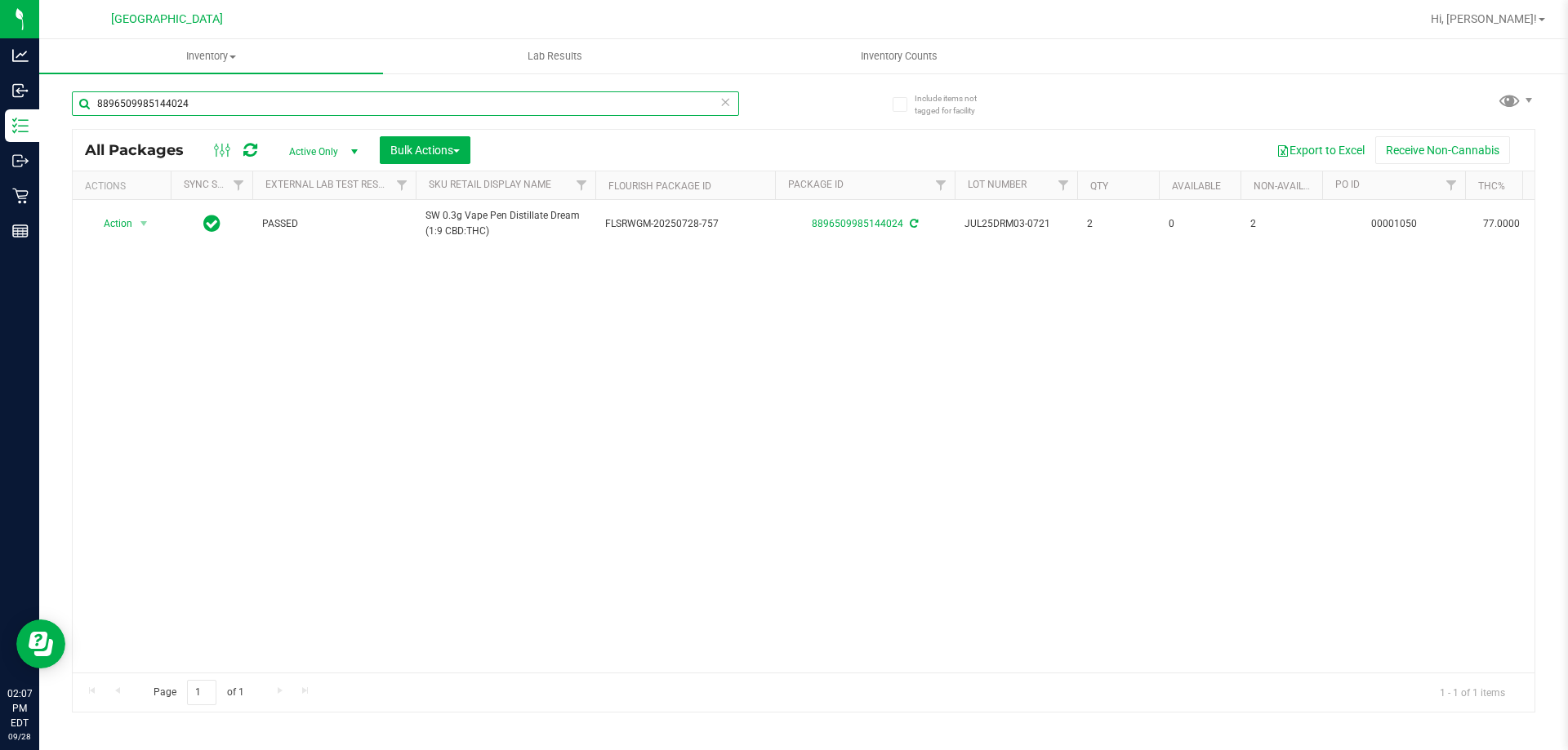
drag, startPoint x: 217, startPoint y: 106, endPoint x: 0, endPoint y: -99, distance: 298.5
click at [0, 0] on html "Analytics Inbound Inventory Outbound Retail Reports 02:07 PM EDT 09/28/2025 09/…" at bounding box center [784, 375] width 1568 height 750
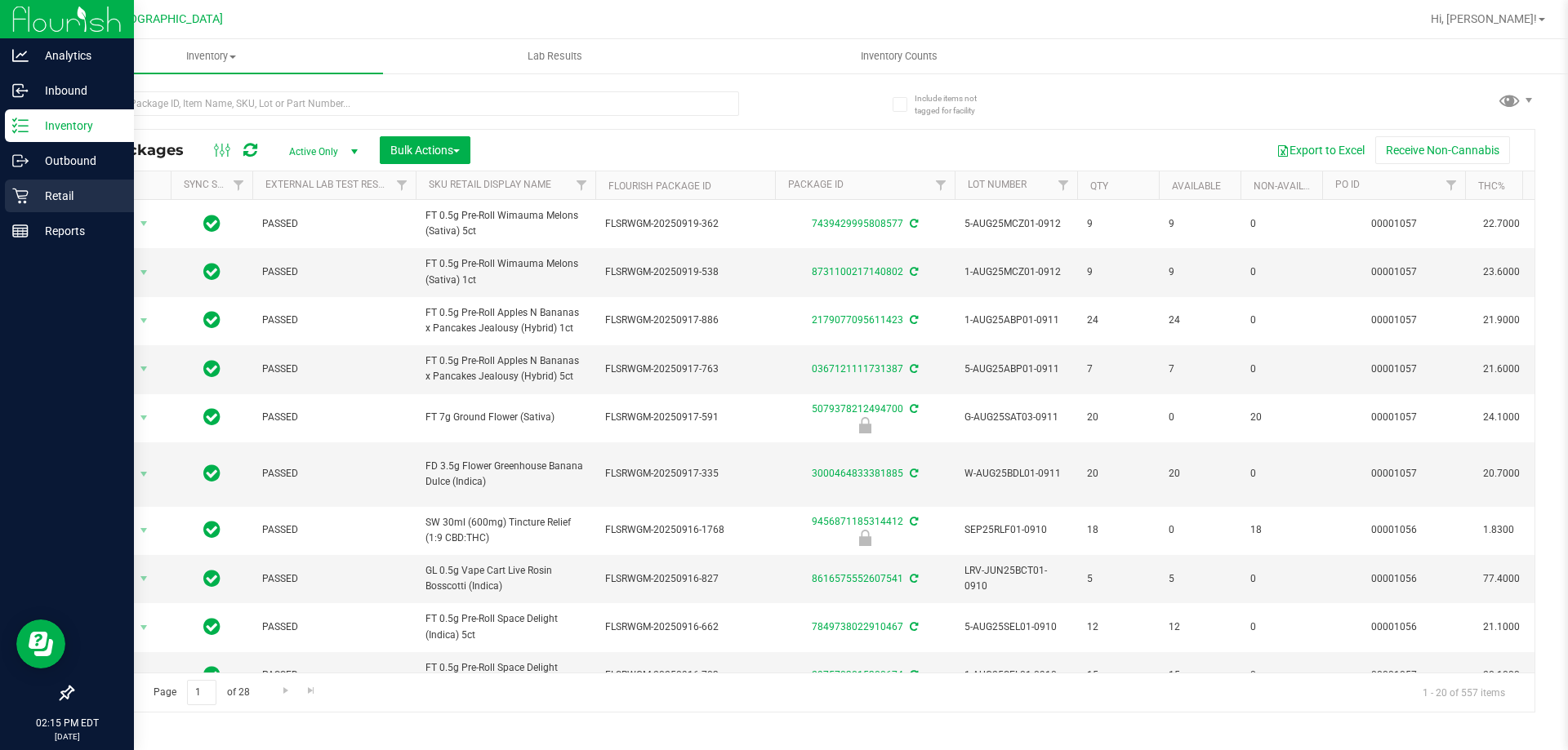
click at [32, 199] on p "Retail" at bounding box center [77, 195] width 98 height 19
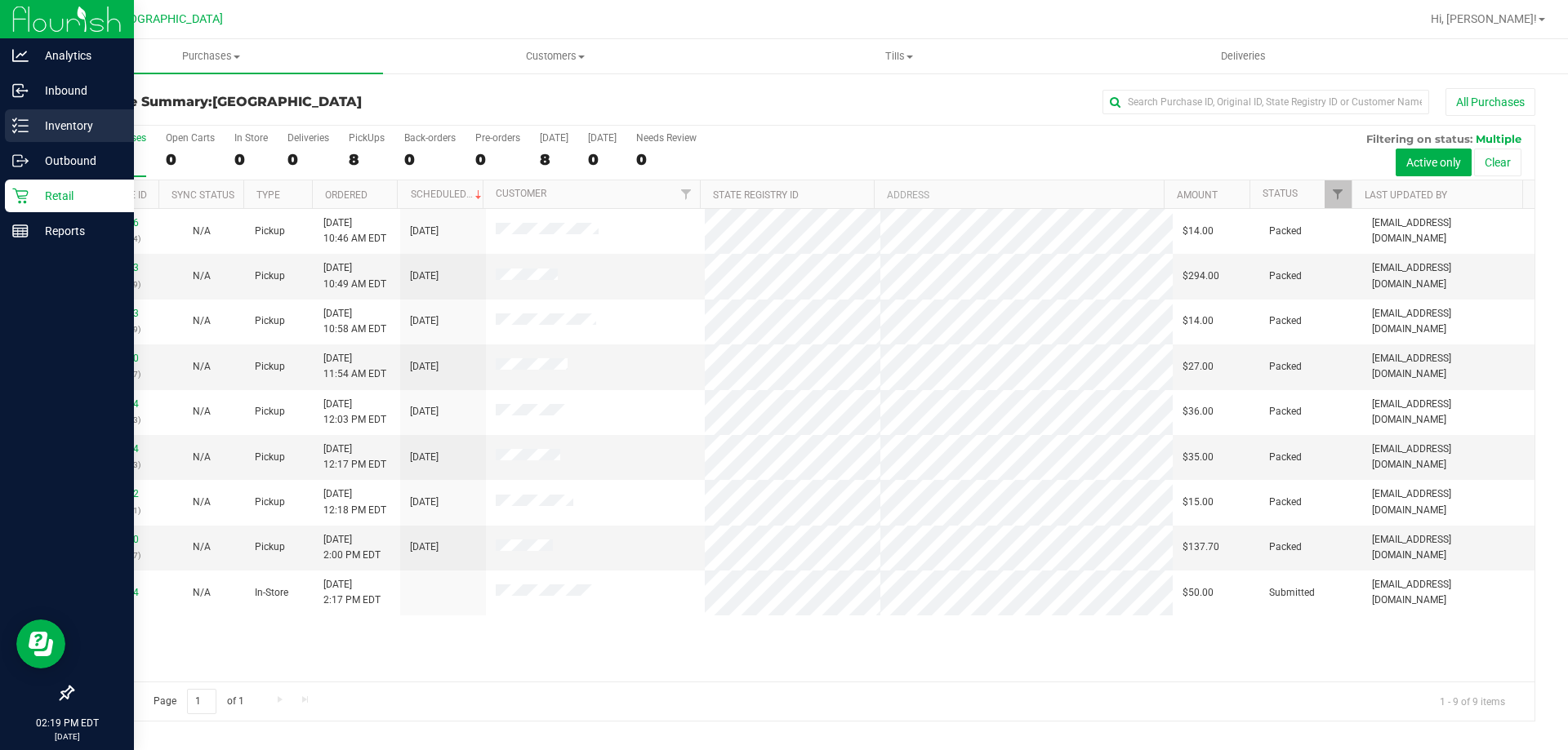
click at [52, 129] on p "Inventory" at bounding box center [77, 125] width 98 height 19
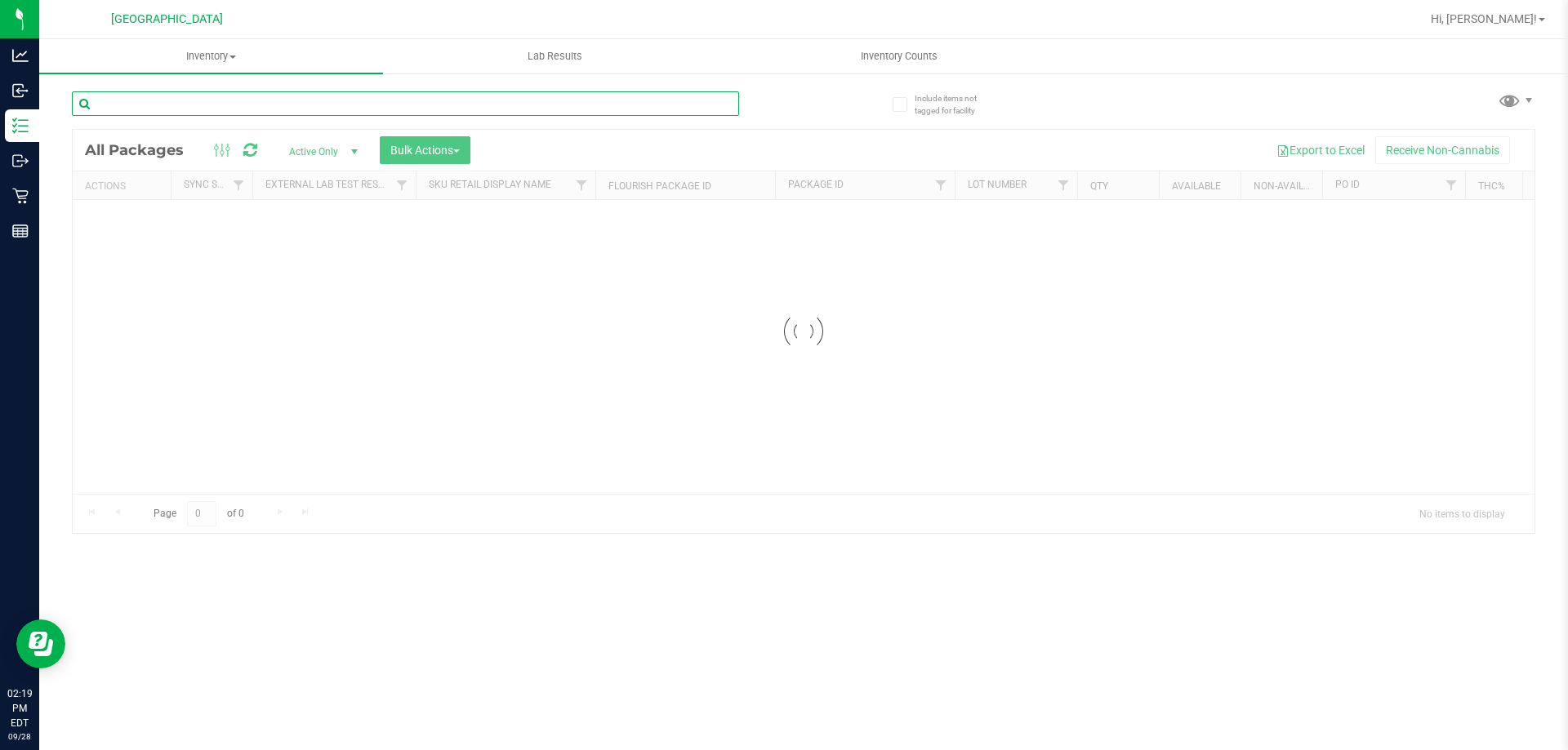
click at [172, 109] on input "text" at bounding box center [405, 103] width 667 height 25
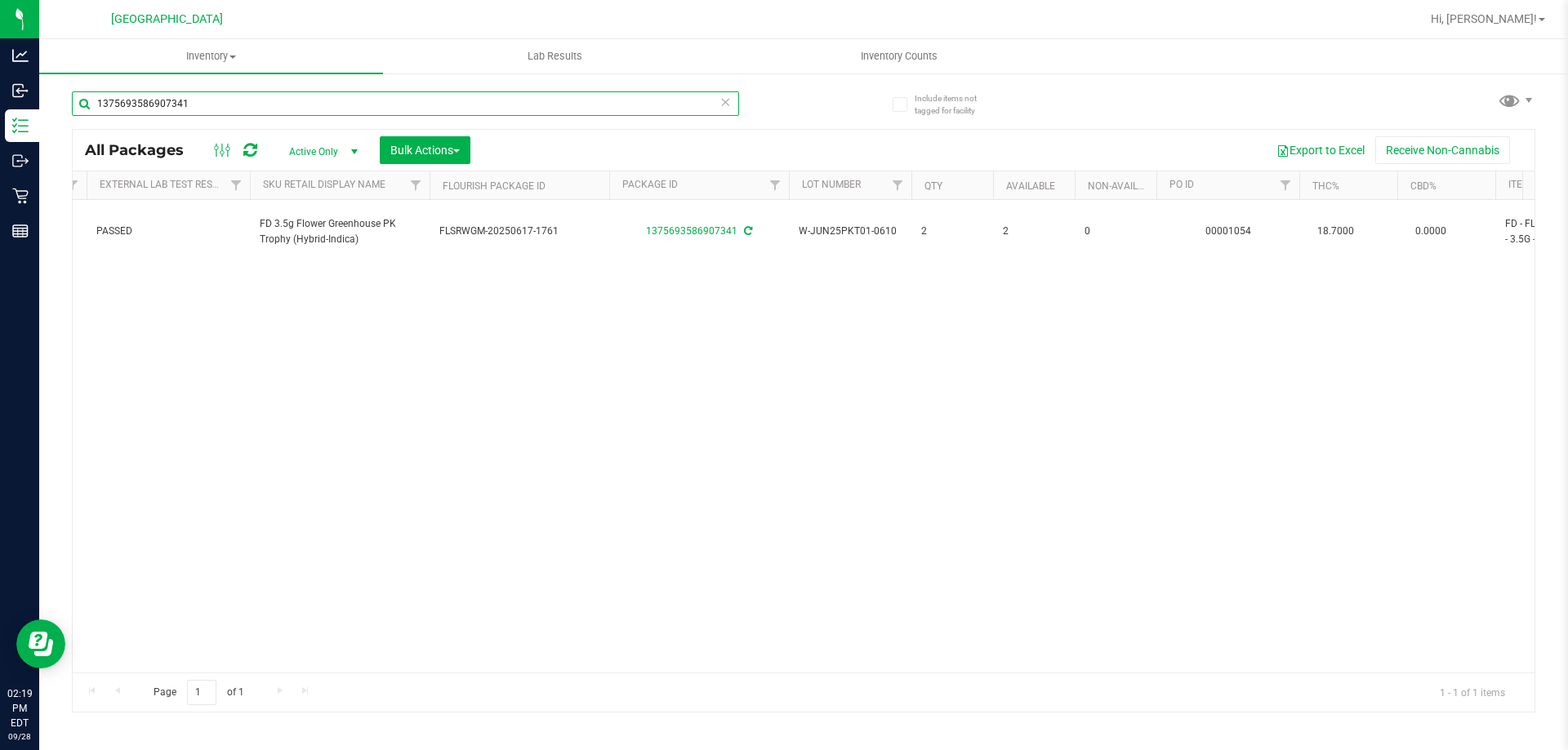
scroll to position [0, 225]
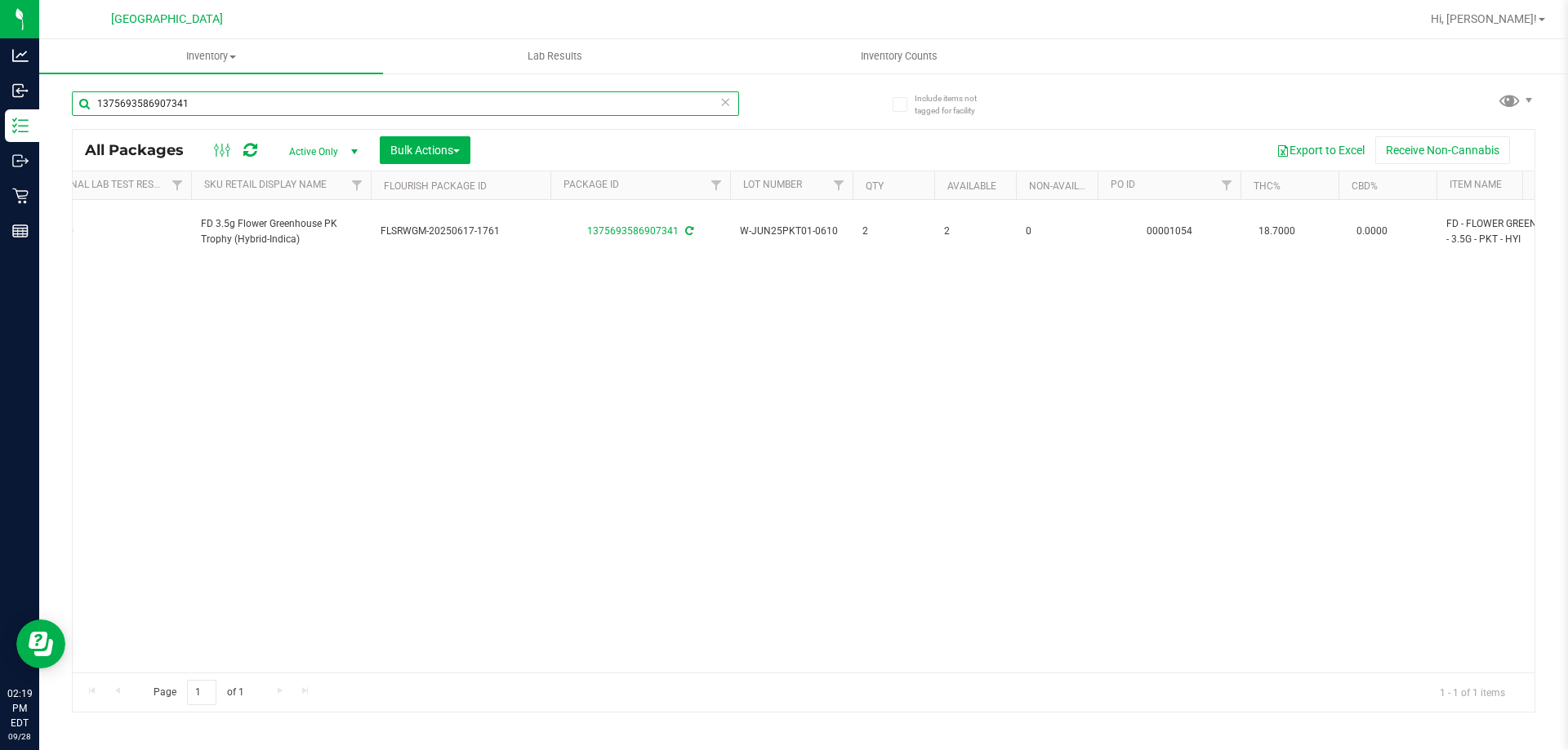
drag, startPoint x: 242, startPoint y: 110, endPoint x: 0, endPoint y: -99, distance: 319.8
click at [0, 0] on html "Analytics Inbound Inventory Outbound Retail Reports 02:19 PM EDT 09/28/2025 09/…" at bounding box center [784, 375] width 1568 height 750
drag, startPoint x: 236, startPoint y: 107, endPoint x: 0, endPoint y: -73, distance: 296.8
click at [0, 0] on html "Analytics Inbound Inventory Outbound Retail Reports 02:21 PM EDT 09/28/2025 09/…" at bounding box center [784, 375] width 1568 height 750
type input "1375693586907341"
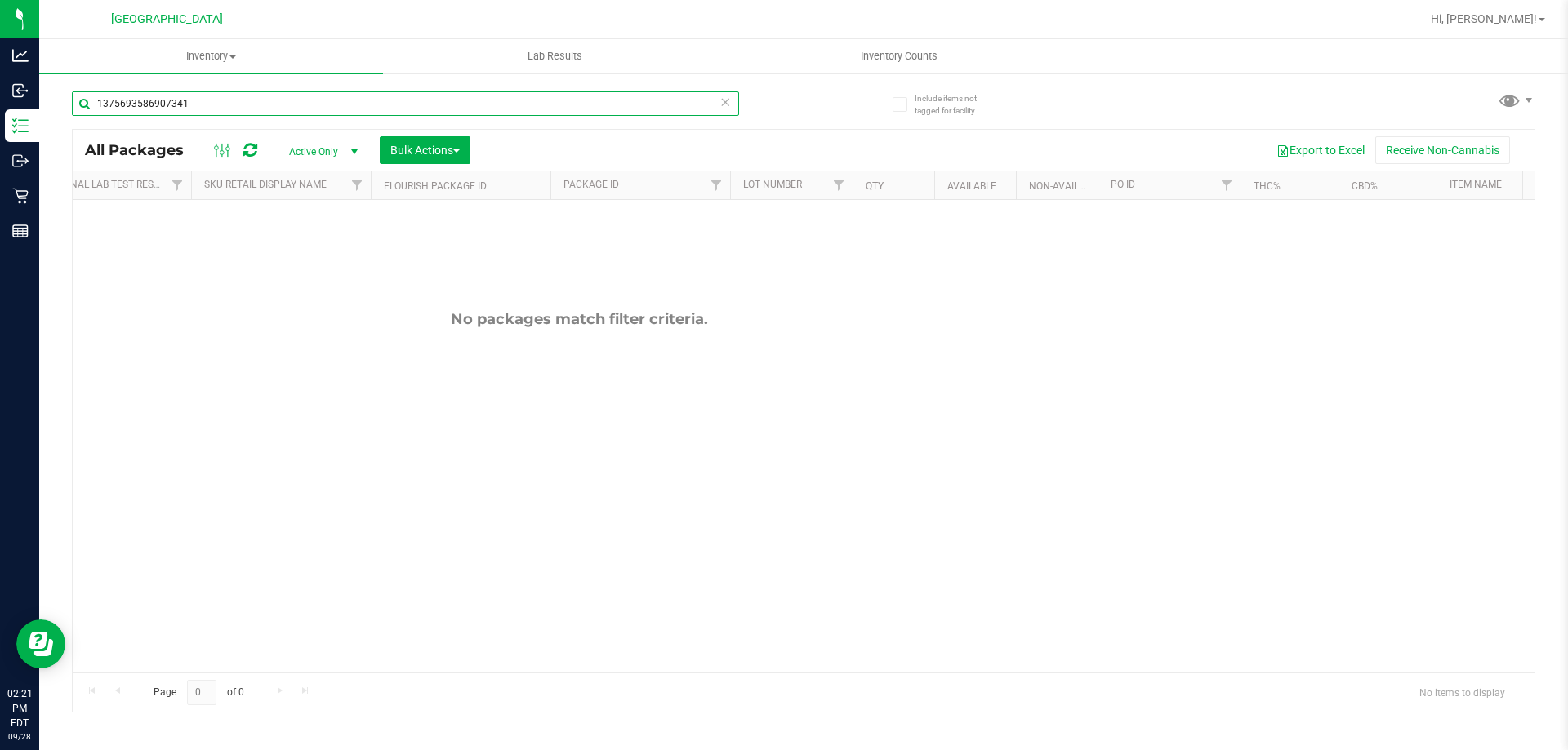
drag, startPoint x: 248, startPoint y: 109, endPoint x: 0, endPoint y: -99, distance: 323.7
click at [0, 0] on html "Analytics Inbound Inventory Outbound Retail Reports 02:21 PM EDT 09/28/2025 09/…" at bounding box center [784, 375] width 1568 height 750
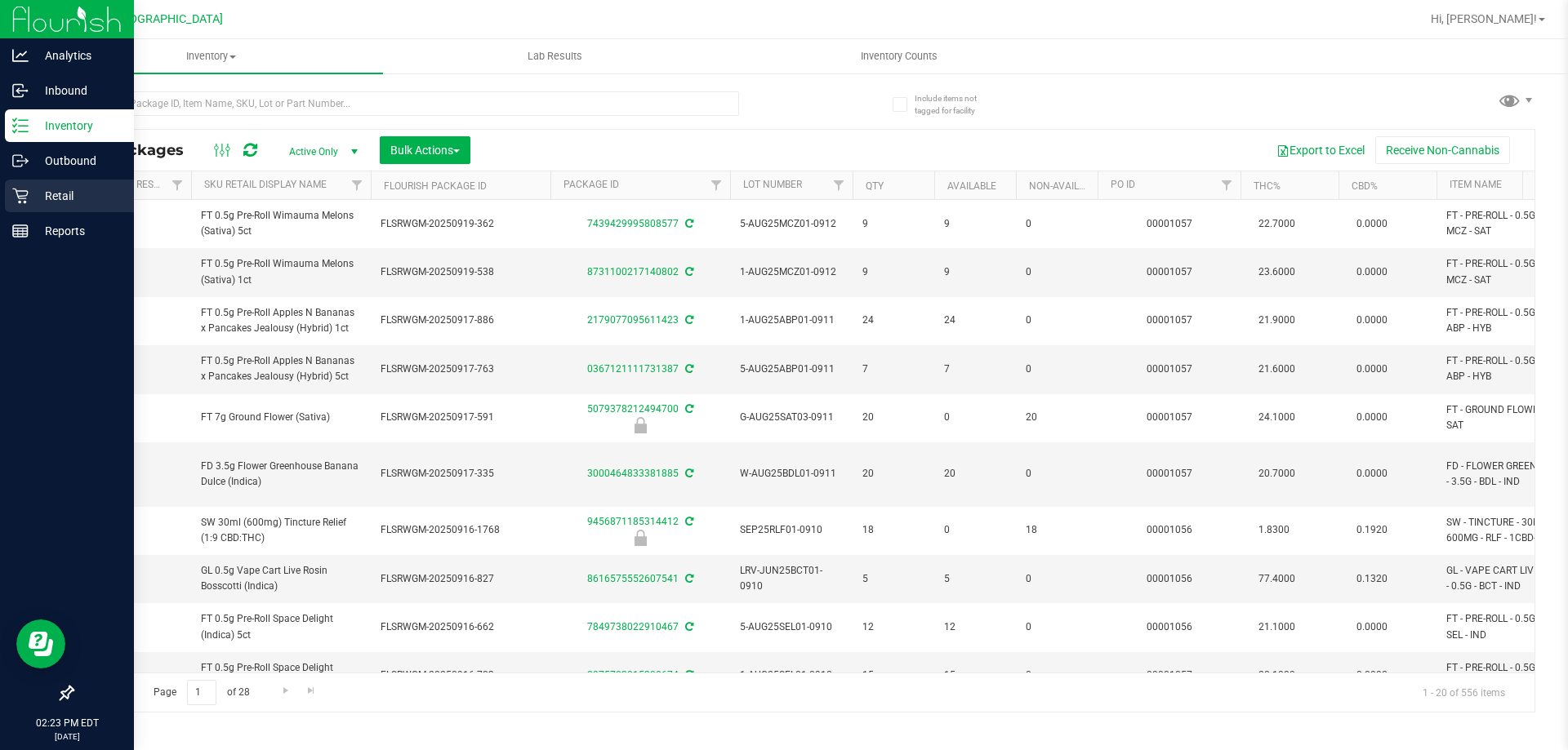
click at [63, 200] on p "Retail" at bounding box center [77, 195] width 98 height 19
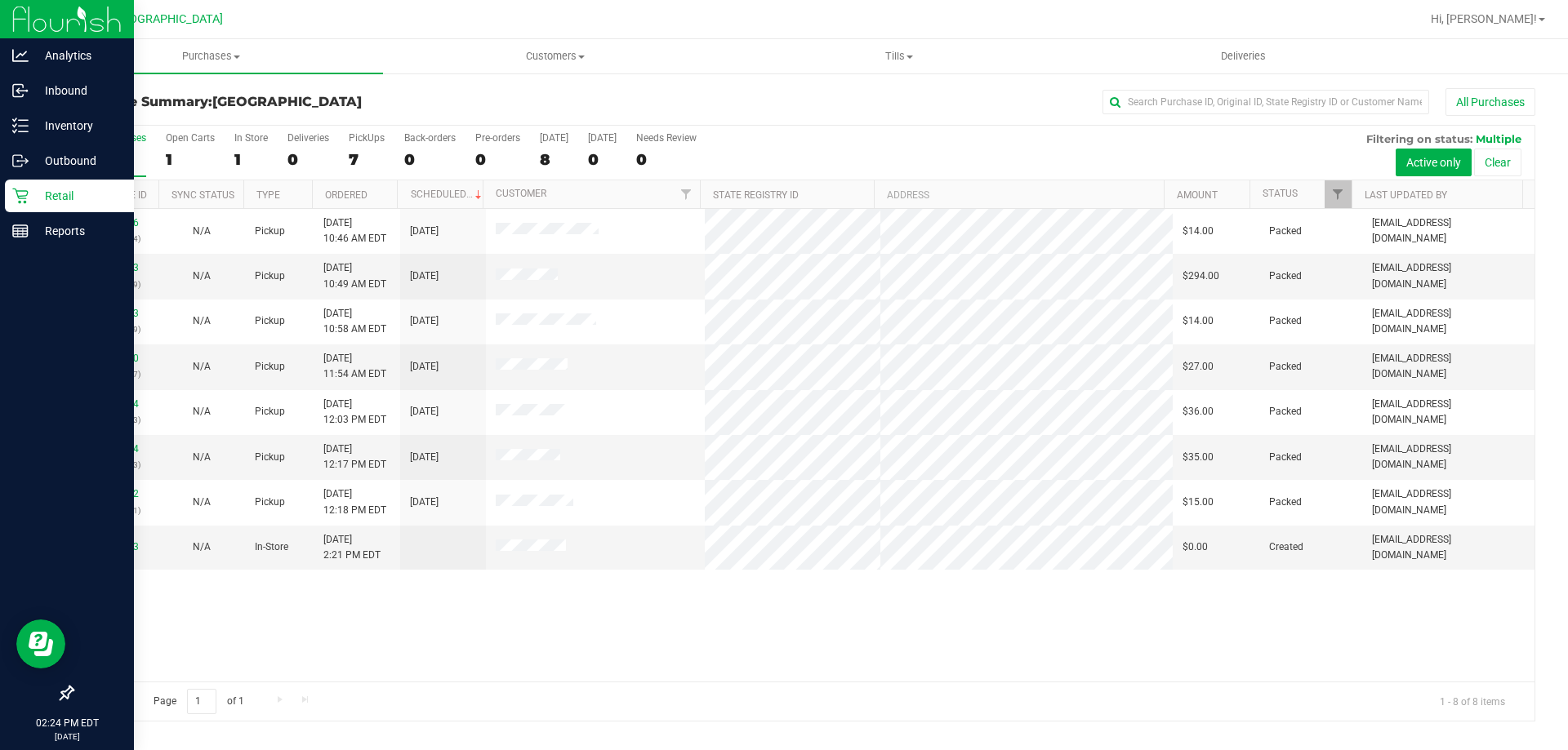
click at [101, 186] on p "Retail" at bounding box center [77, 195] width 98 height 19
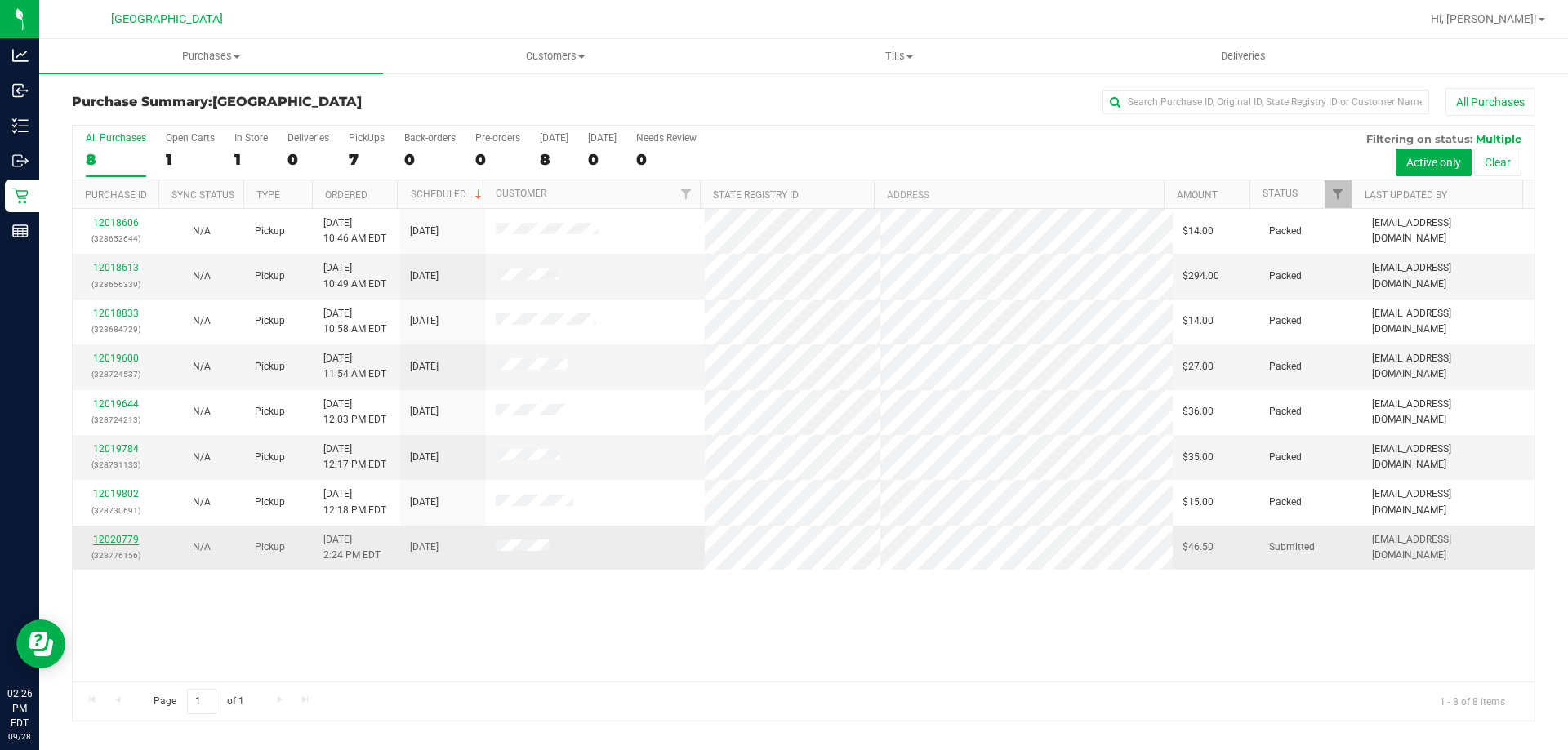
click at [114, 539] on link "12020779" at bounding box center [116, 539] width 46 height 12
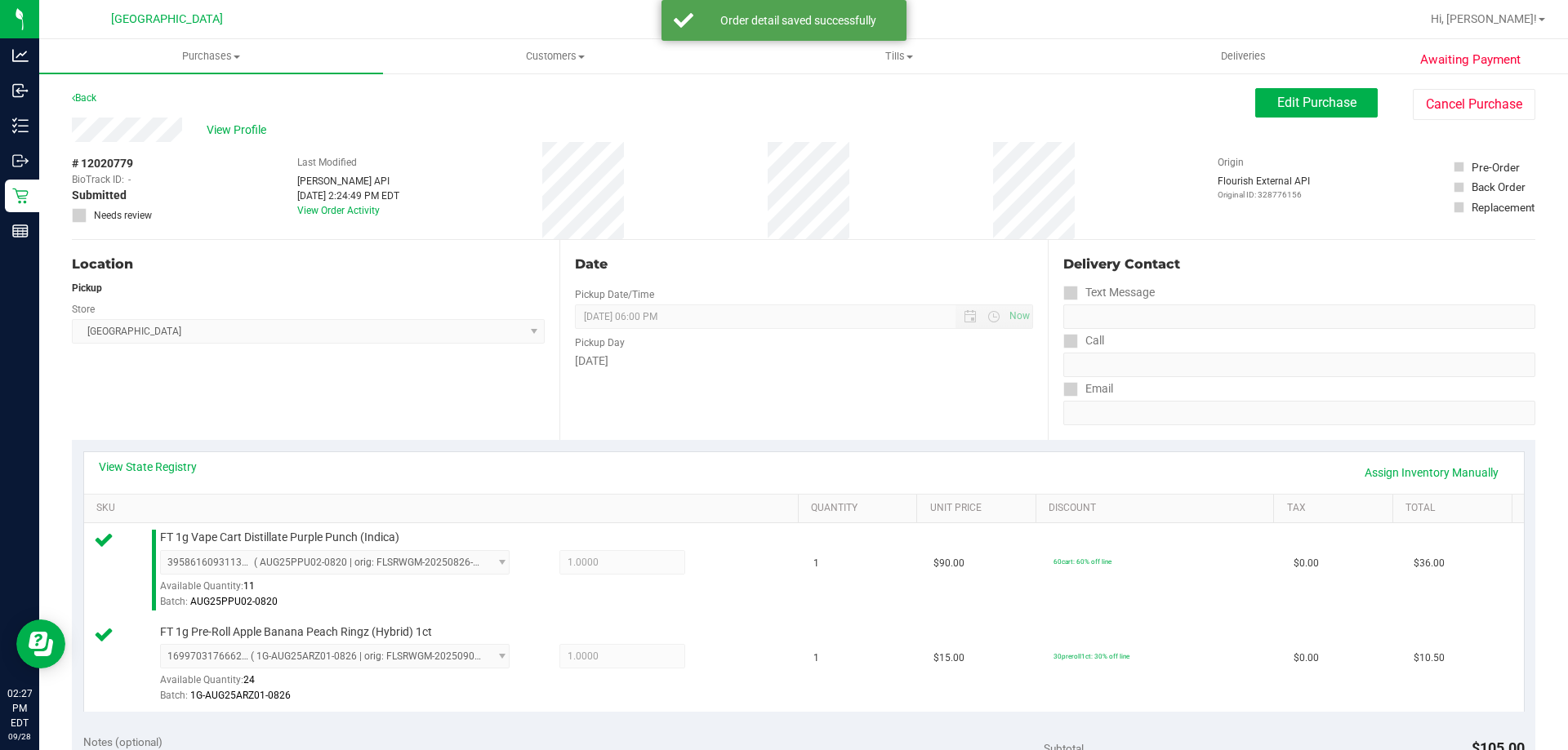
scroll to position [327, 0]
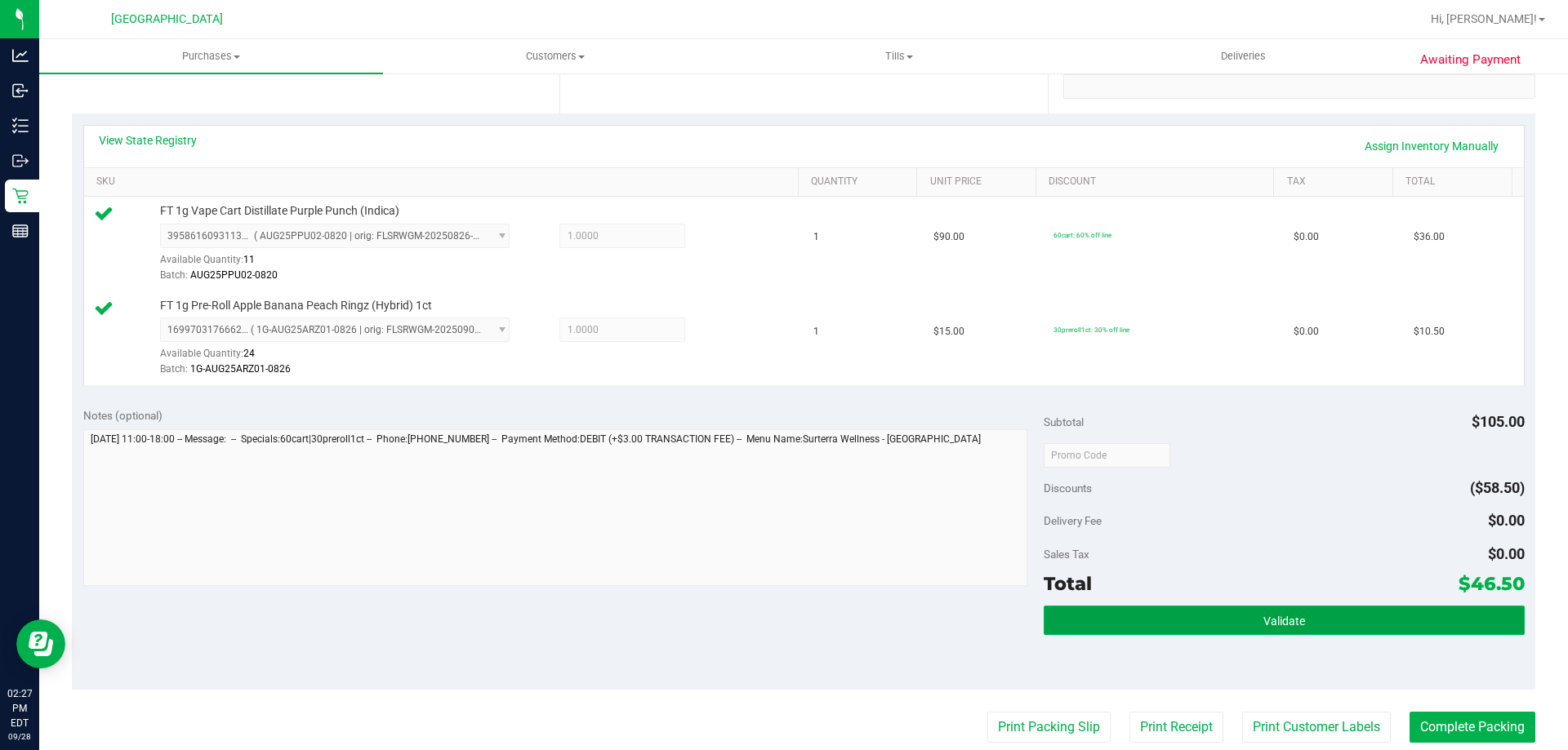
click at [1316, 633] on button "Validate" at bounding box center [1284, 620] width 480 height 29
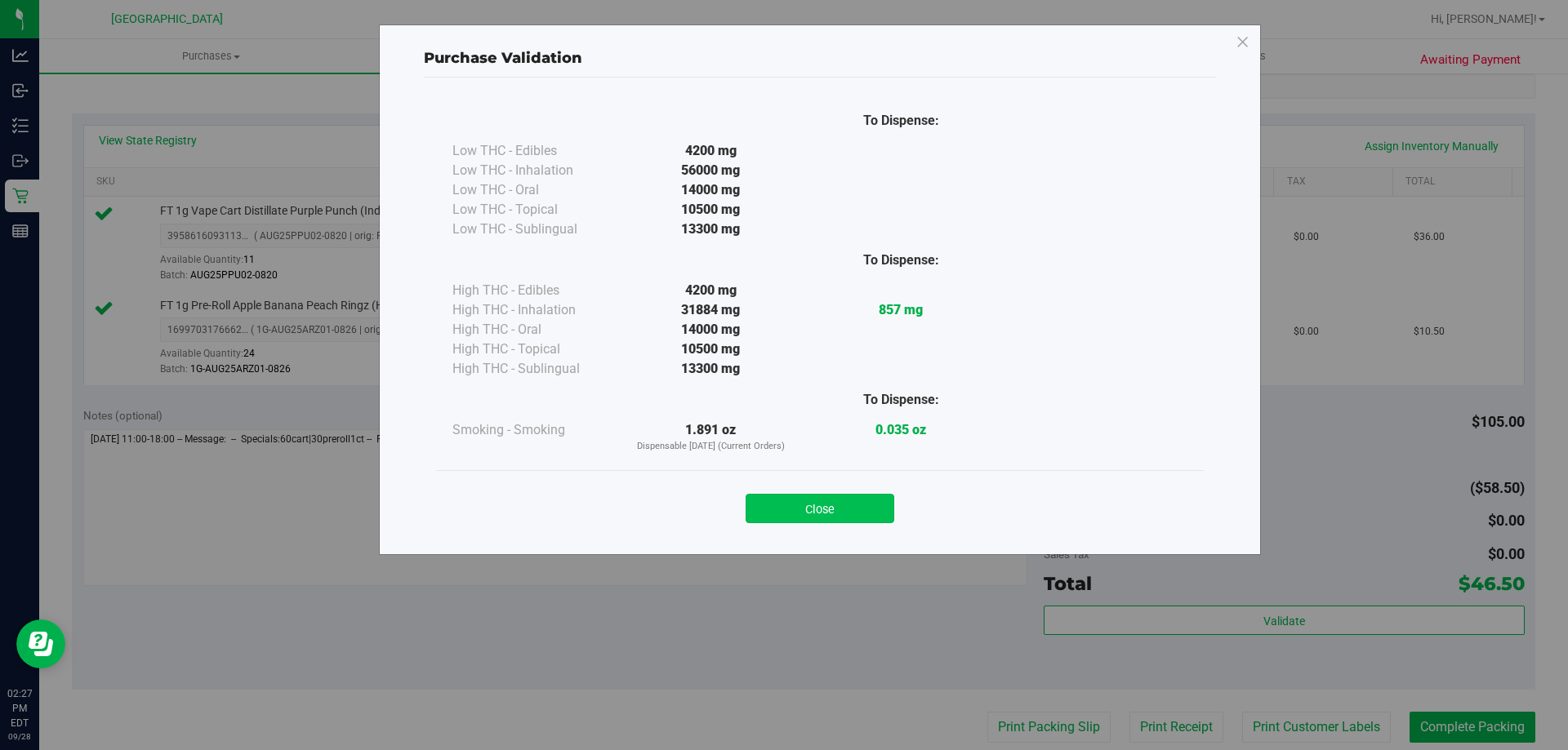
click at [886, 512] on button "Close" at bounding box center [820, 508] width 149 height 29
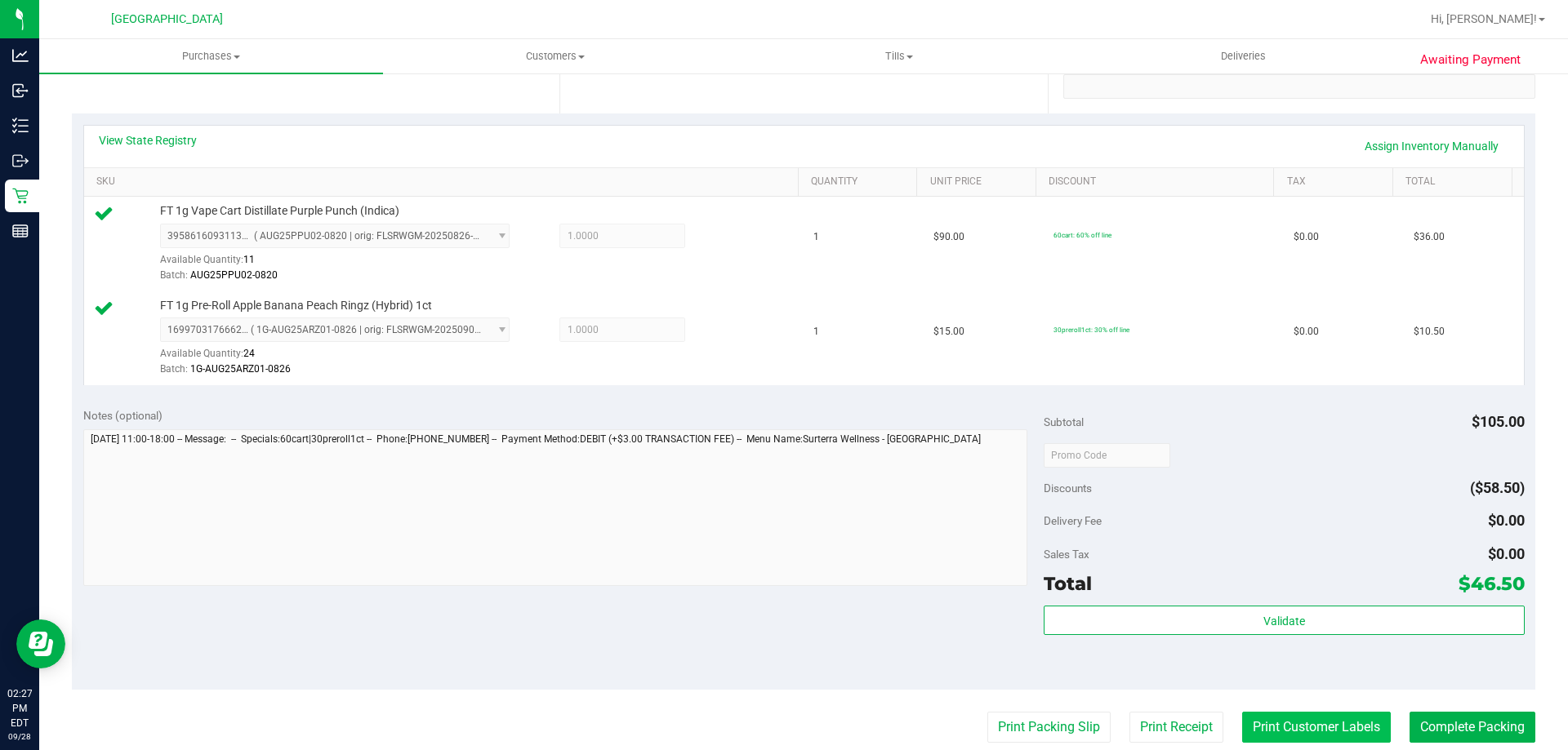
click at [1242, 719] on button "Print Customer Labels" at bounding box center [1316, 727] width 149 height 31
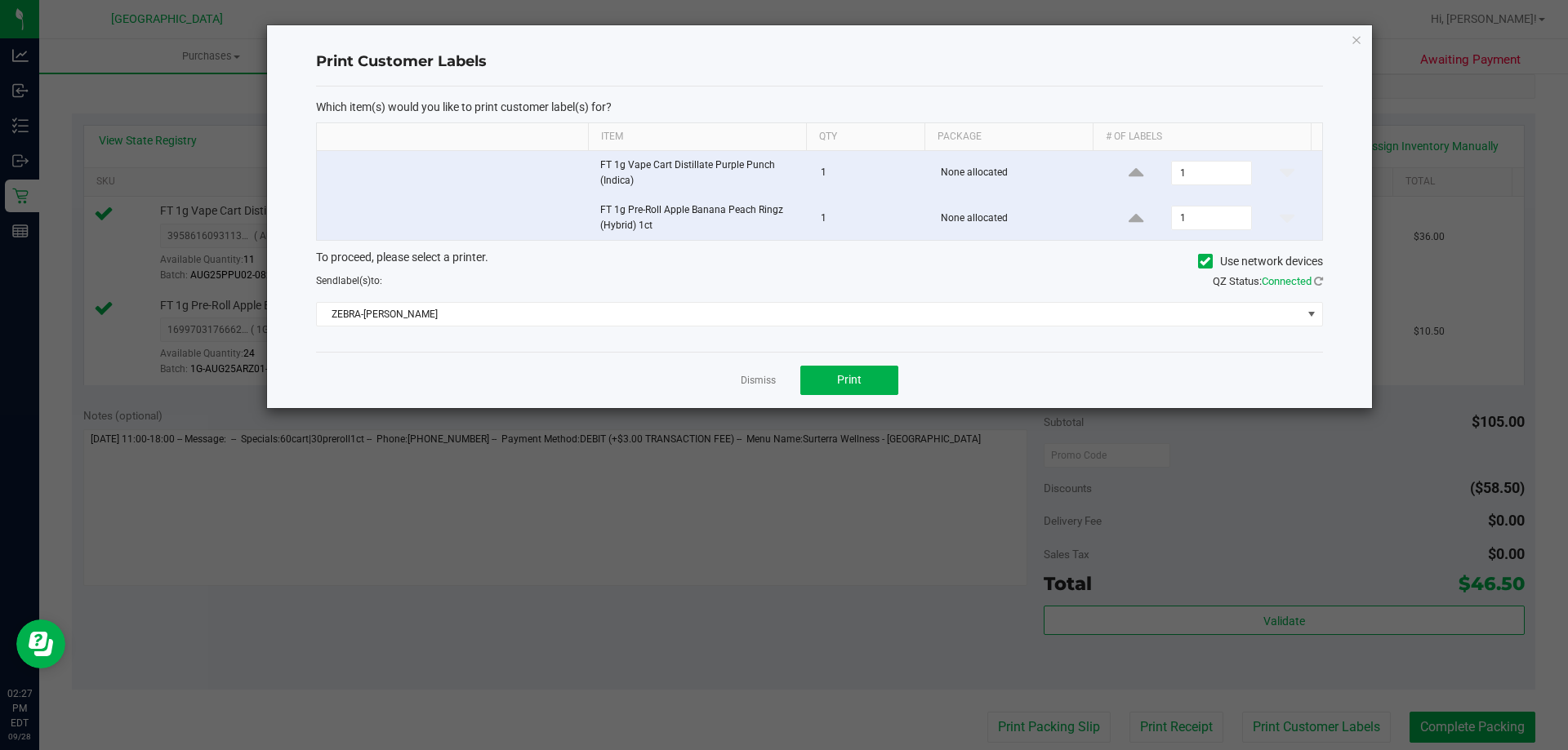
click at [867, 337] on div "Which item(s) would you like to print customer label(s) for? Item Qty Package #…" at bounding box center [819, 219] width 1007 height 266
click at [863, 379] on button "Print" at bounding box center [849, 380] width 98 height 29
click at [1354, 39] on icon "button" at bounding box center [1356, 38] width 12 height 19
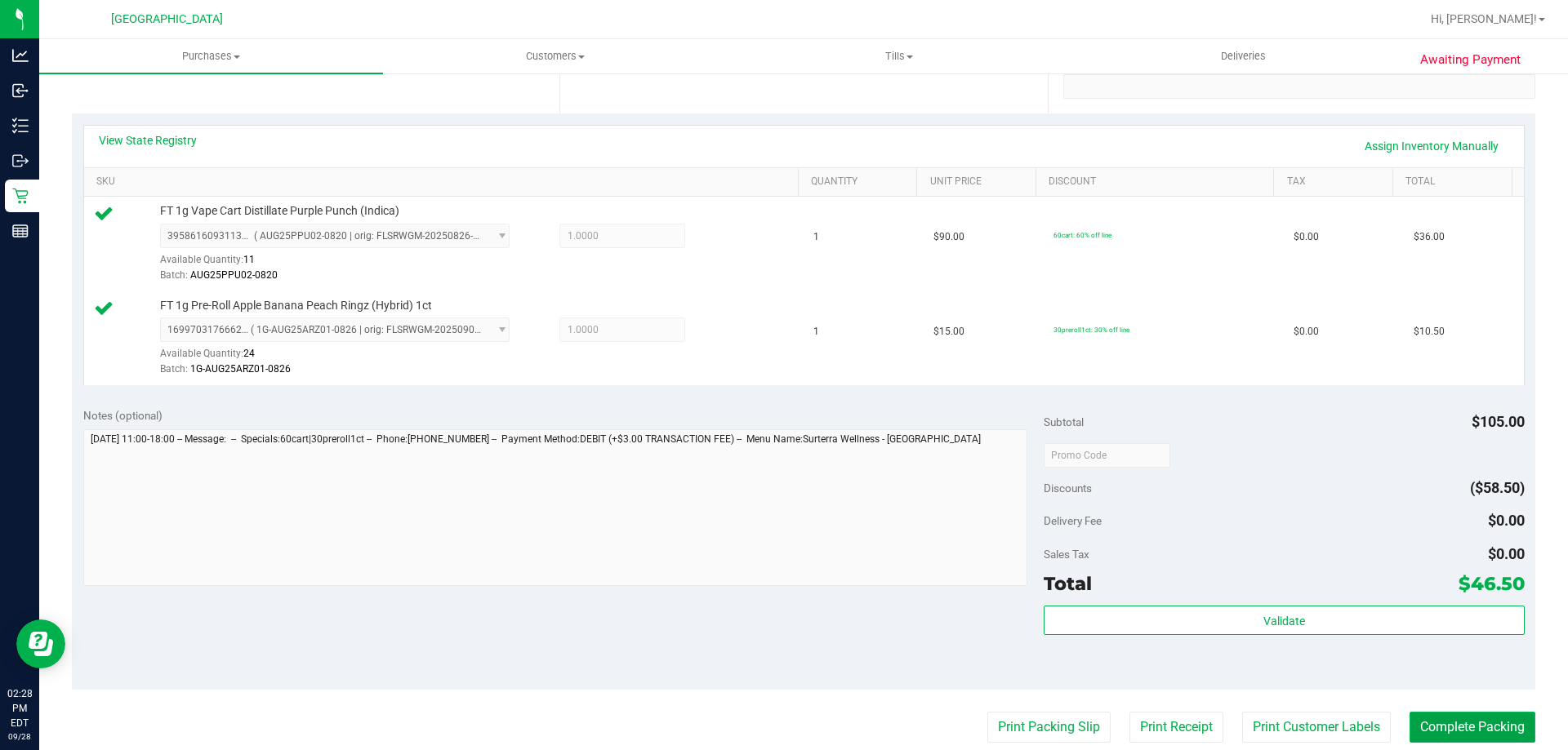
click at [1430, 718] on button "Complete Packing" at bounding box center [1473, 727] width 126 height 31
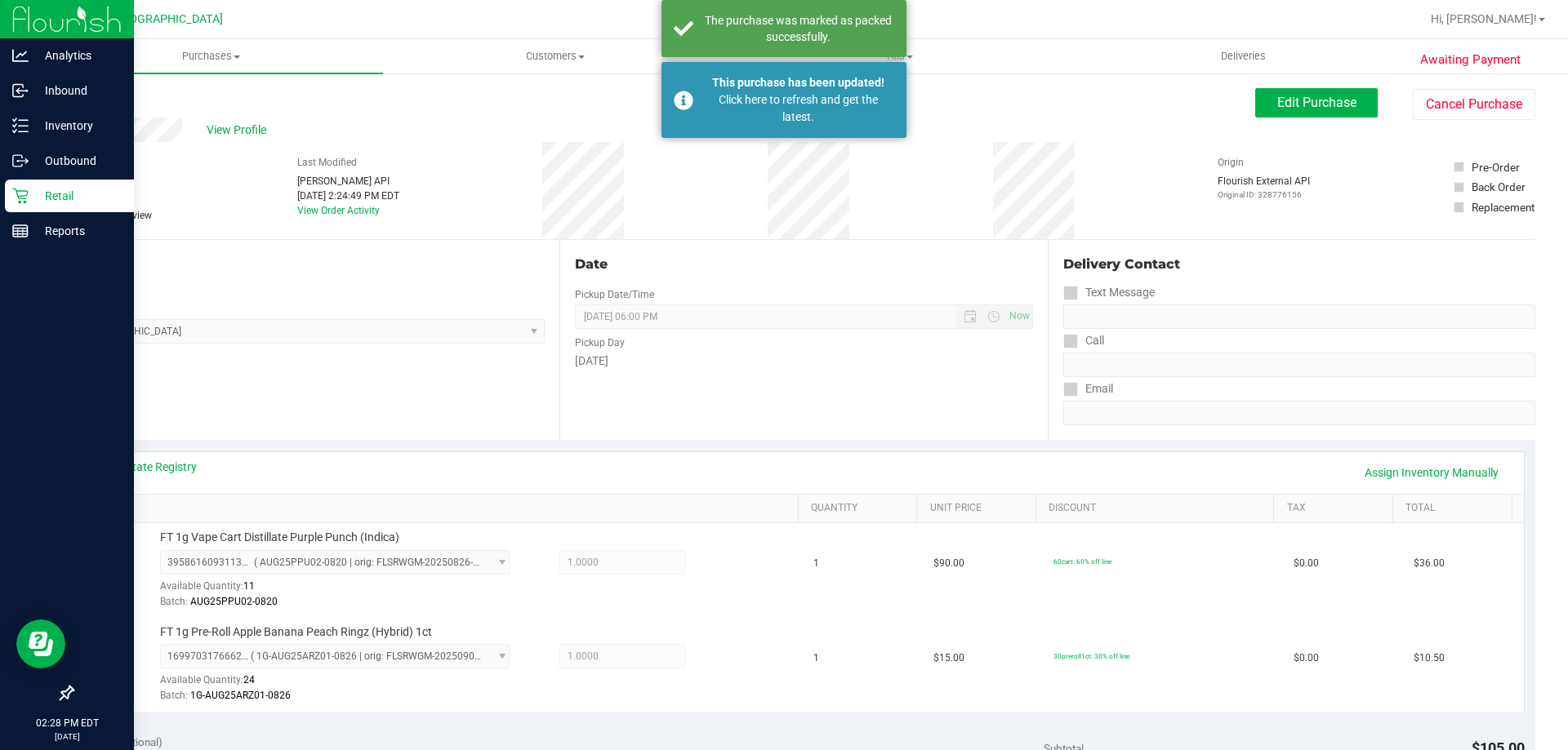
click at [48, 208] on div "Retail" at bounding box center [68, 196] width 129 height 33
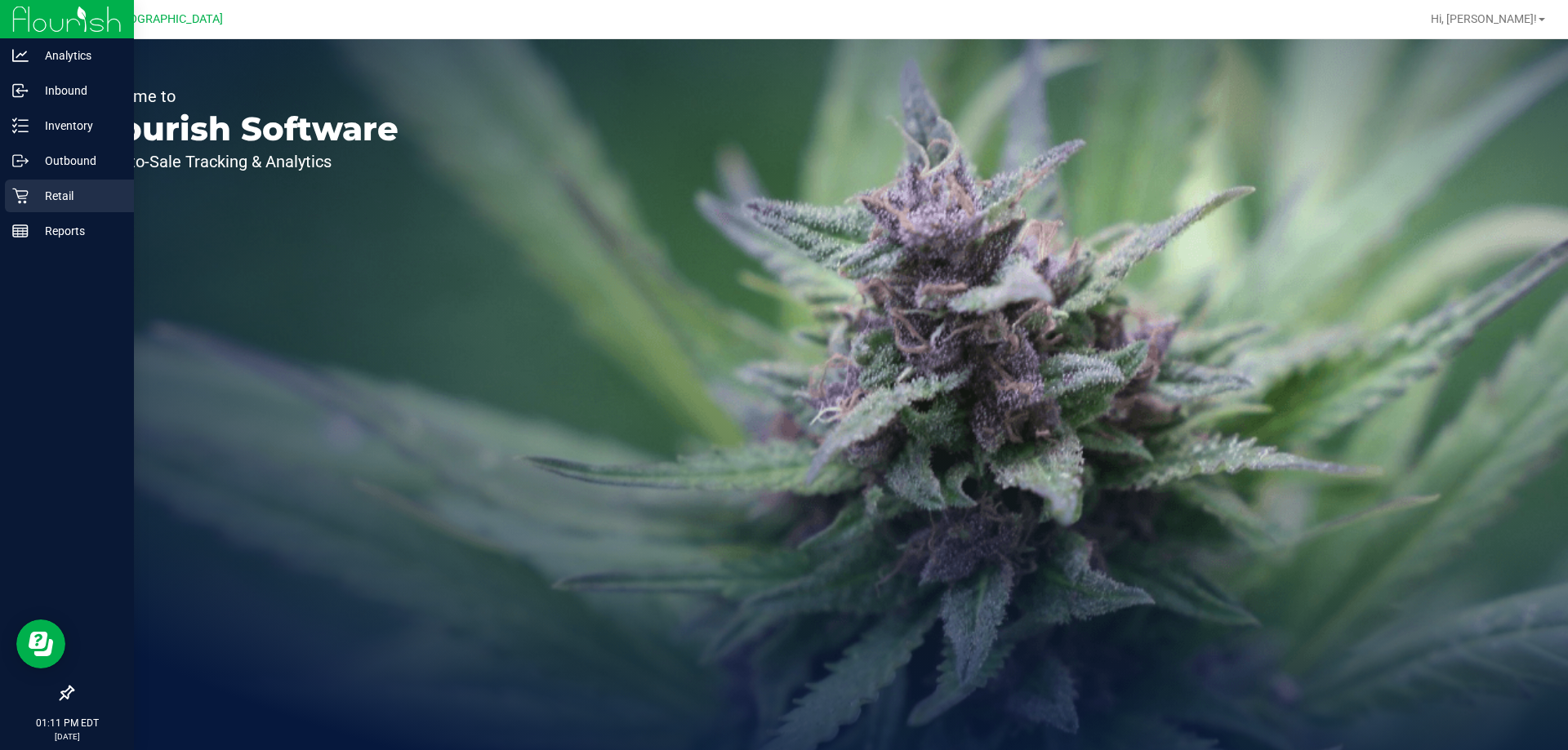
click at [26, 186] on div "Retail" at bounding box center [68, 196] width 129 height 33
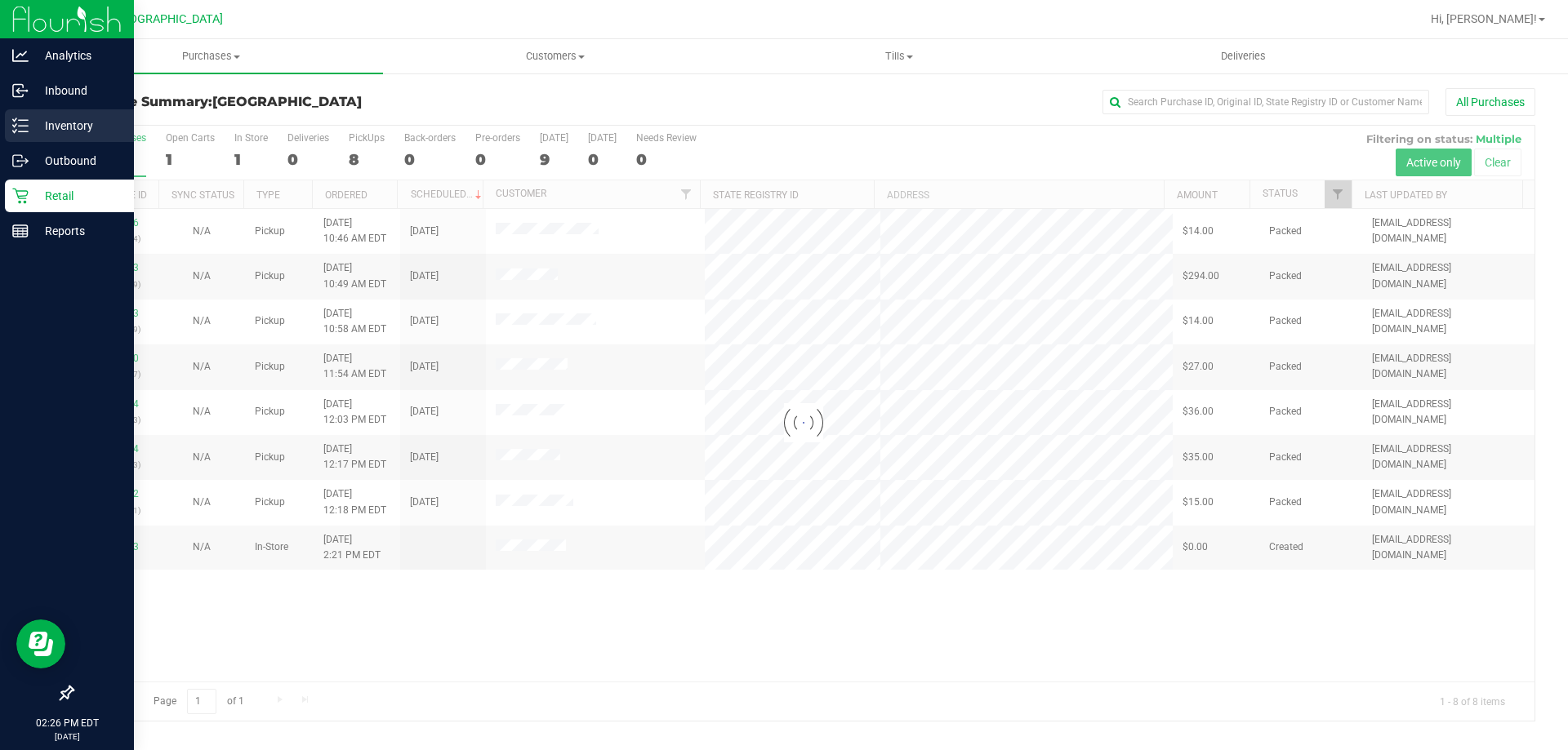
click at [70, 118] on p "Inventory" at bounding box center [77, 125] width 98 height 19
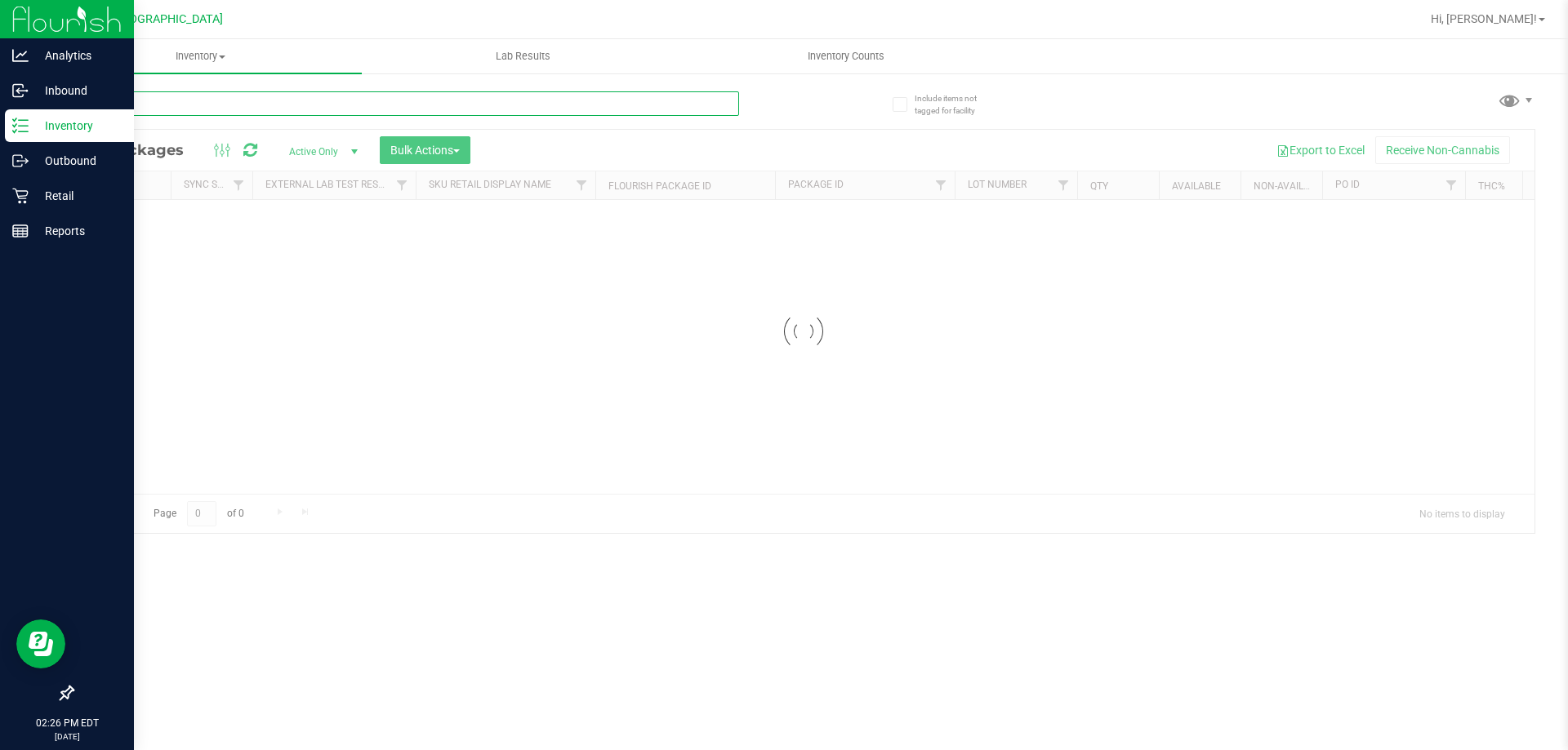
click at [171, 102] on input "text" at bounding box center [405, 103] width 667 height 25
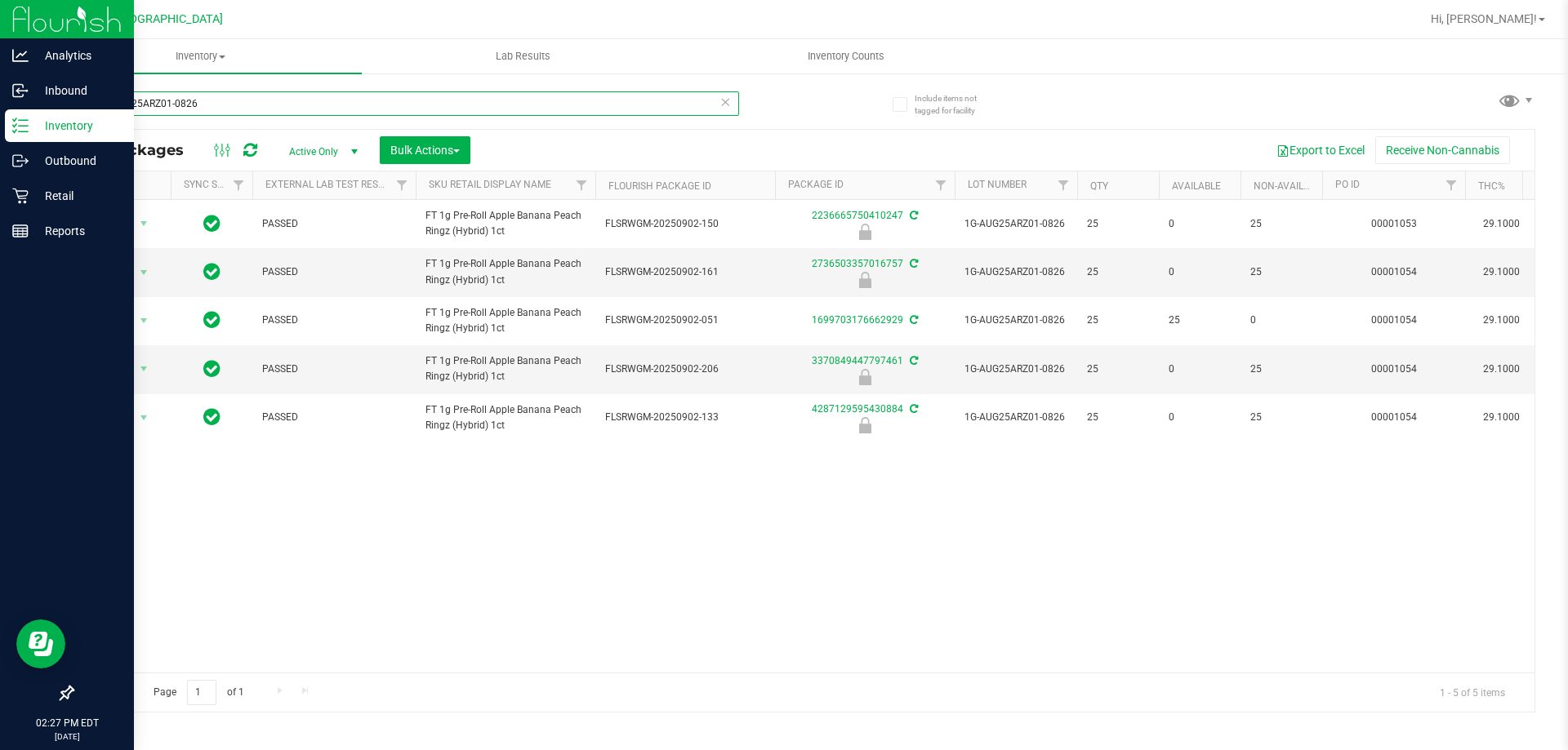
drag, startPoint x: 284, startPoint y: 105, endPoint x: 0, endPoint y: -28, distance: 313.6
click at [0, 0] on html "Analytics Inbound Inventory Outbound Retail Reports 02:27 PM EDT [DATE] 09/28 […" at bounding box center [784, 375] width 1568 height 750
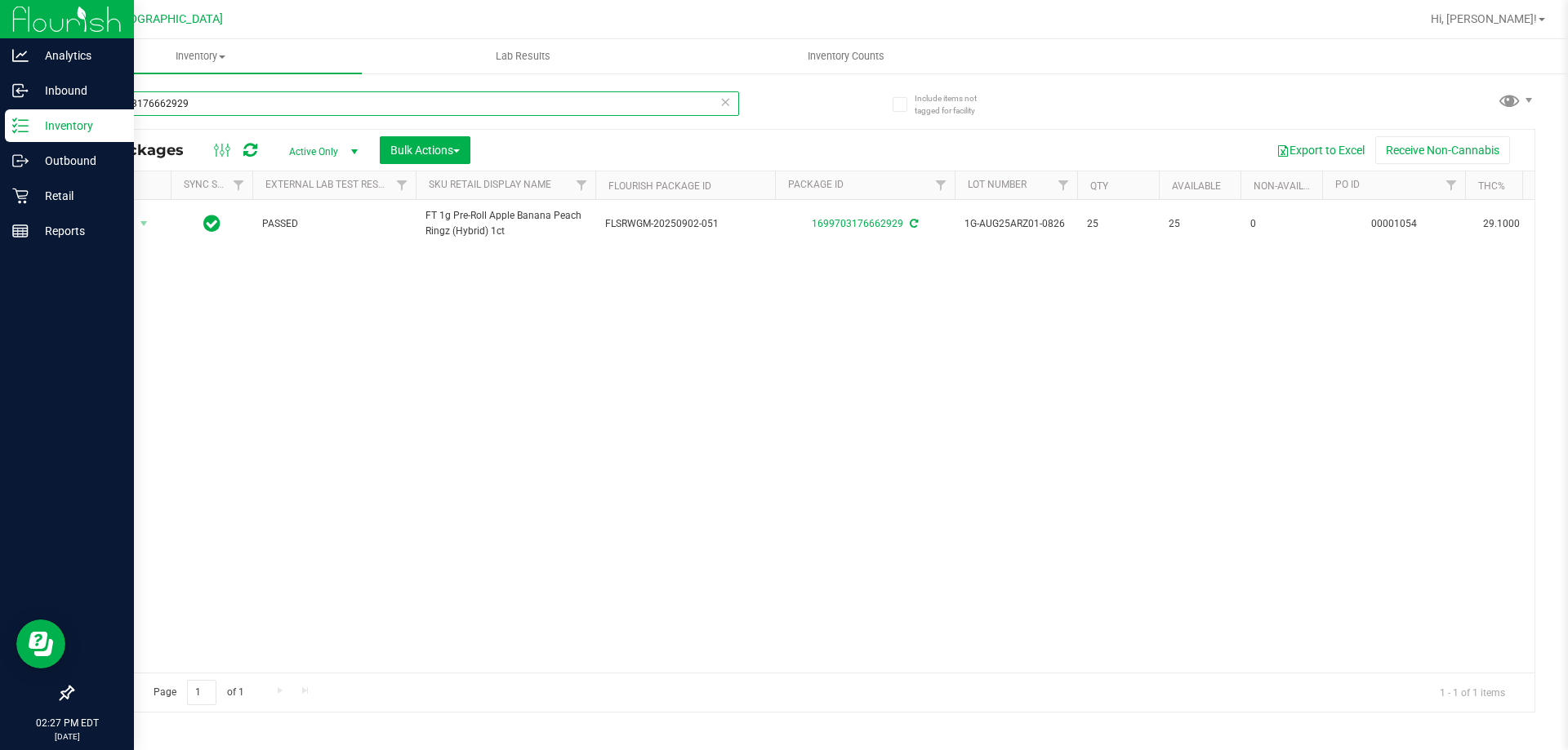
type input "1699703176662929"
